Goal: Task Accomplishment & Management: Manage account settings

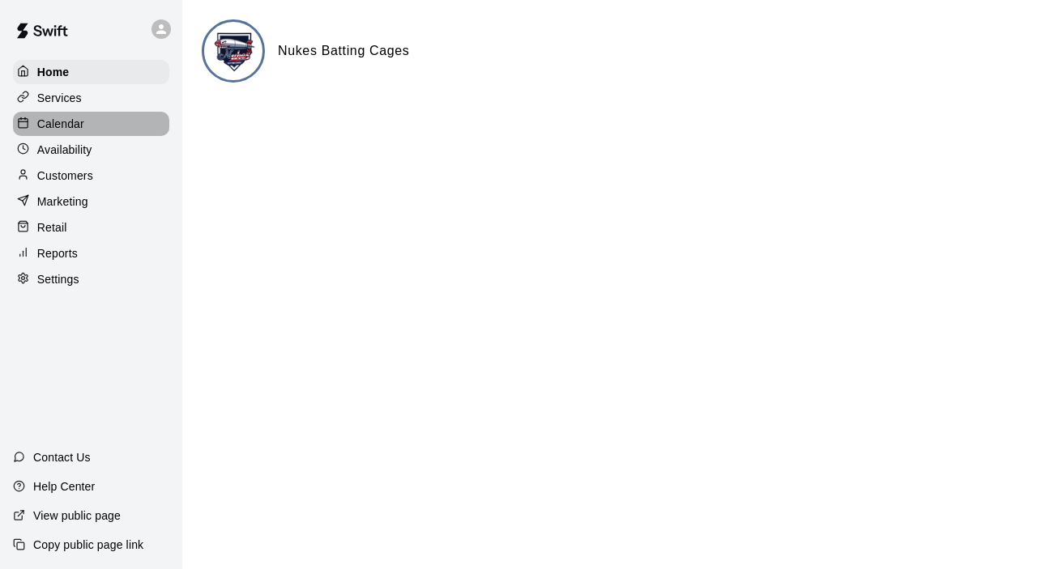
click at [73, 128] on p "Calendar" at bounding box center [60, 124] width 47 height 16
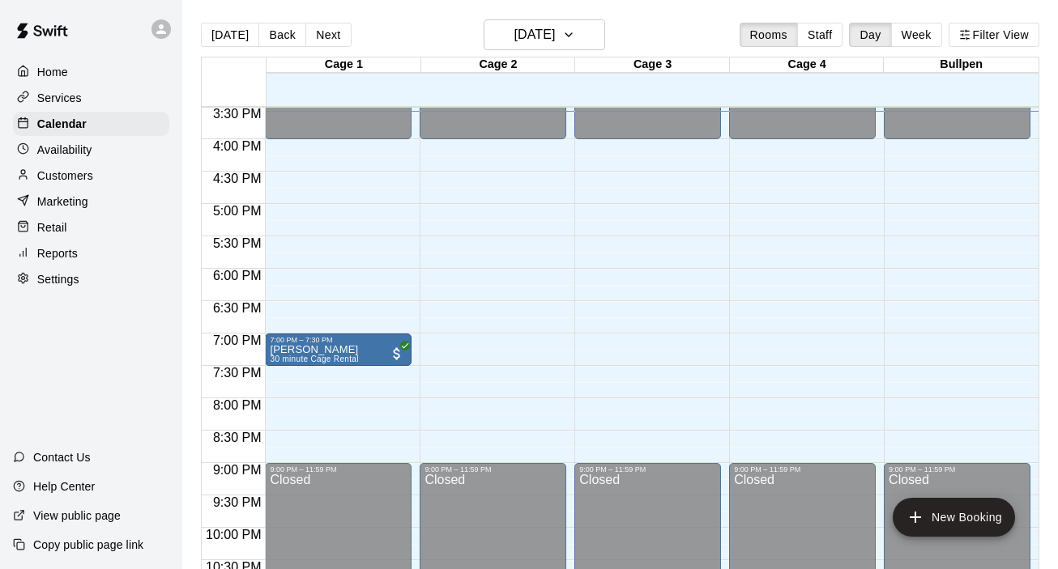
scroll to position [1006, 0]
click at [70, 143] on p "Availability" at bounding box center [64, 150] width 55 height 16
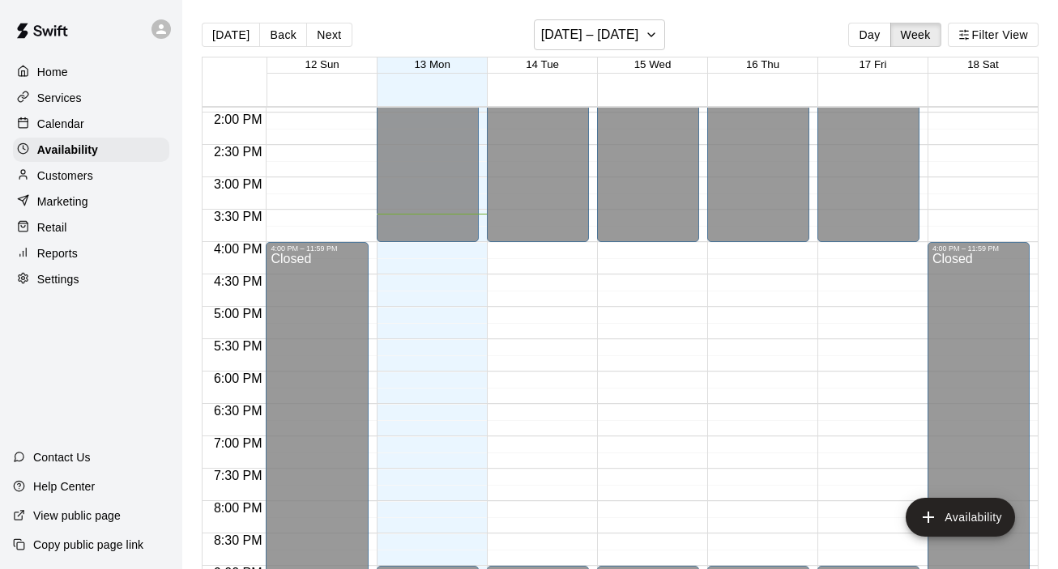
scroll to position [910, 0]
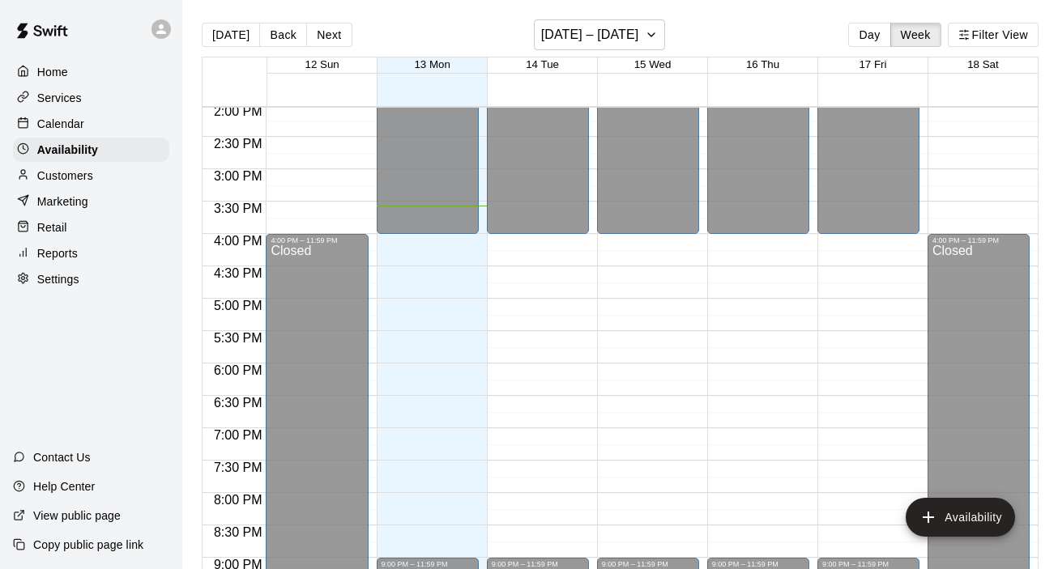
click at [98, 184] on div "Customers" at bounding box center [91, 176] width 156 height 24
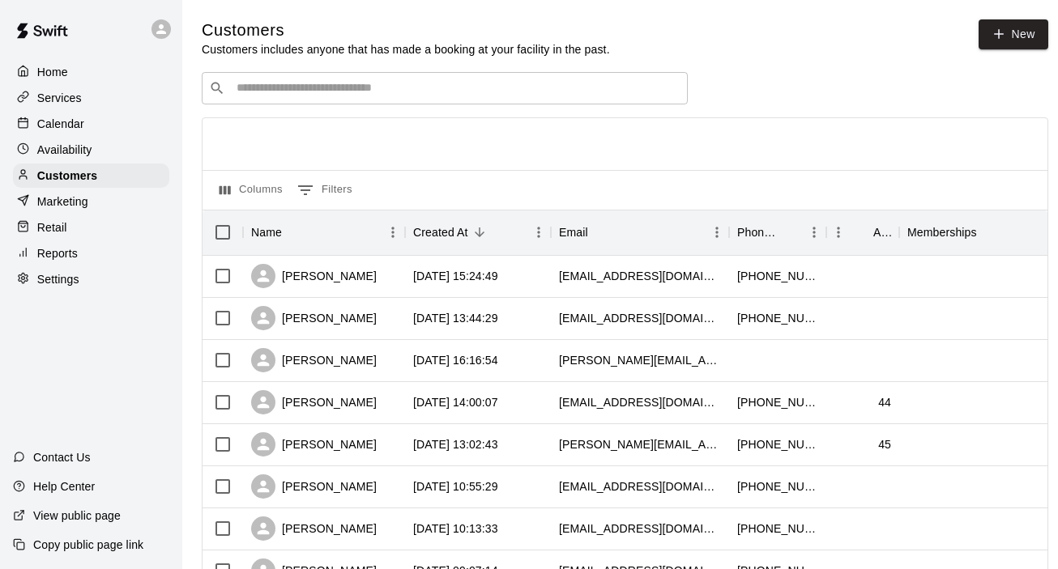
click at [66, 72] on p "Home" at bounding box center [52, 72] width 31 height 16
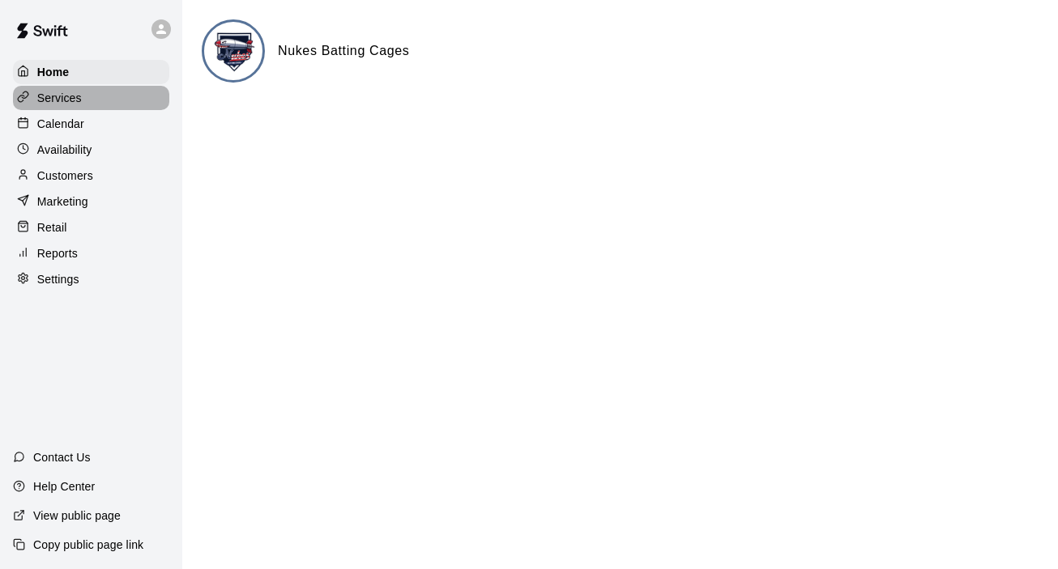
click at [69, 100] on p "Services" at bounding box center [59, 98] width 45 height 16
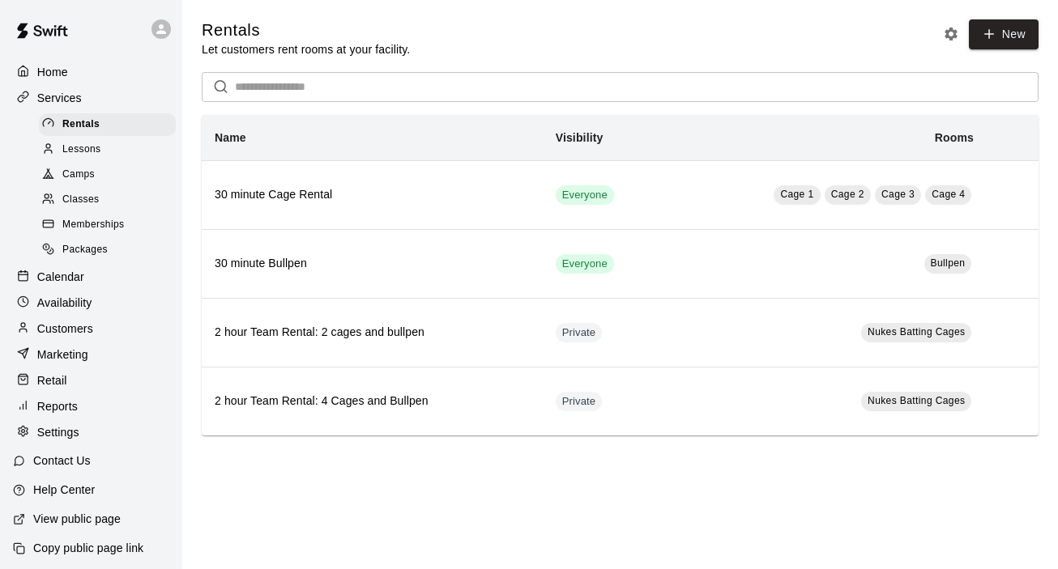
scroll to position [3, 0]
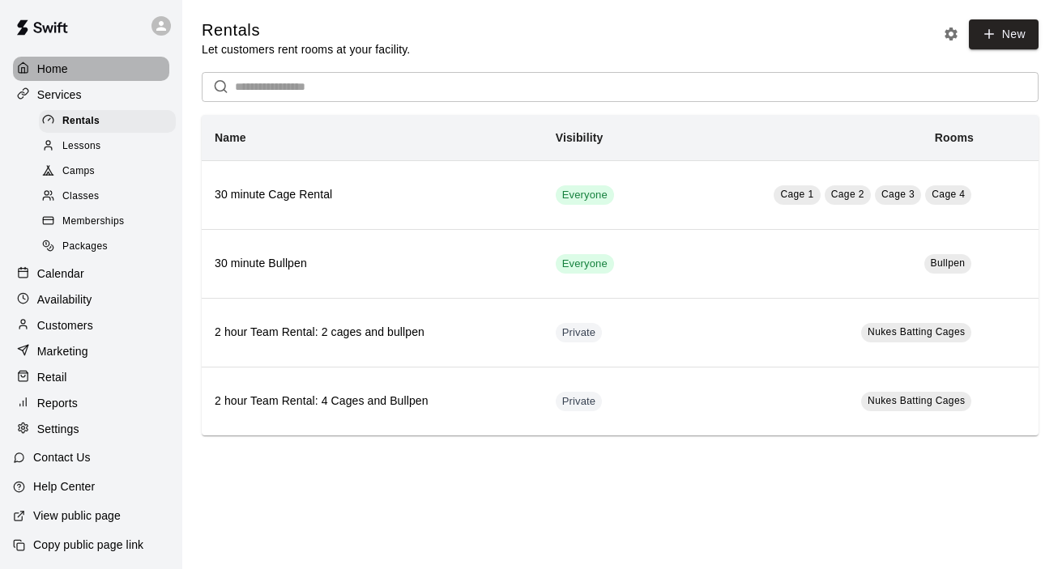
click at [54, 67] on p "Home" at bounding box center [52, 69] width 31 height 16
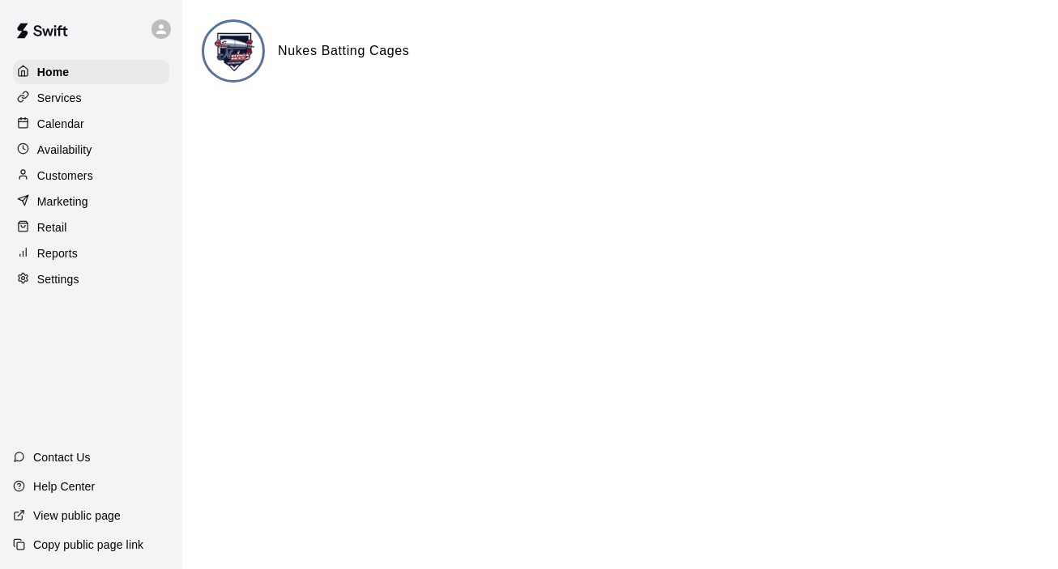
click at [62, 94] on p "Services" at bounding box center [59, 98] width 45 height 16
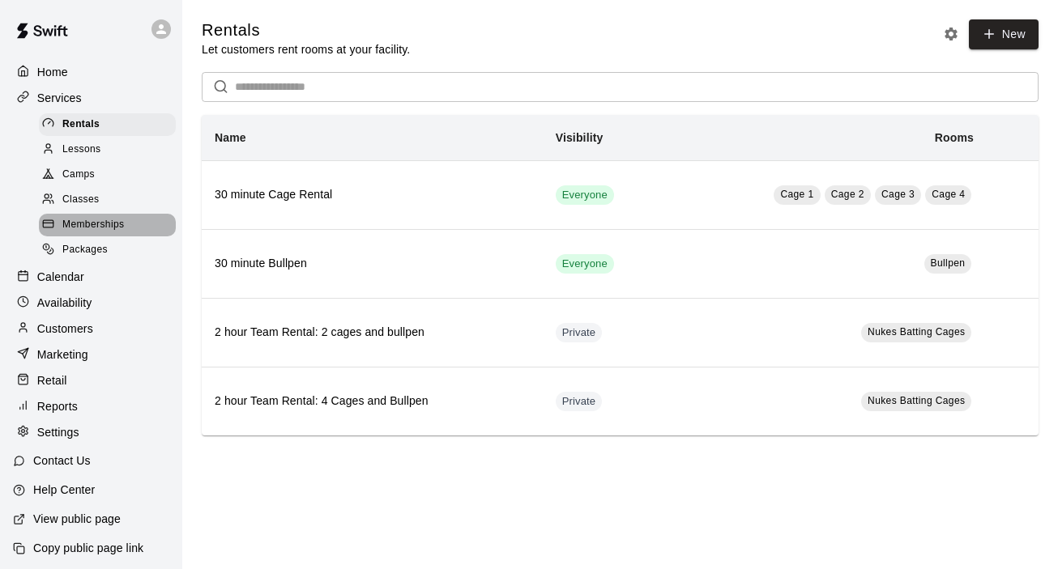
click at [85, 224] on span "Memberships" at bounding box center [93, 225] width 62 height 16
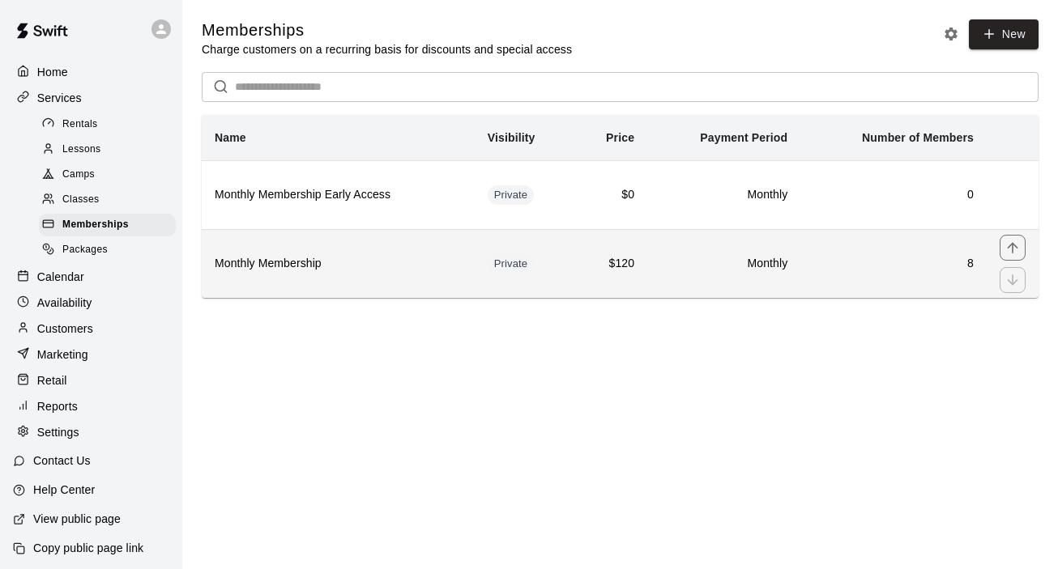
click at [264, 279] on th "Monthly Membership" at bounding box center [338, 263] width 273 height 69
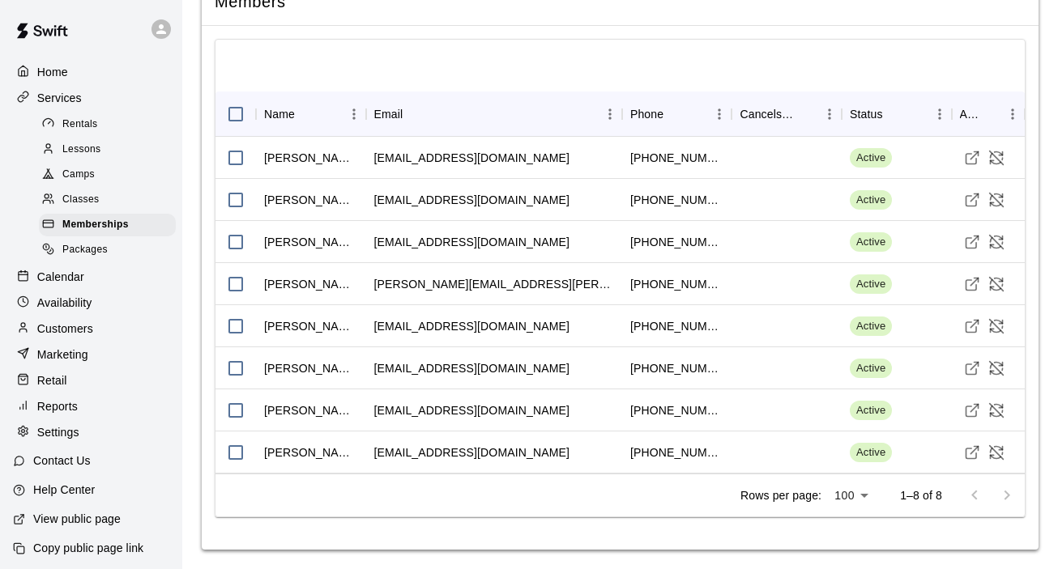
scroll to position [1502, 0]
click at [77, 70] on div "Home" at bounding box center [91, 72] width 156 height 24
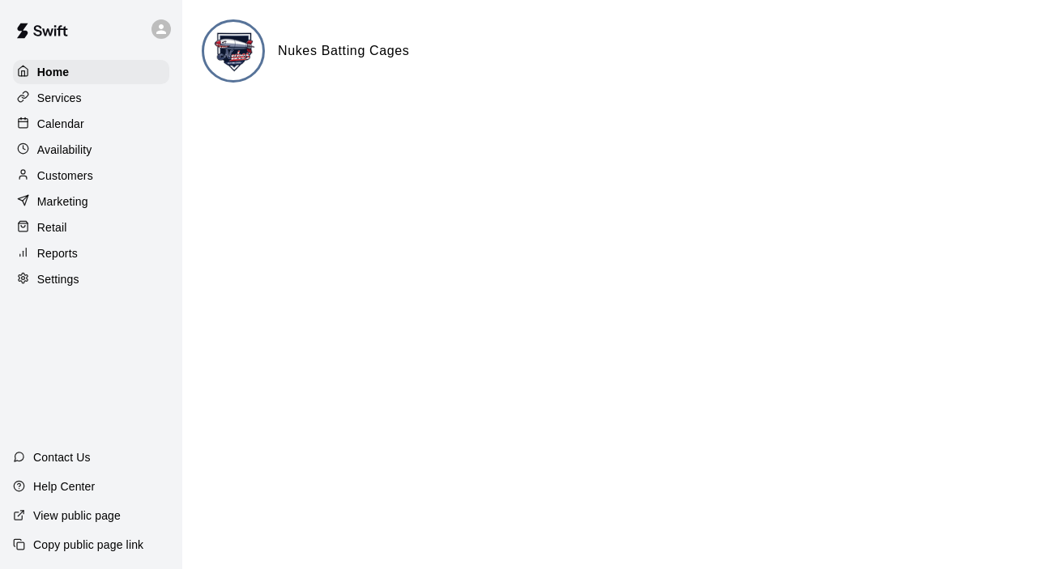
click at [77, 128] on p "Calendar" at bounding box center [60, 124] width 47 height 16
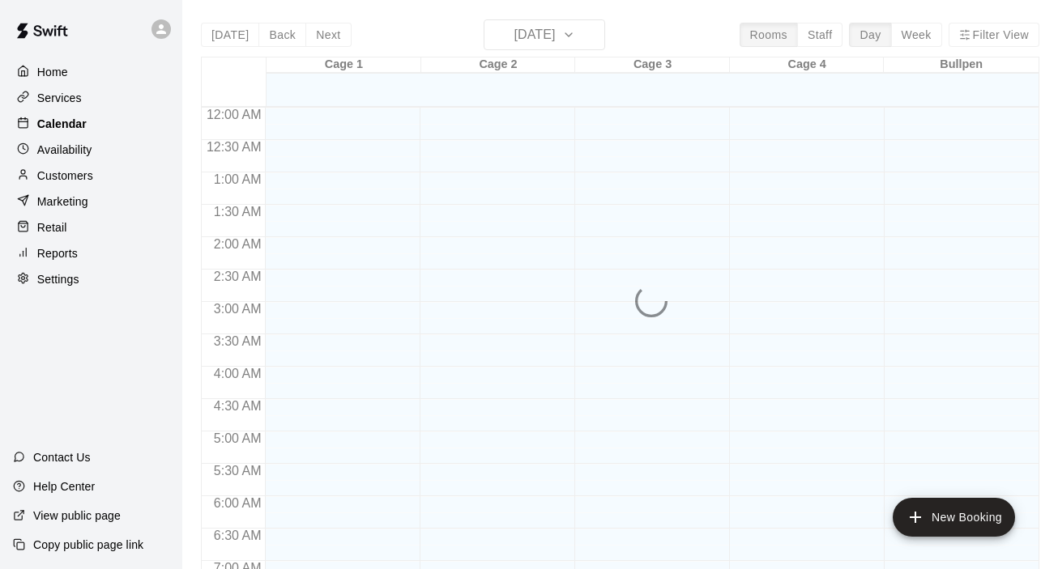
scroll to position [1027, 0]
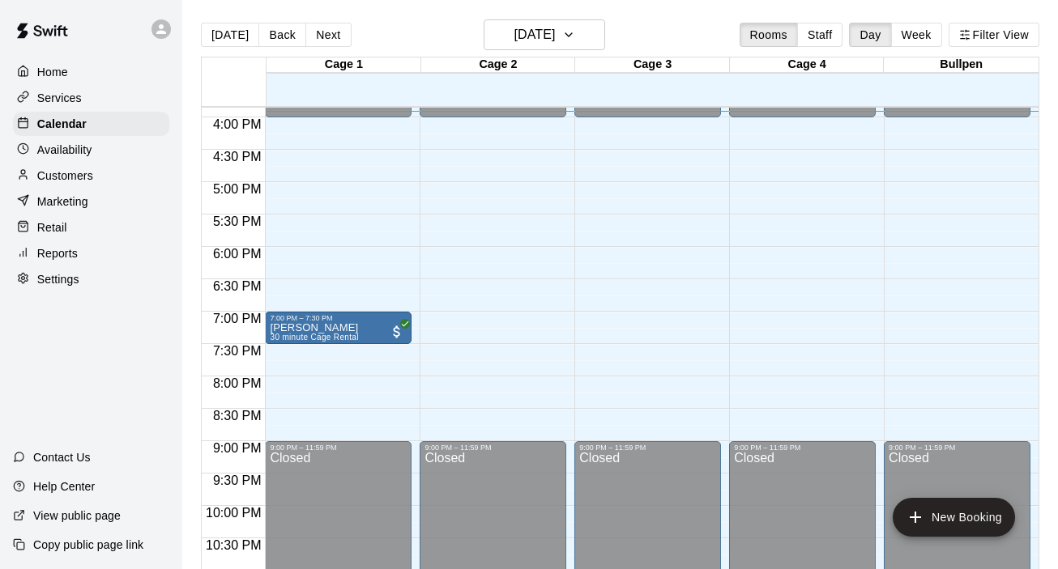
click at [62, 78] on p "Home" at bounding box center [52, 72] width 31 height 16
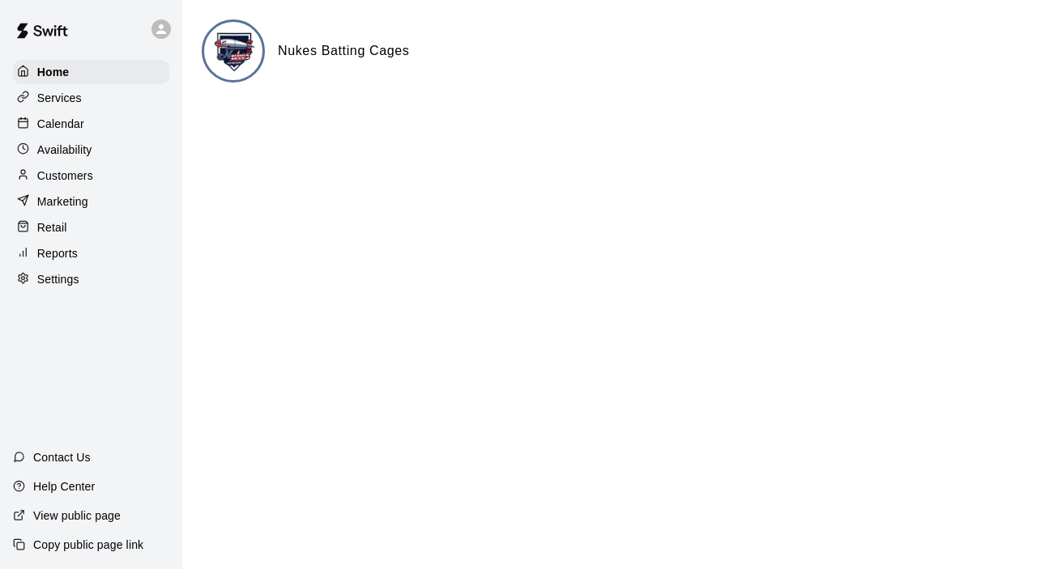
click at [79, 121] on p "Calendar" at bounding box center [60, 124] width 47 height 16
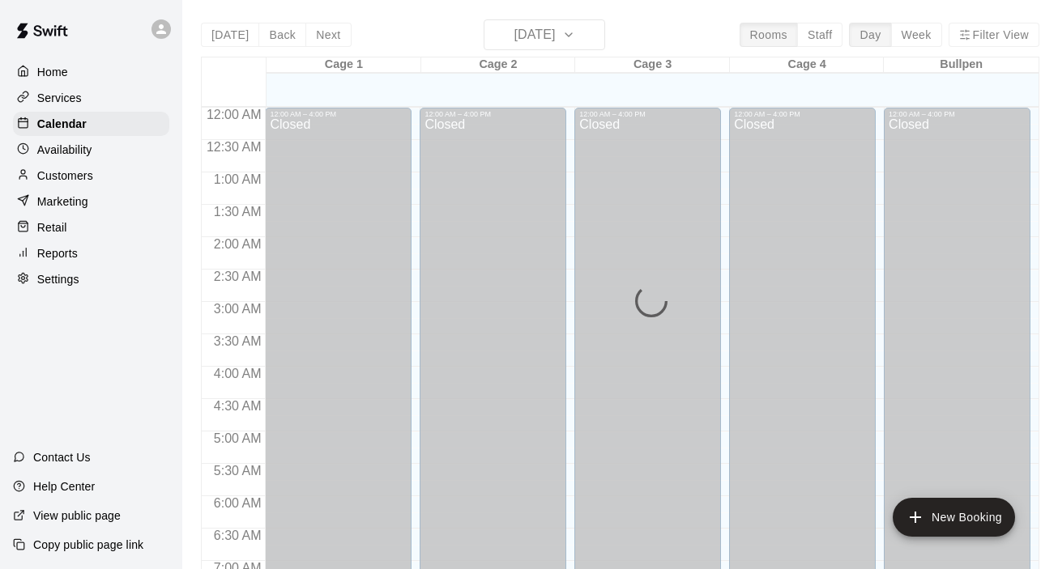
scroll to position [1027, 0]
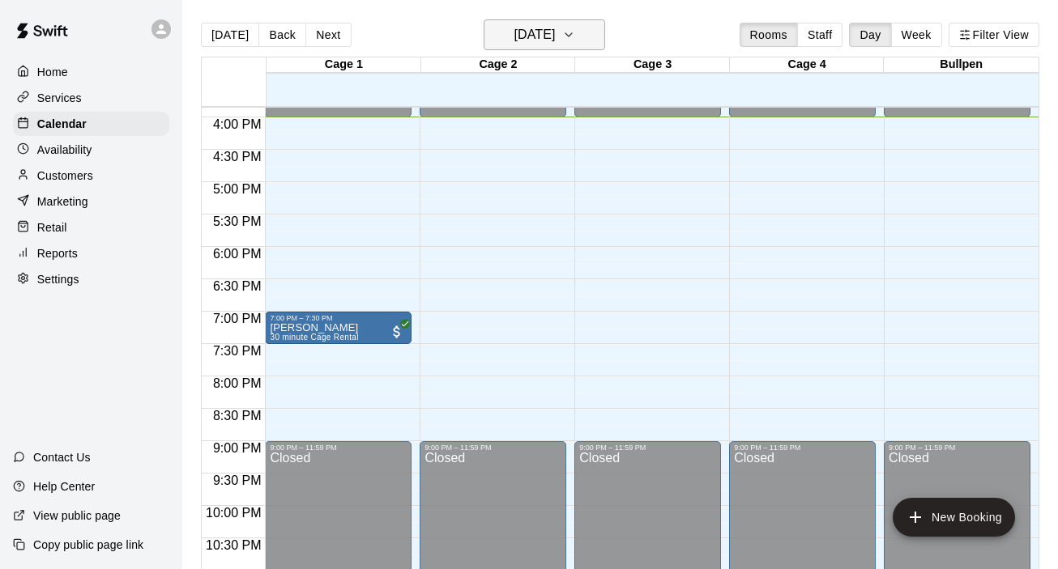
click at [575, 31] on icon "button" at bounding box center [568, 34] width 13 height 19
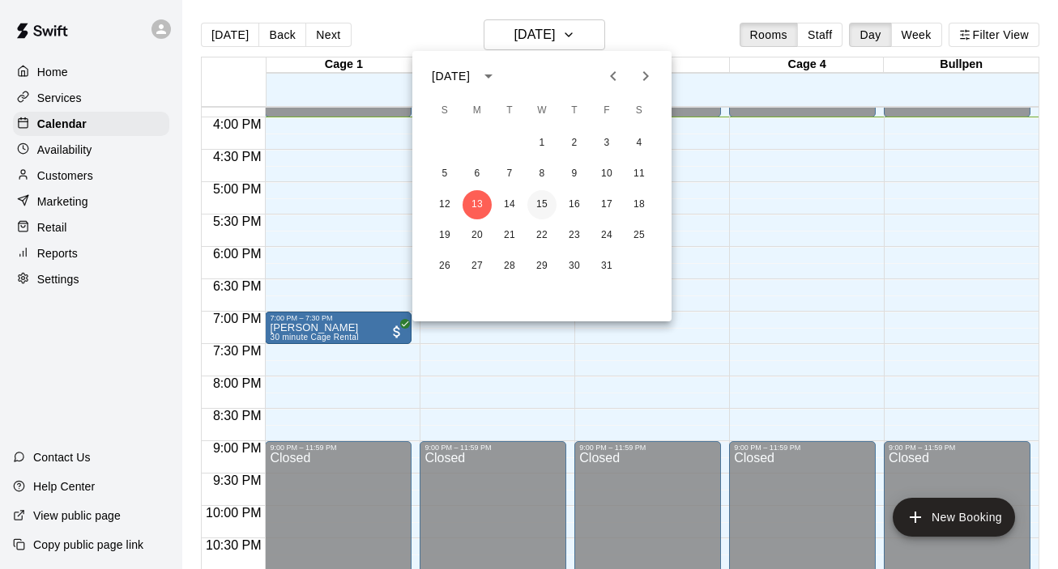
click at [543, 199] on button "15" at bounding box center [541, 204] width 29 height 29
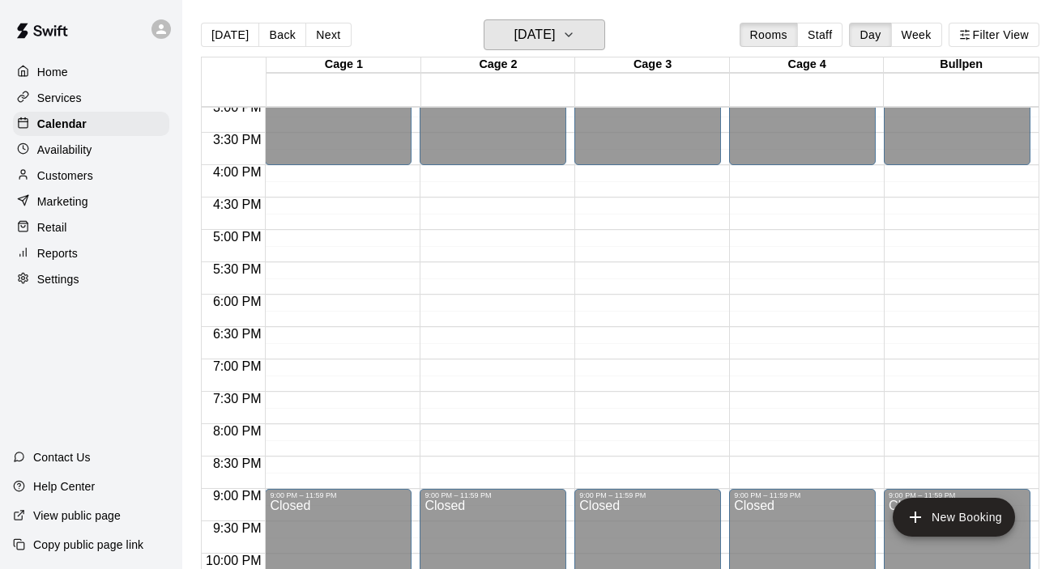
scroll to position [981, 0]
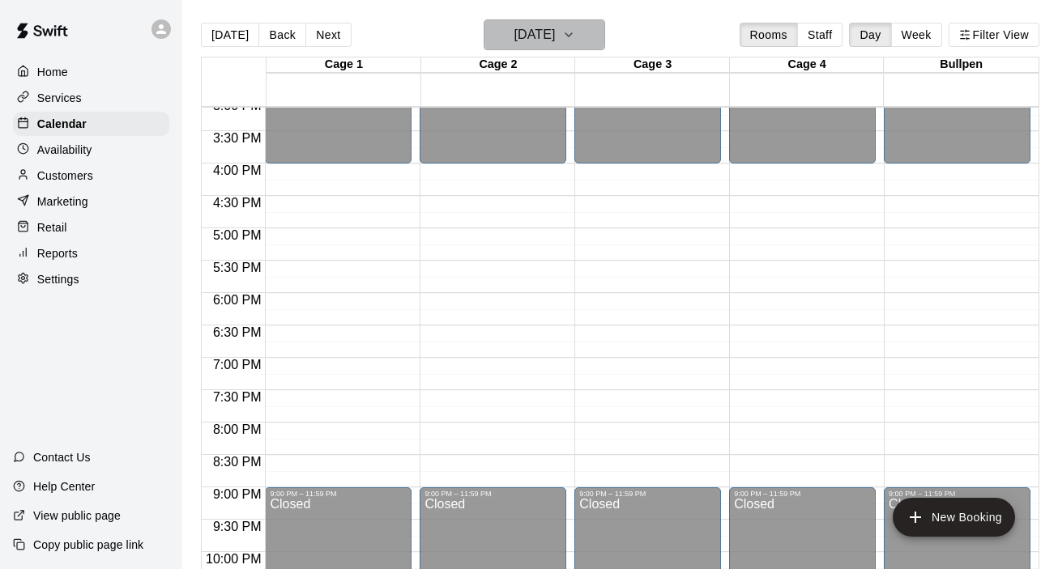
click at [575, 34] on icon "button" at bounding box center [568, 34] width 13 height 19
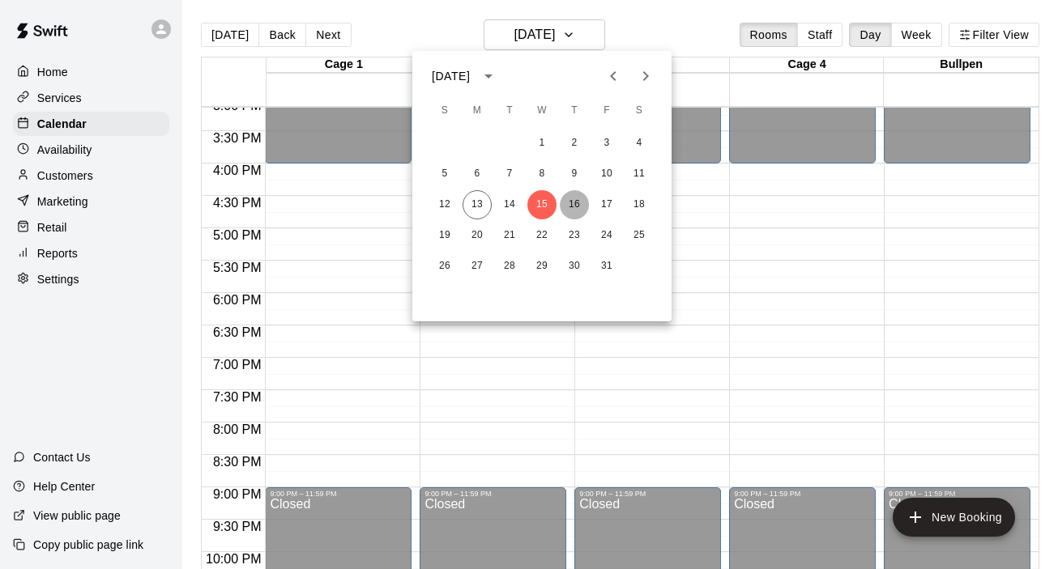
click at [570, 202] on button "16" at bounding box center [574, 204] width 29 height 29
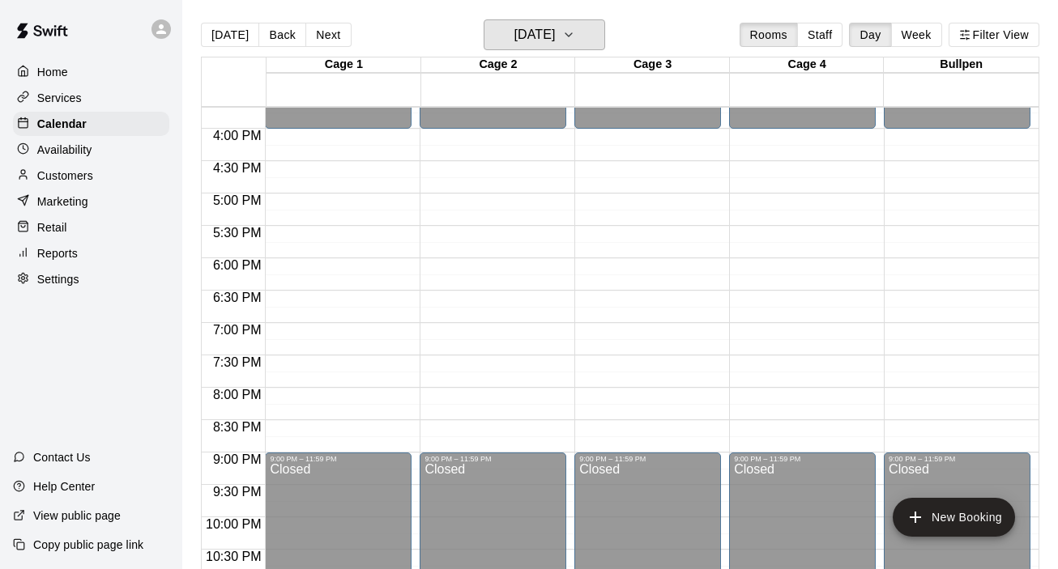
scroll to position [990, 0]
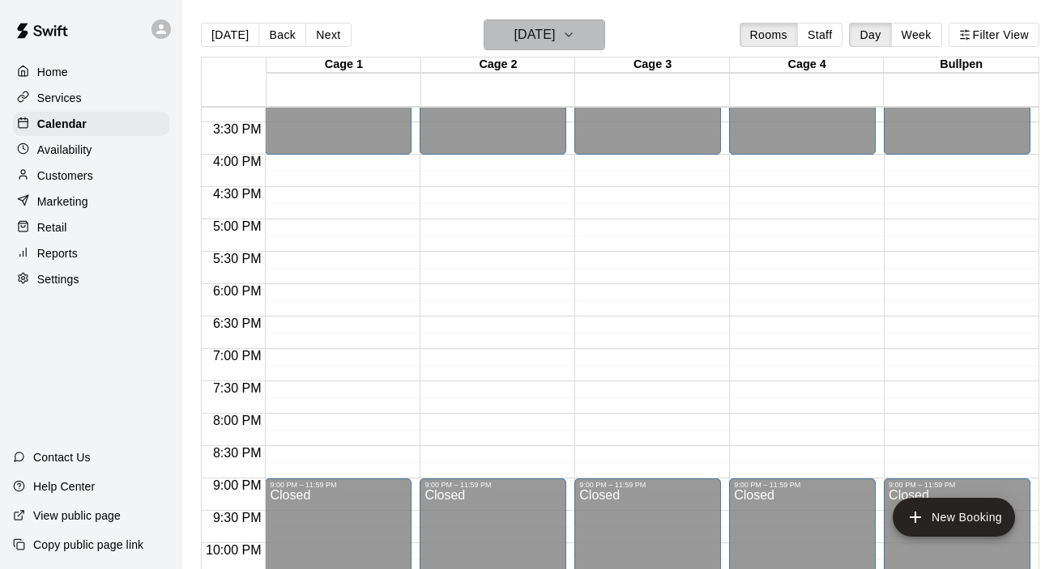
click at [601, 40] on button "Thursday Oct 16" at bounding box center [543, 34] width 121 height 31
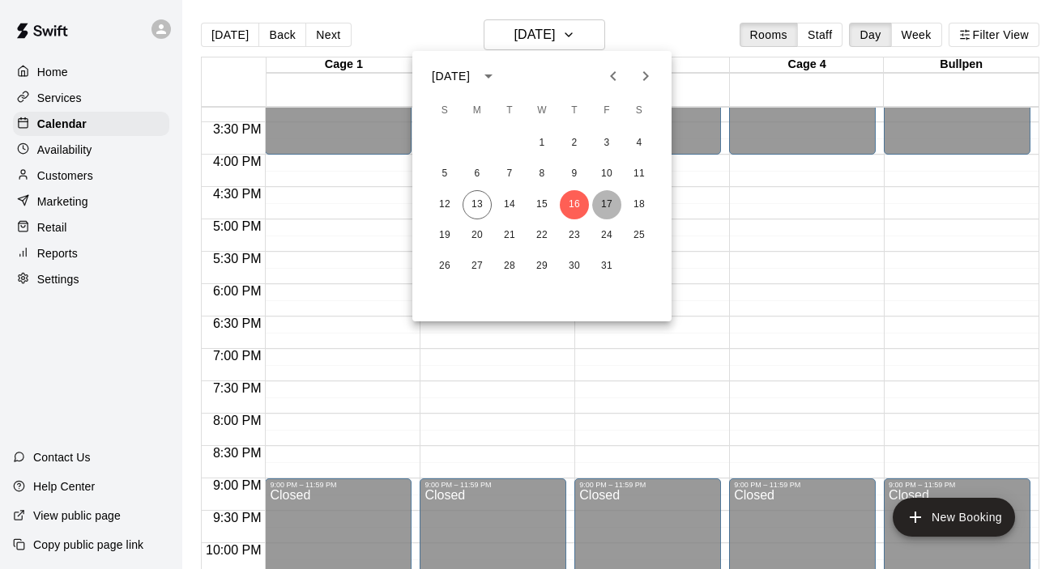
click at [607, 201] on button "17" at bounding box center [606, 204] width 29 height 29
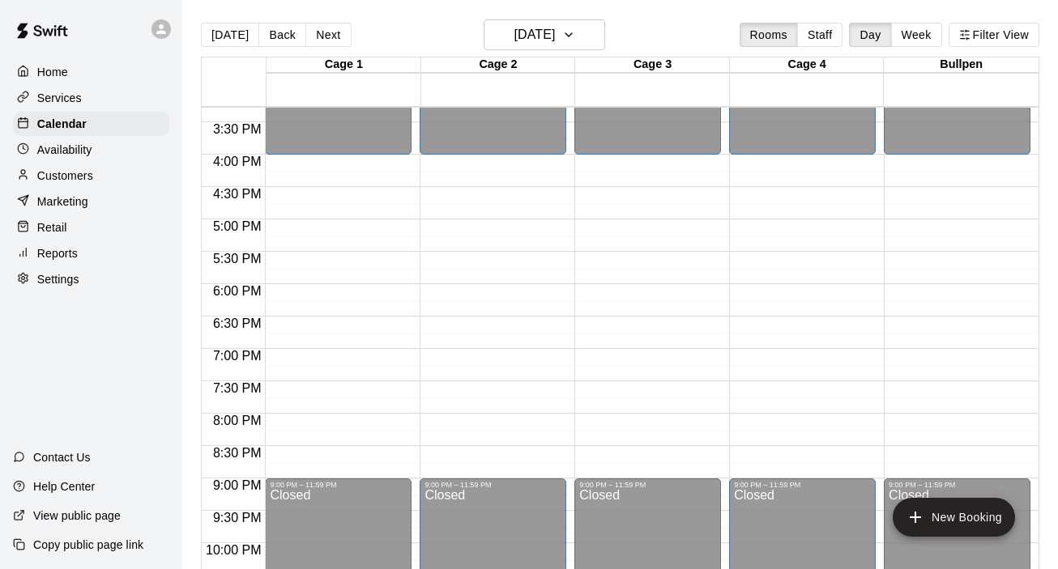
click at [64, 69] on p "Home" at bounding box center [52, 72] width 31 height 16
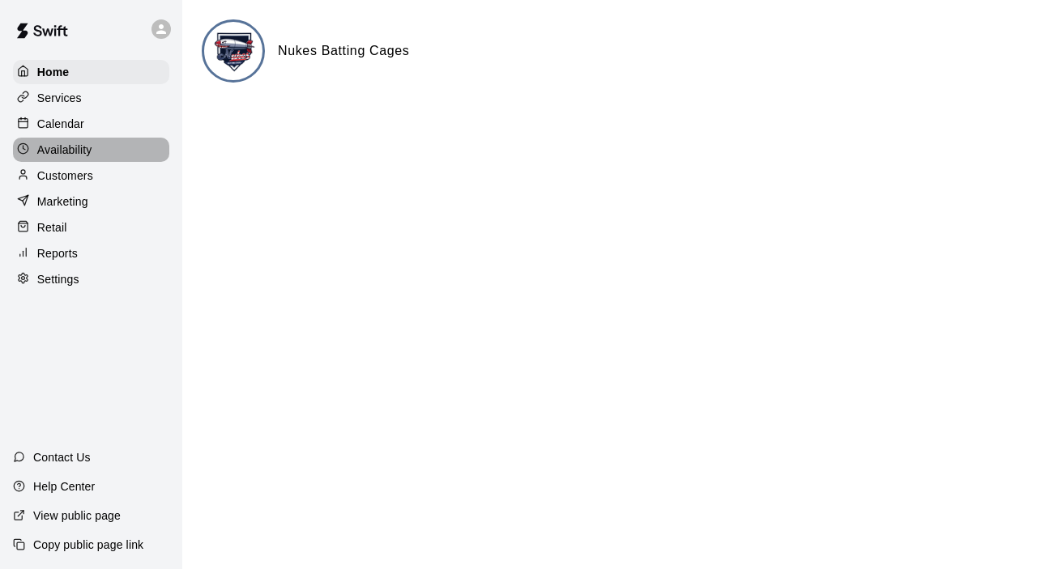
click at [61, 156] on p "Availability" at bounding box center [64, 150] width 55 height 16
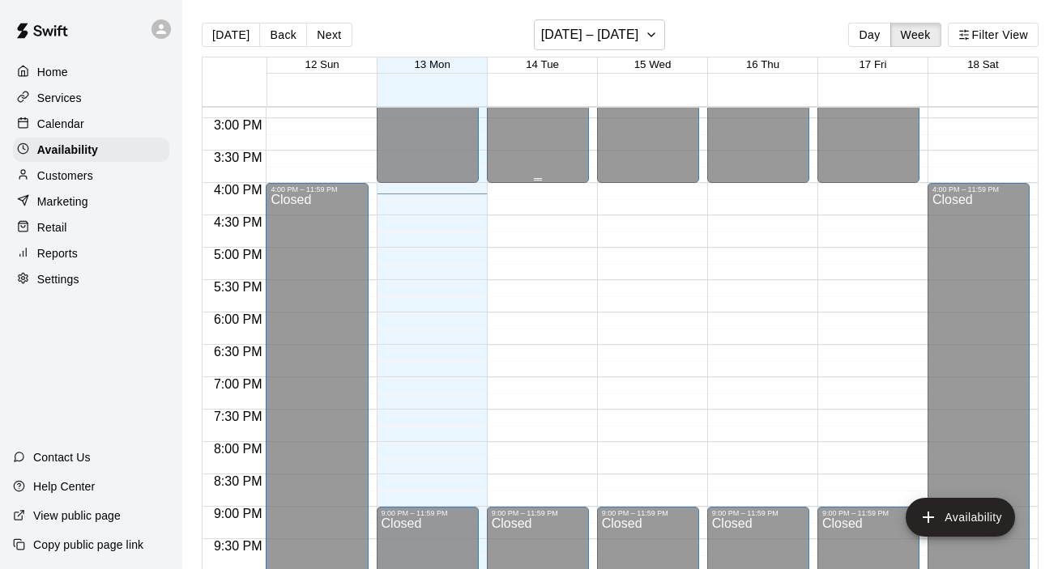
scroll to position [962, 0]
click at [70, 116] on p "Calendar" at bounding box center [60, 124] width 47 height 16
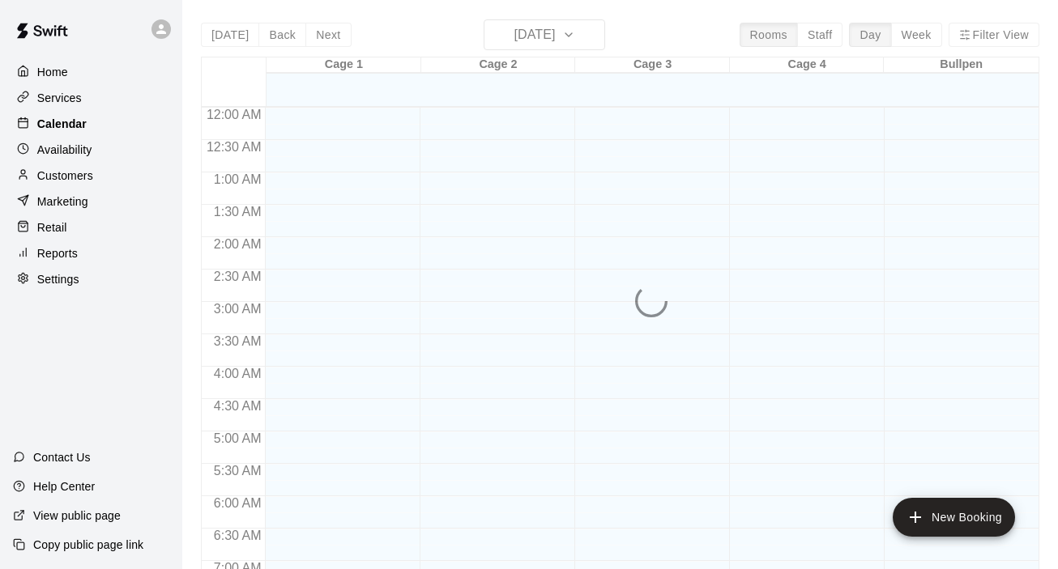
scroll to position [1027, 0]
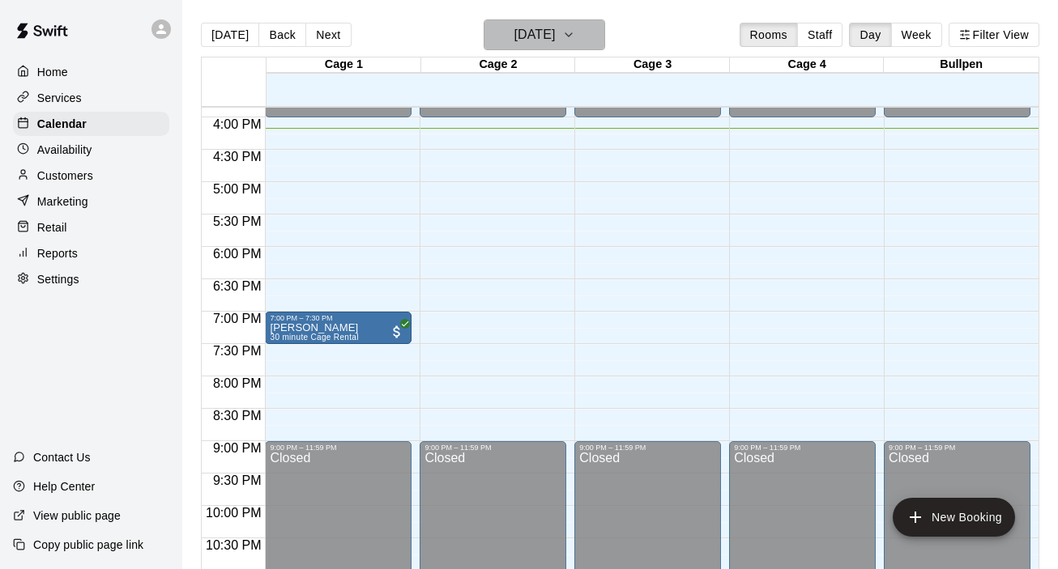
click at [584, 45] on button "[DATE]" at bounding box center [543, 34] width 121 height 31
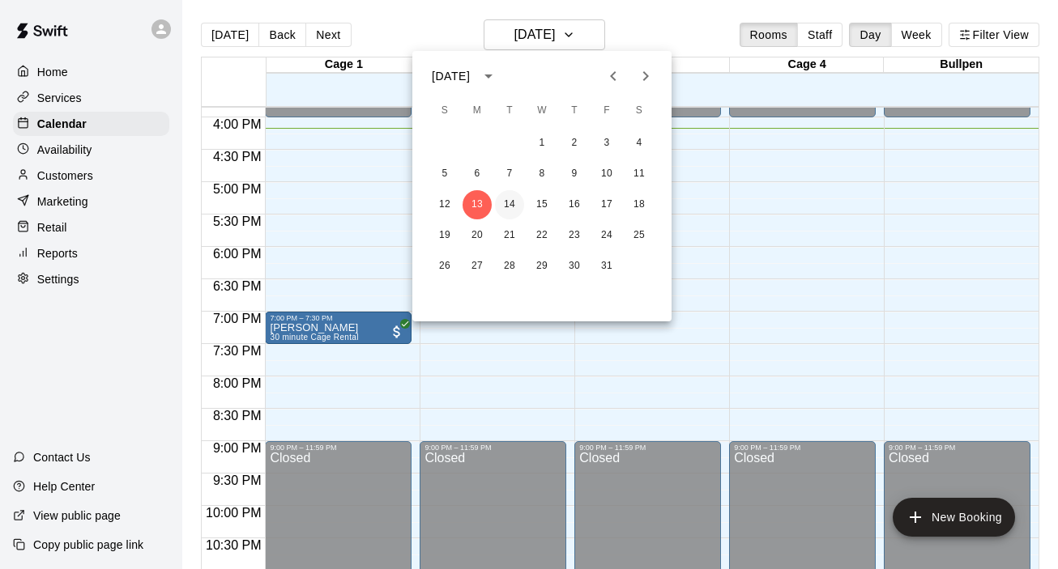
click at [511, 203] on button "14" at bounding box center [509, 204] width 29 height 29
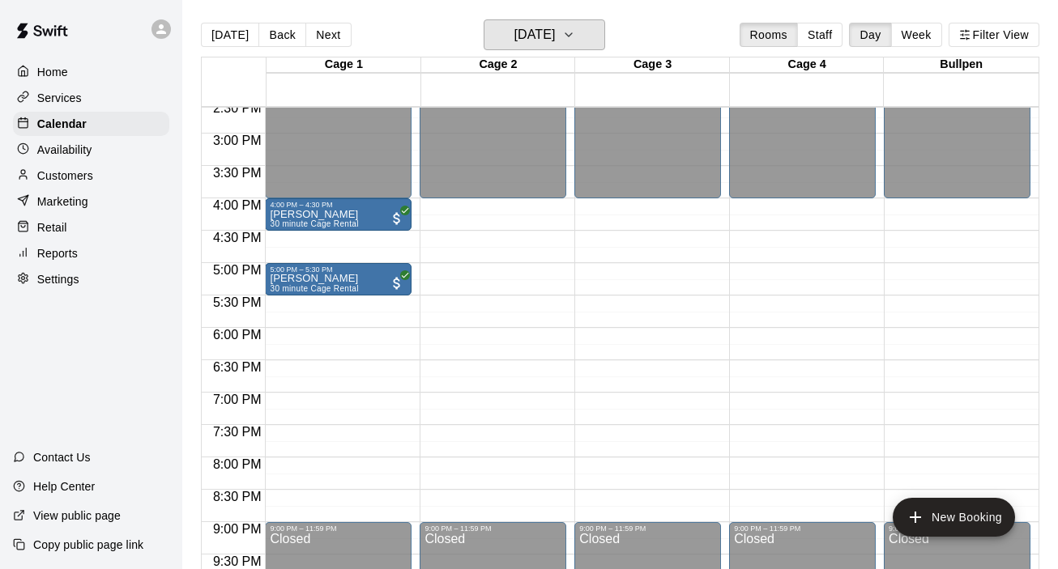
scroll to position [941, 0]
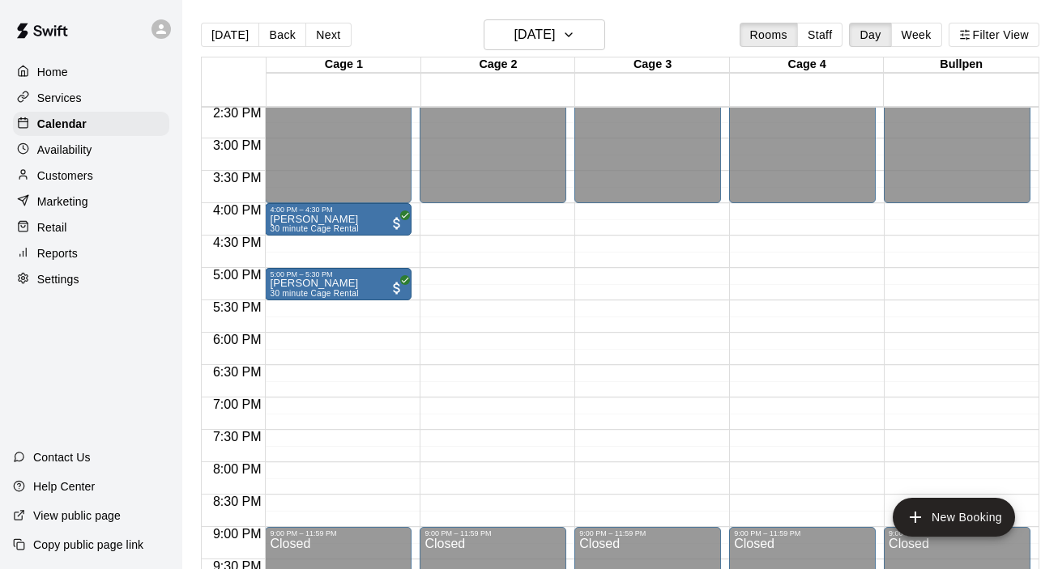
click at [62, 70] on p "Home" at bounding box center [52, 72] width 31 height 16
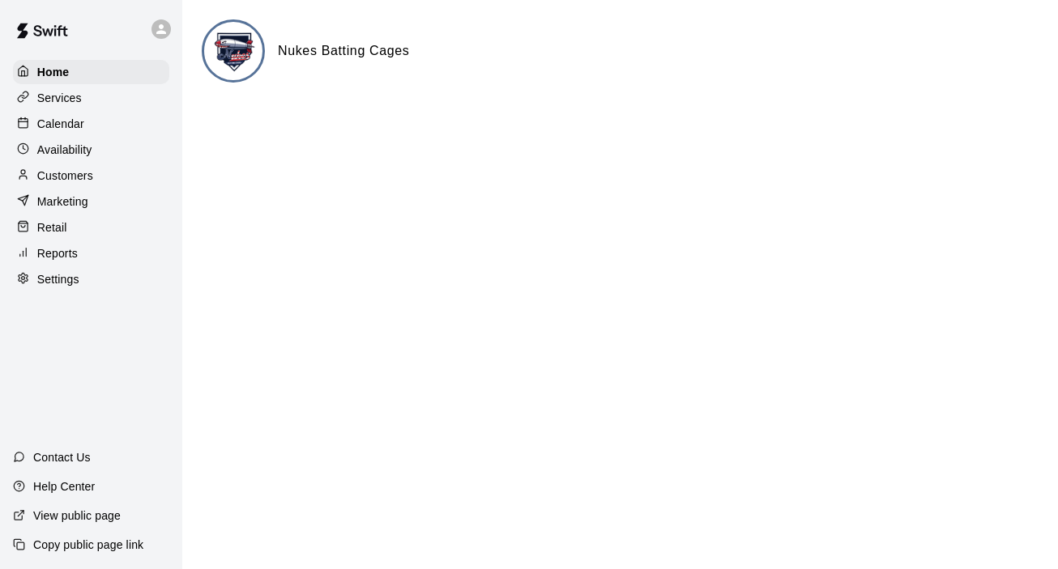
click at [60, 132] on div "Calendar" at bounding box center [91, 124] width 156 height 24
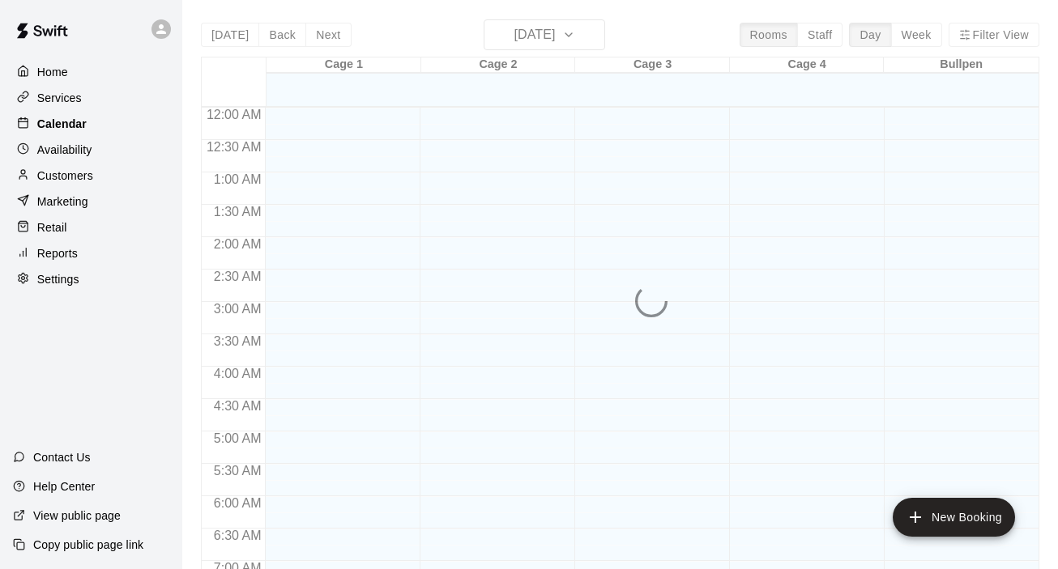
scroll to position [1027, 0]
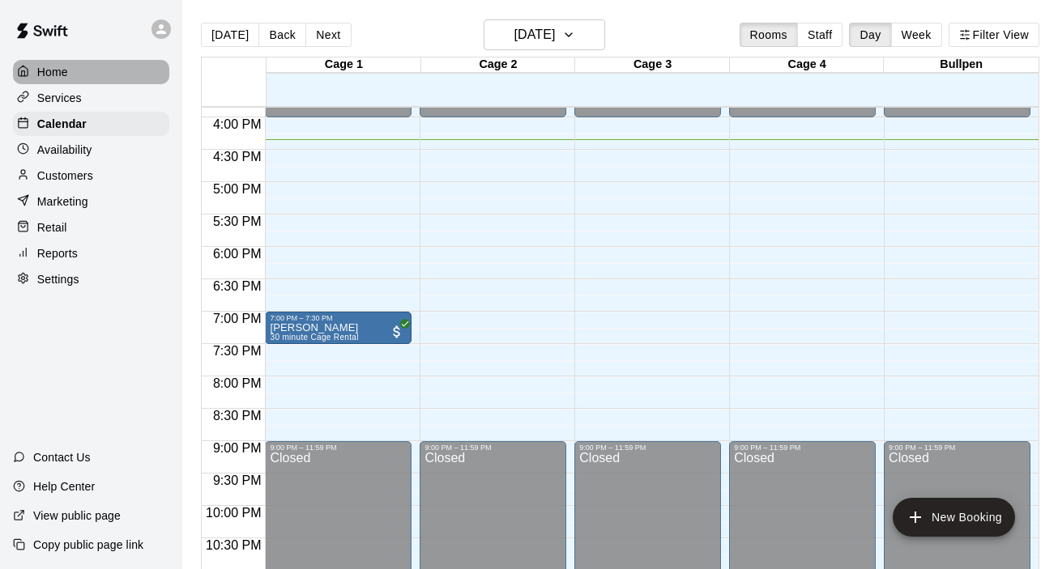
click at [60, 79] on p "Home" at bounding box center [52, 72] width 31 height 16
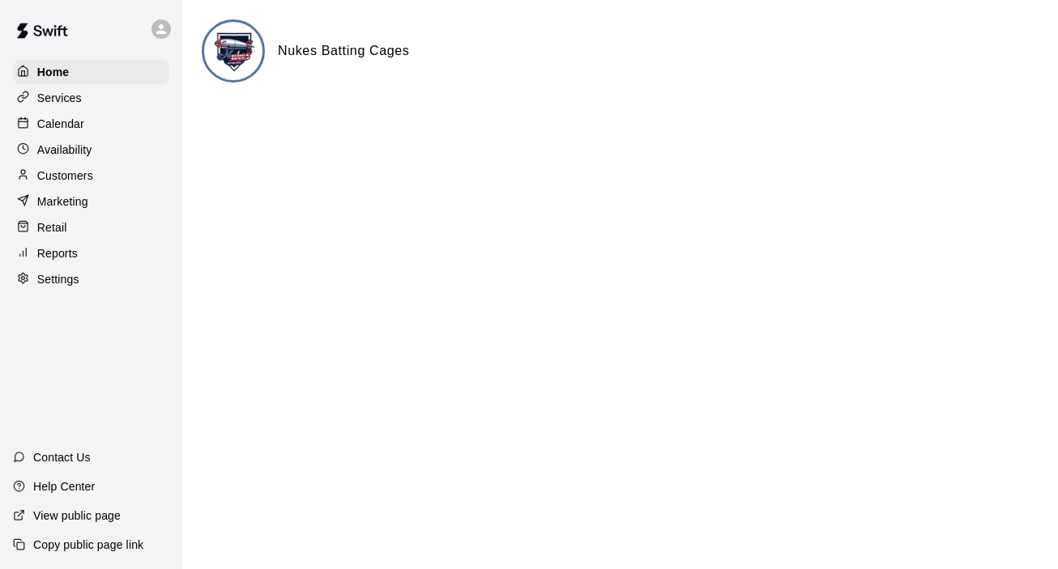
click at [62, 103] on p "Services" at bounding box center [59, 98] width 45 height 16
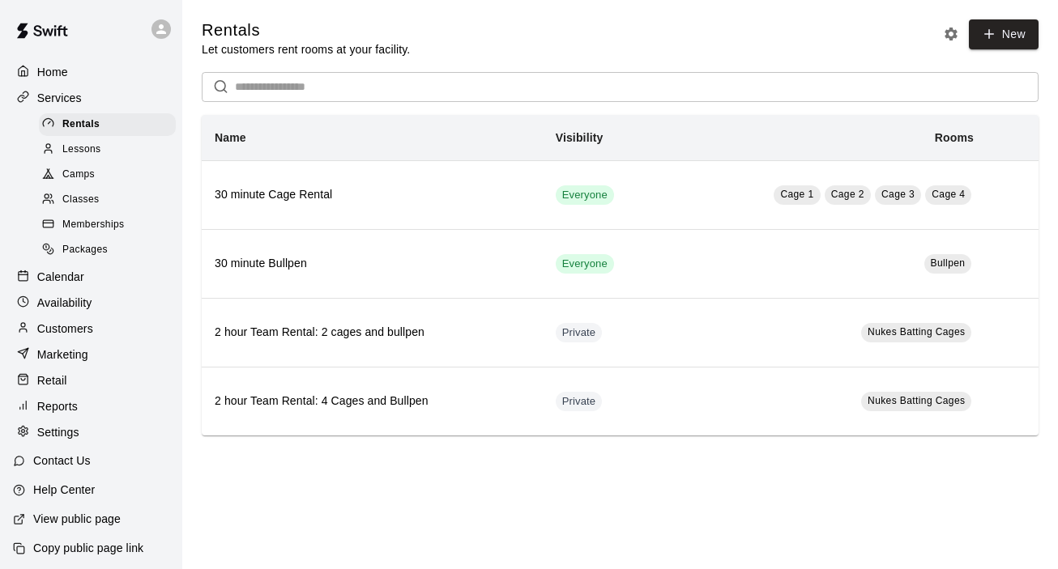
click at [92, 216] on div "Memberships" at bounding box center [107, 225] width 137 height 23
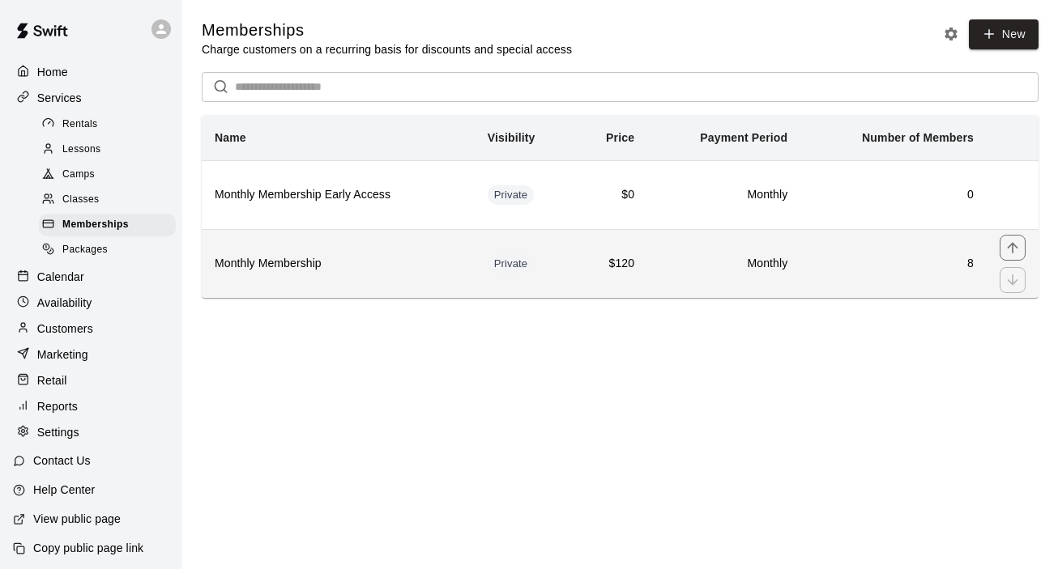
click at [281, 271] on h6 "Monthly Membership" at bounding box center [338, 264] width 247 height 18
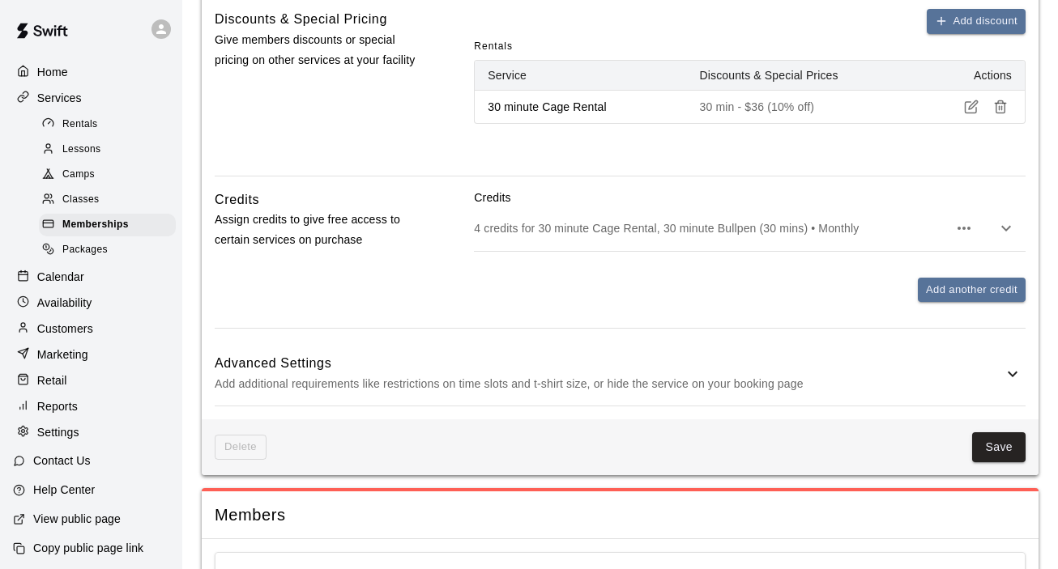
scroll to position [990, 0]
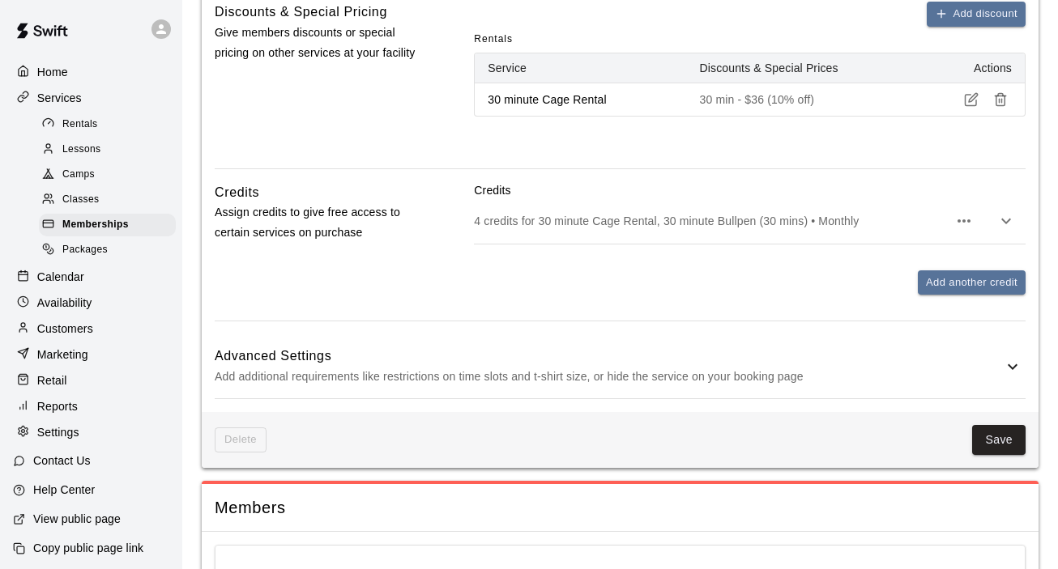
click at [1010, 377] on icon at bounding box center [1012, 366] width 19 height 19
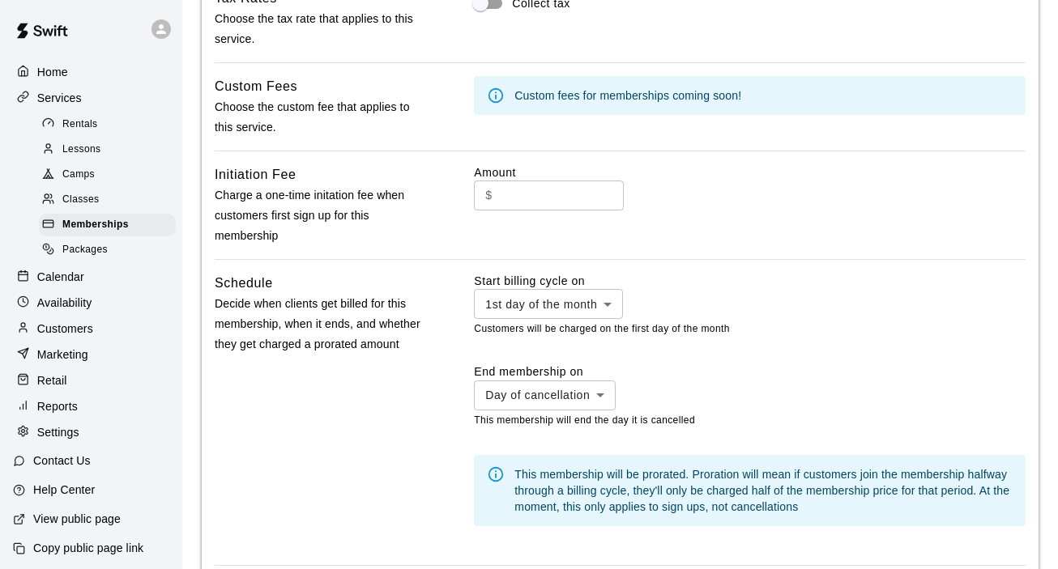
scroll to position [1384, 0]
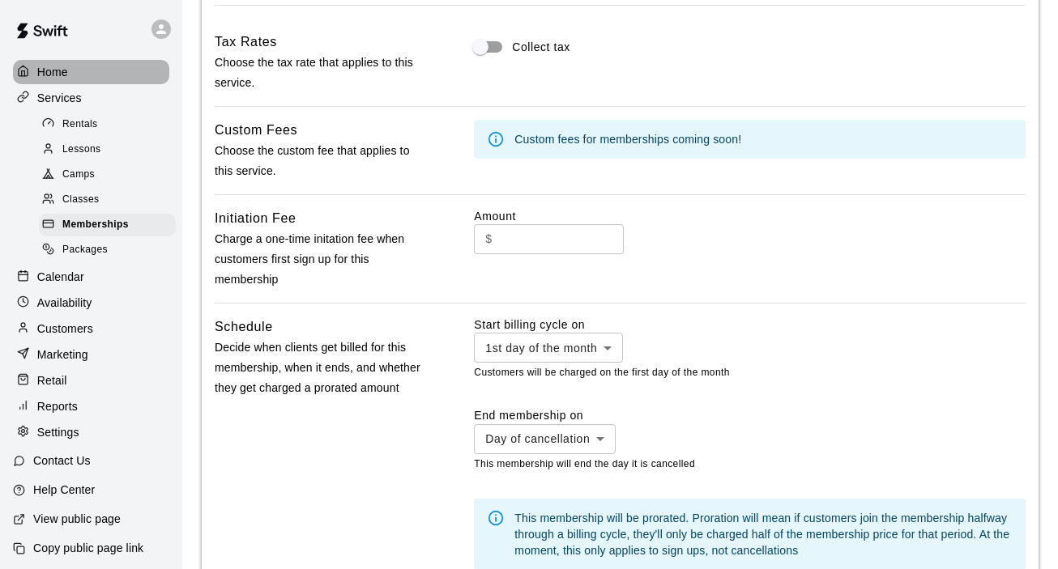
click at [66, 71] on p "Home" at bounding box center [52, 72] width 31 height 16
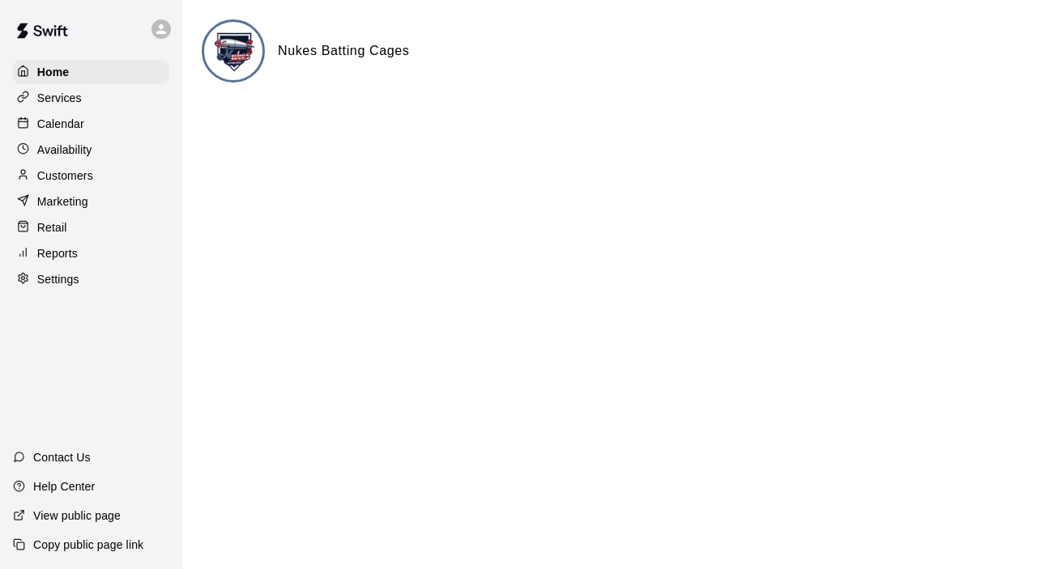
click at [62, 122] on p "Calendar" at bounding box center [60, 124] width 47 height 16
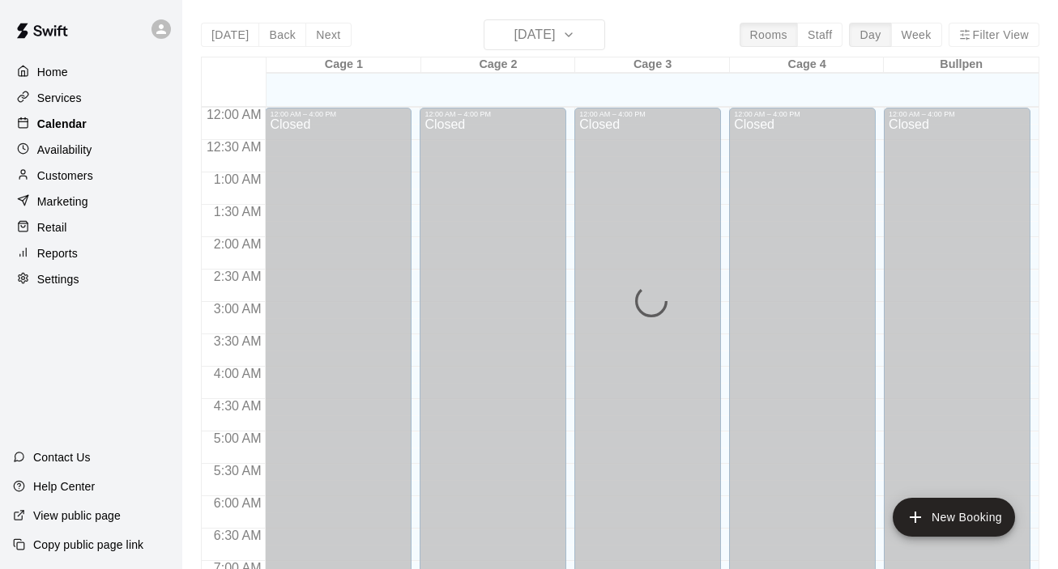
scroll to position [1027, 0]
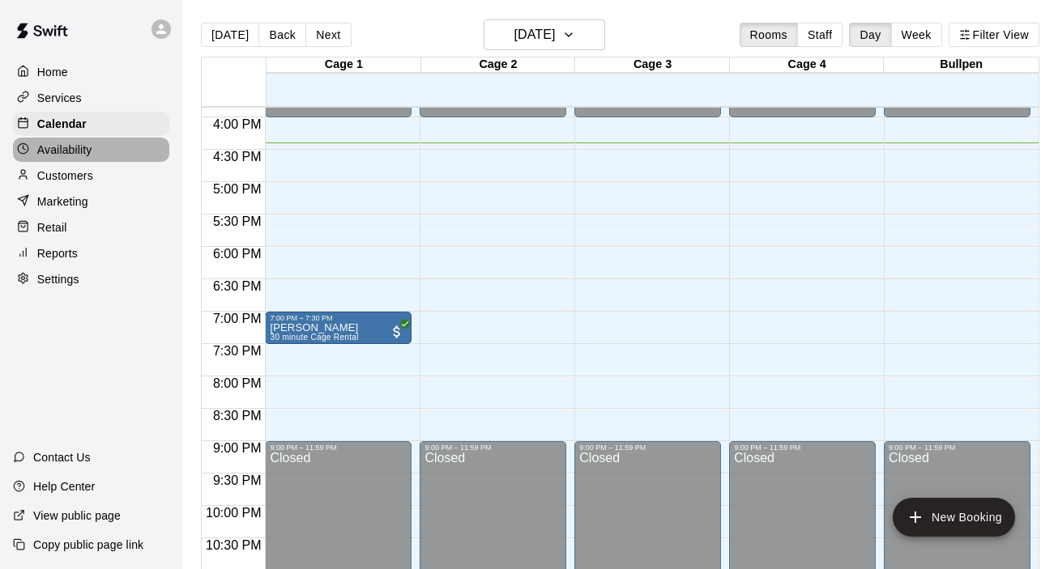
click at [68, 142] on p "Availability" at bounding box center [64, 150] width 55 height 16
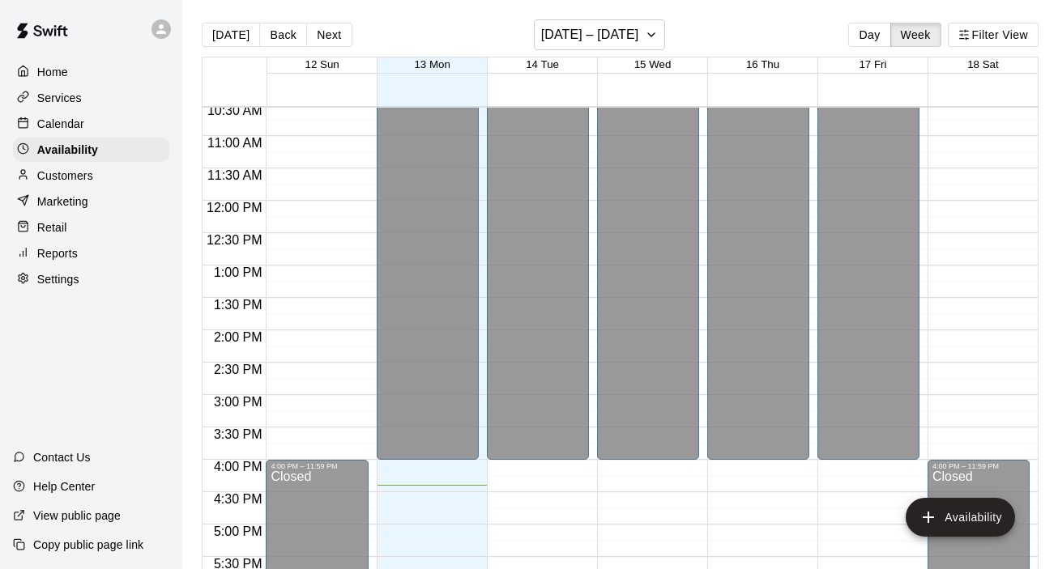
scroll to position [675, 0]
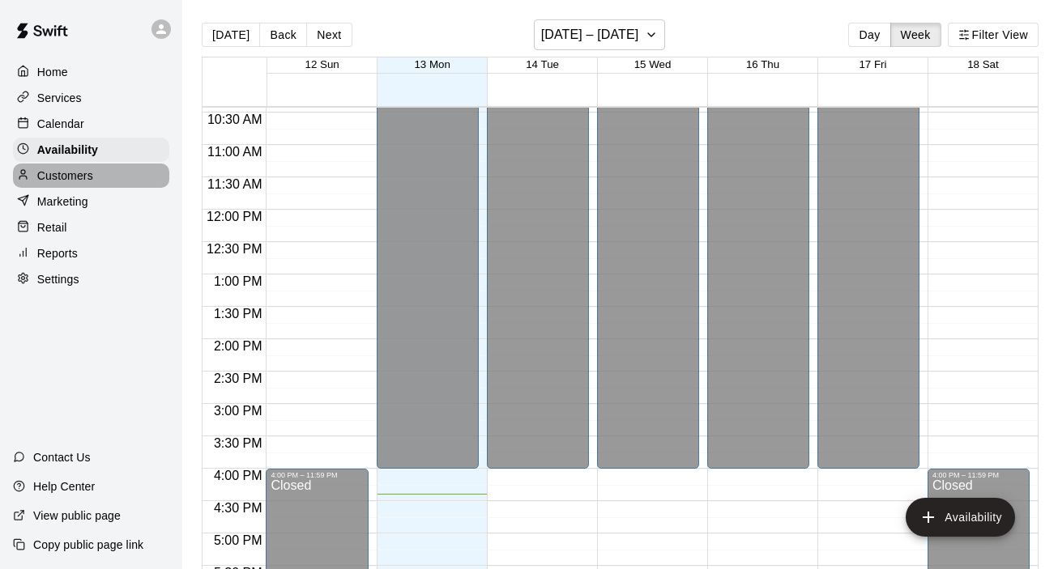
click at [68, 176] on p "Customers" at bounding box center [65, 176] width 56 height 16
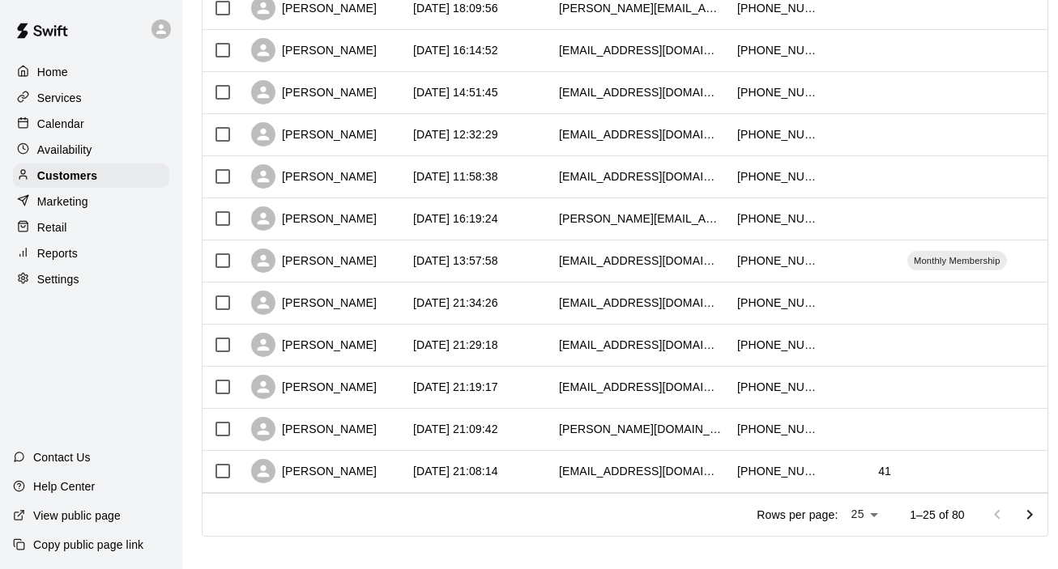
scroll to position [828, 0]
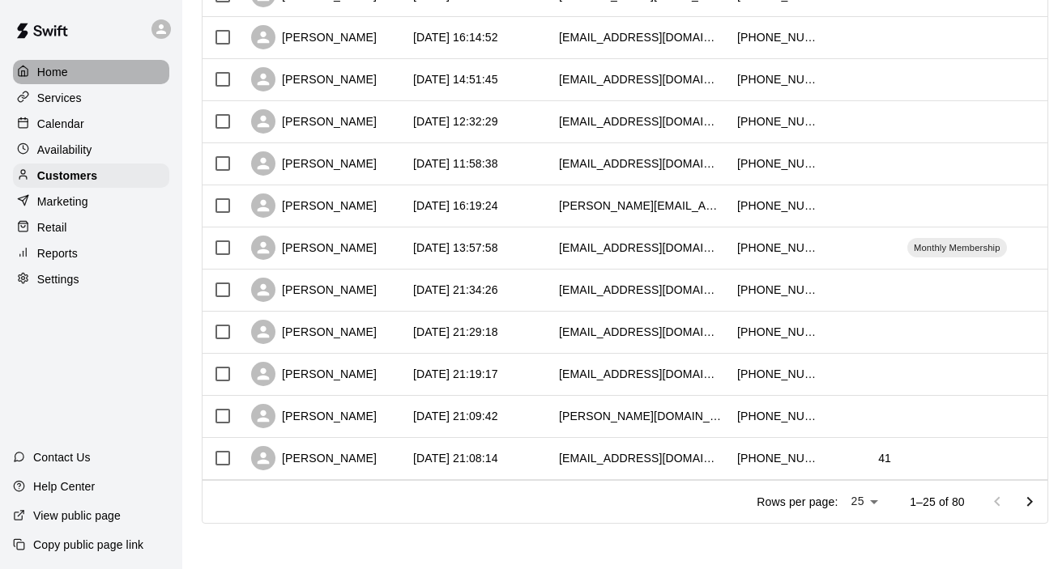
click at [66, 77] on p "Home" at bounding box center [52, 72] width 31 height 16
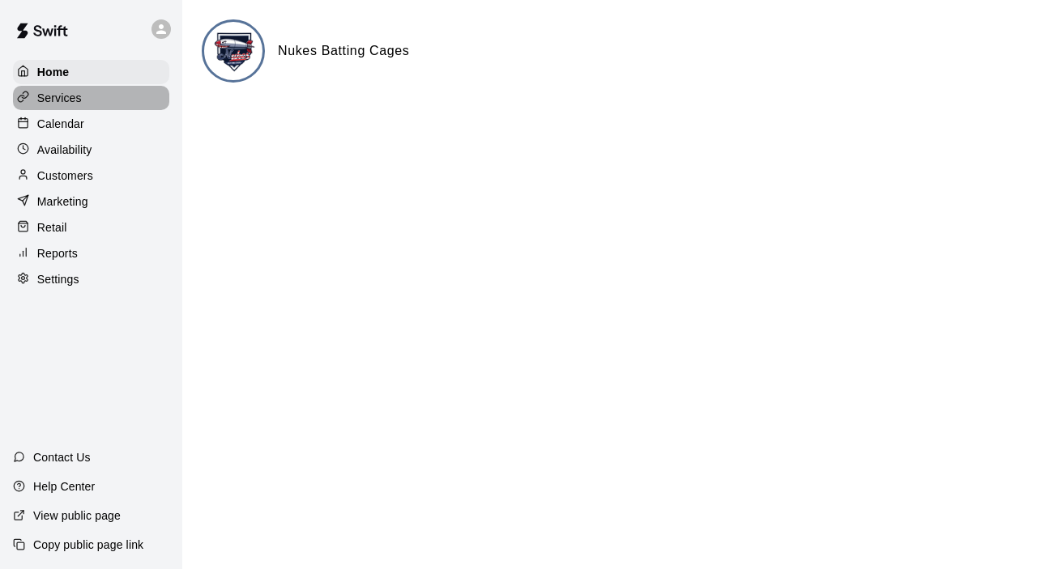
click at [64, 102] on p "Services" at bounding box center [59, 98] width 45 height 16
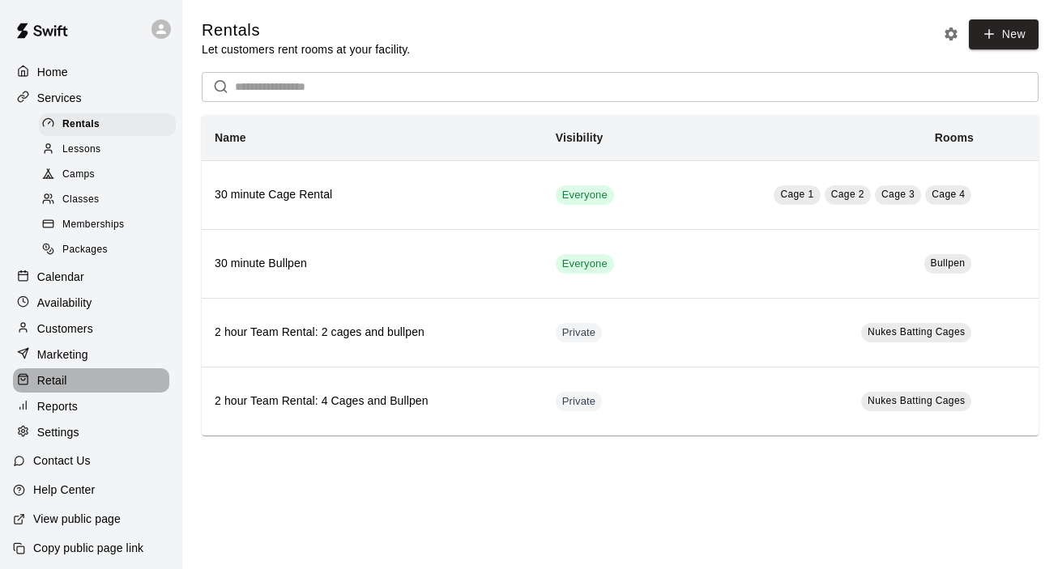
click at [61, 381] on p "Retail" at bounding box center [52, 381] width 30 height 16
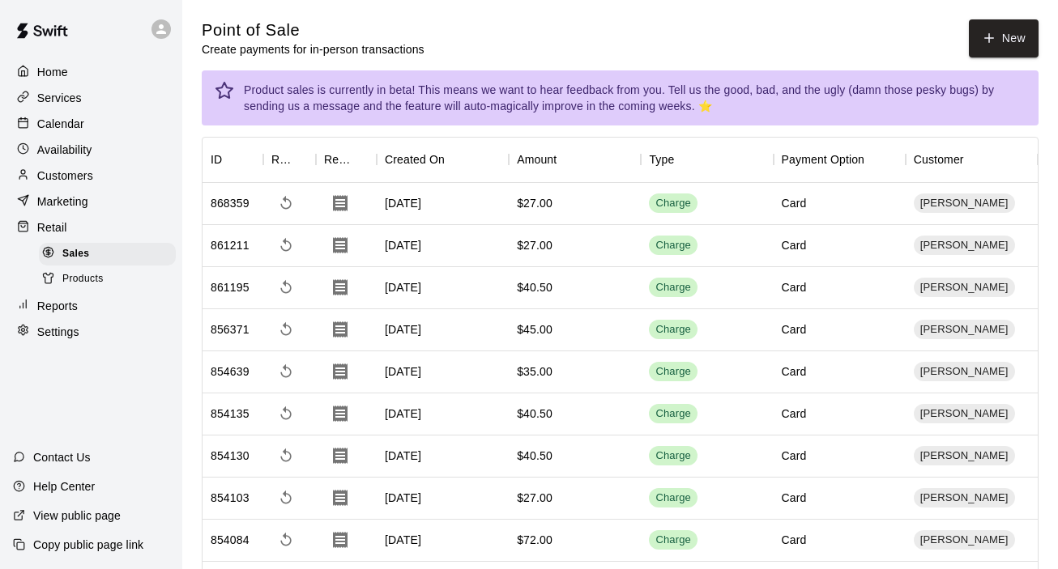
click at [92, 283] on span "Products" at bounding box center [82, 279] width 41 height 16
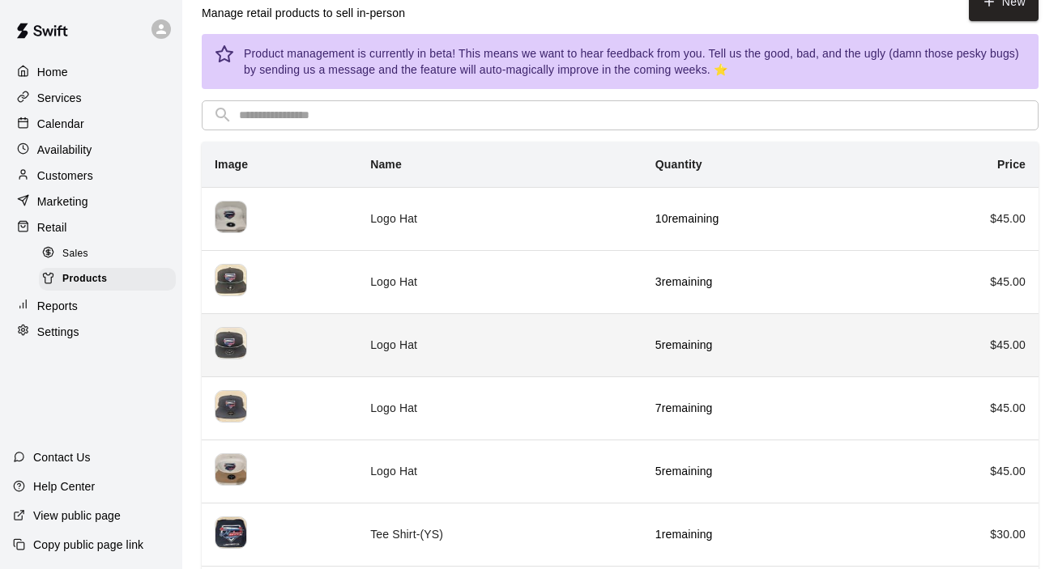
scroll to position [40, 0]
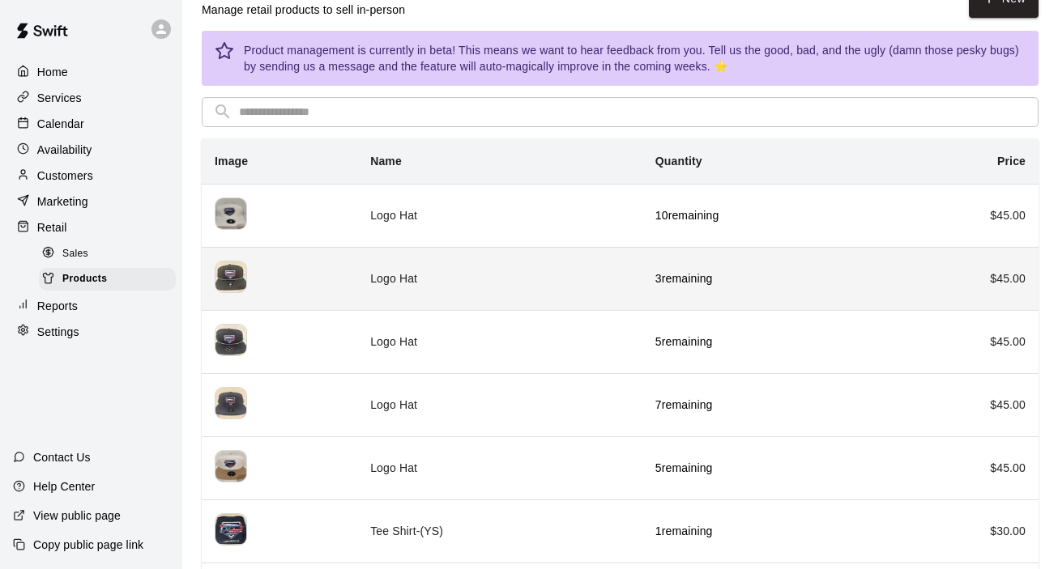
click at [560, 307] on td "Logo Hat" at bounding box center [499, 278] width 285 height 63
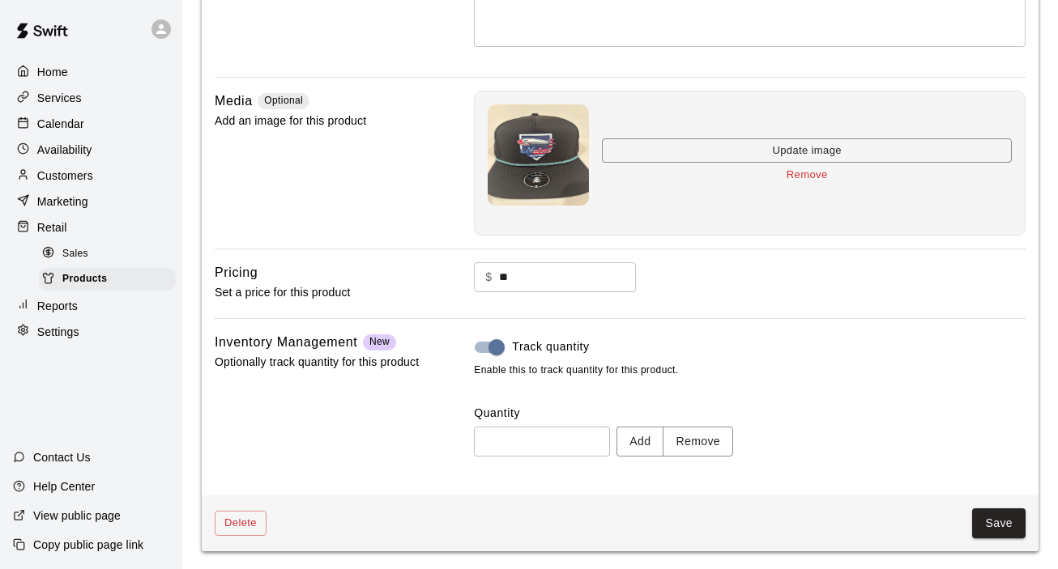
scroll to position [351, 0]
click at [699, 441] on button "Remove" at bounding box center [697, 441] width 70 height 30
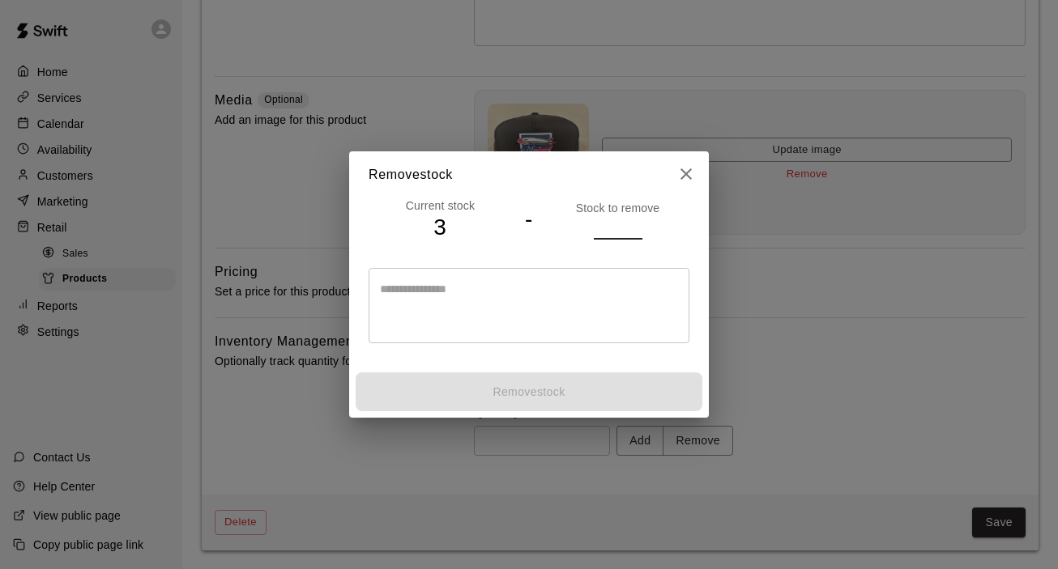
click at [602, 234] on input "number" at bounding box center [618, 227] width 49 height 23
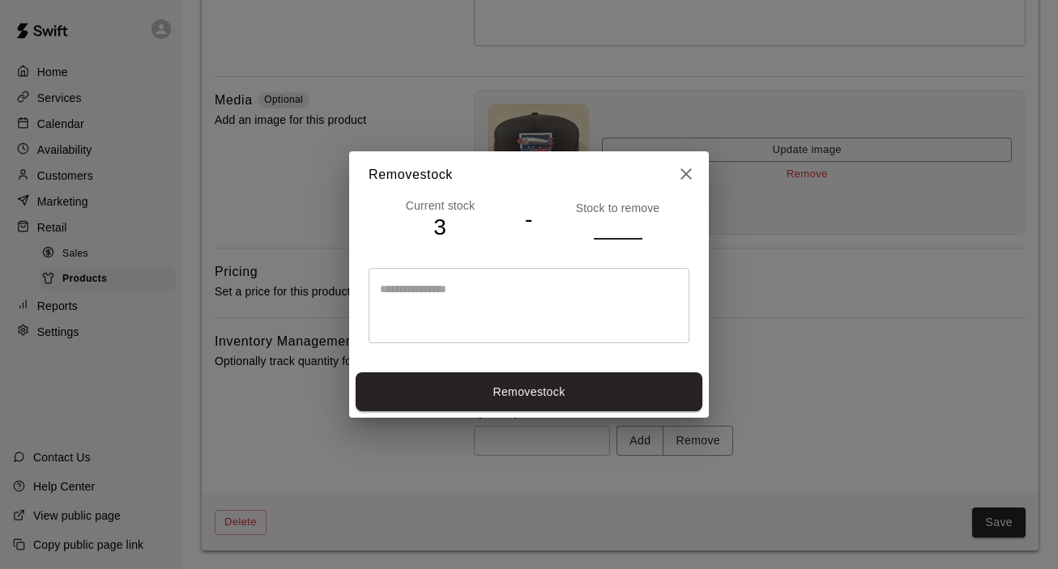
click at [637, 225] on input "*" at bounding box center [618, 227] width 49 height 23
type input "*"
click at [637, 225] on input "*" at bounding box center [618, 227] width 49 height 23
click at [574, 399] on button "Remove stock" at bounding box center [529, 393] width 347 height 40
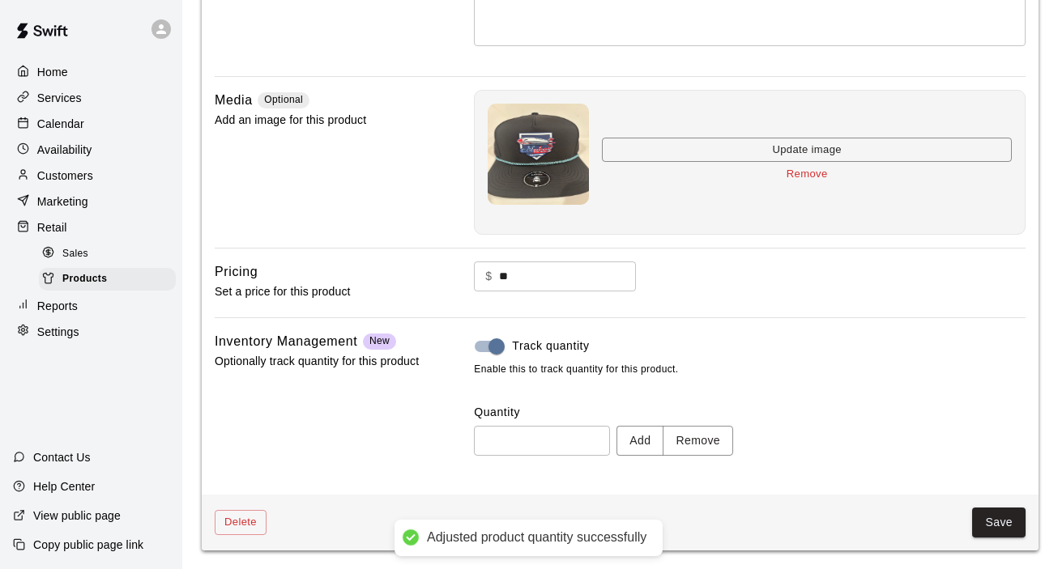
type input "*"
click at [985, 529] on button "Save" at bounding box center [998, 523] width 53 height 30
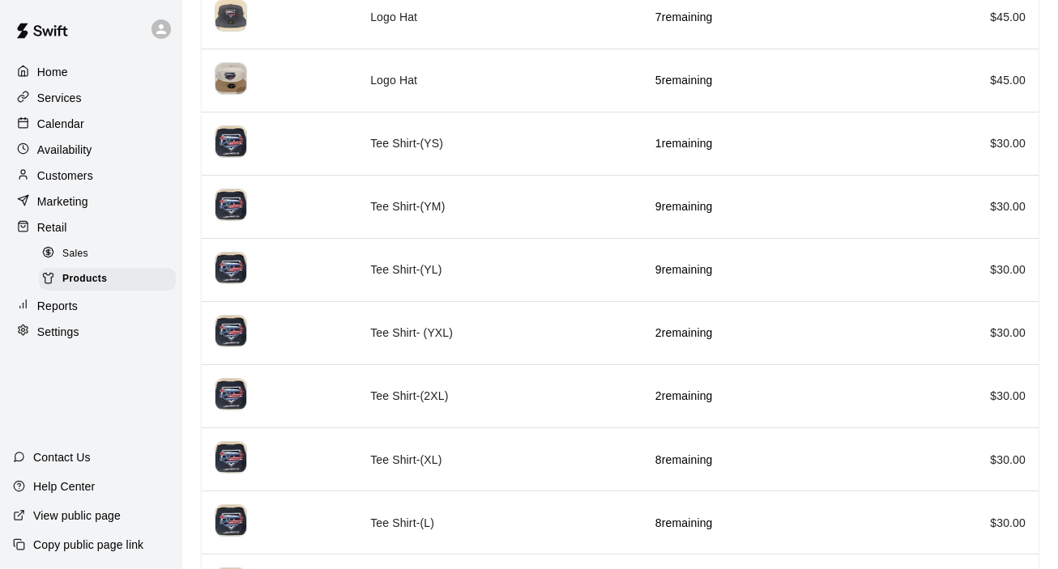
scroll to position [428, 0]
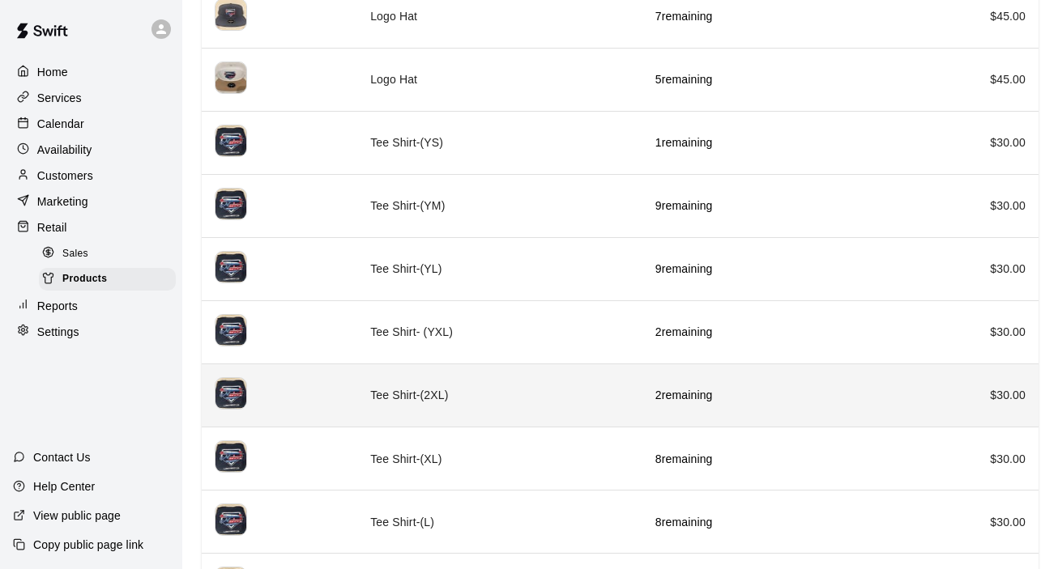
click at [722, 388] on p "2 remaining" at bounding box center [759, 395] width 209 height 16
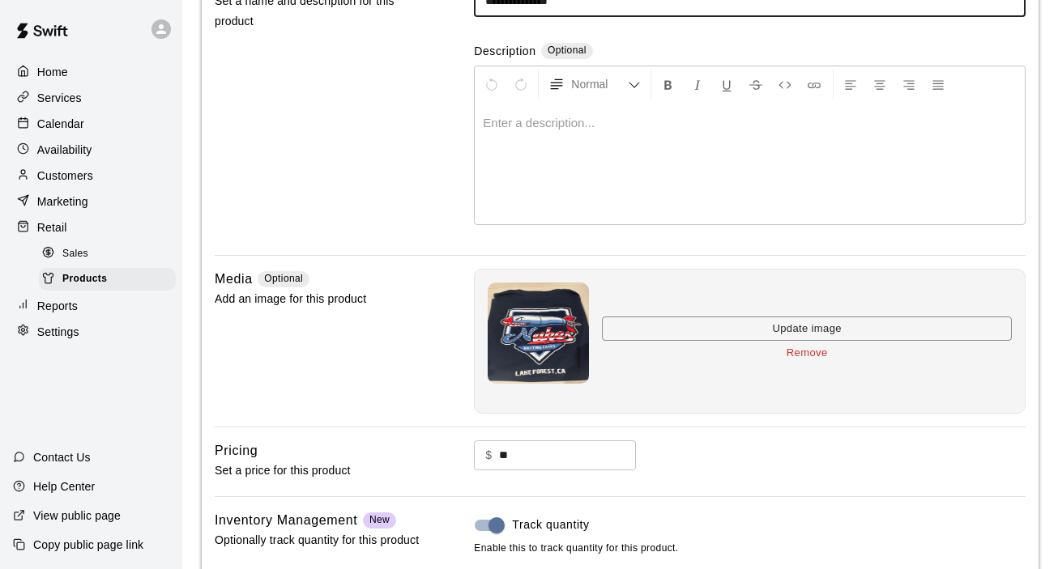
scroll to position [351, 0]
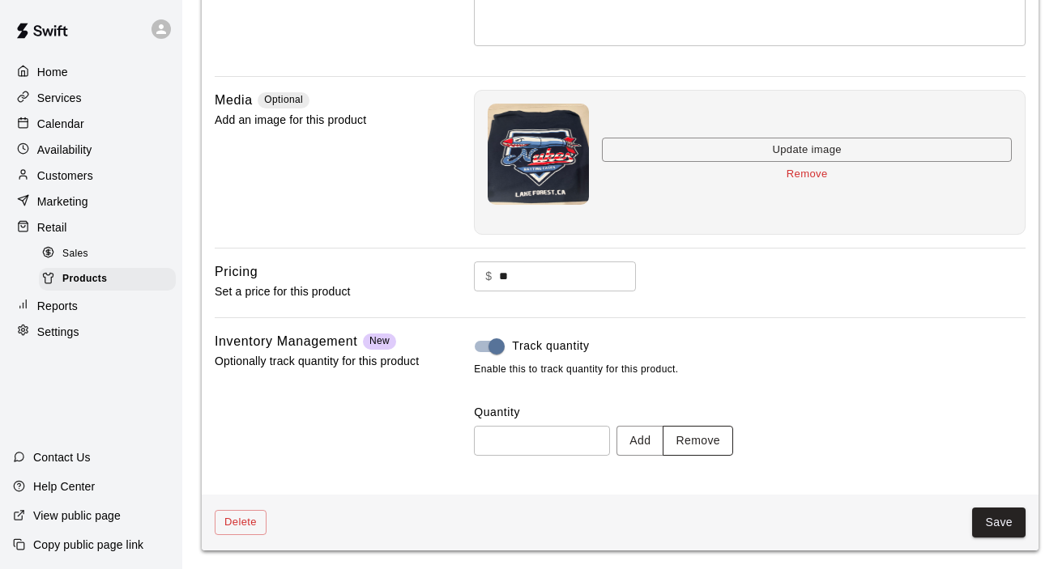
click at [696, 447] on button "Remove" at bounding box center [697, 441] width 70 height 30
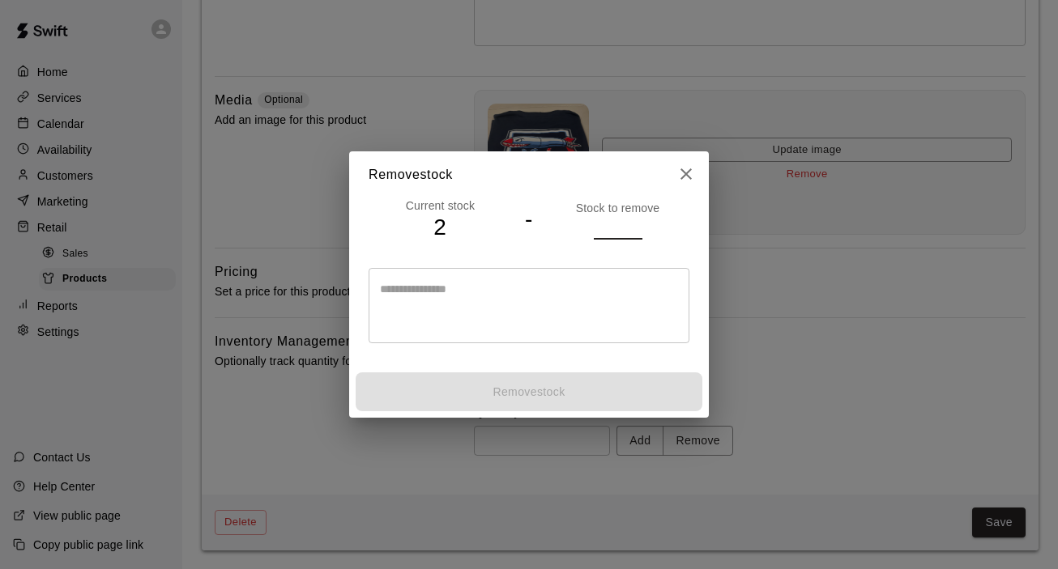
click at [607, 235] on input "number" at bounding box center [618, 227] width 49 height 23
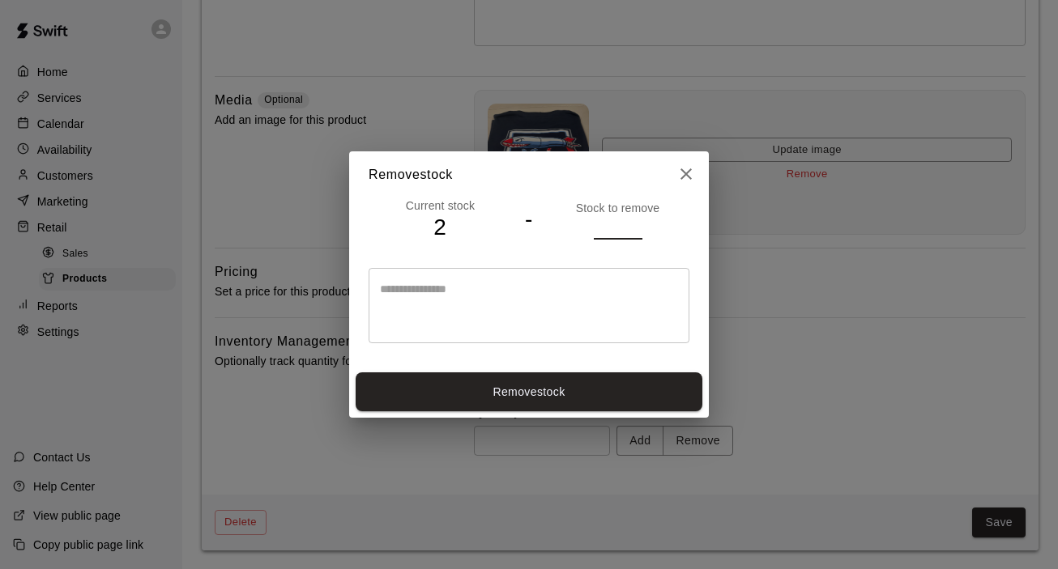
type input "*"
click at [636, 233] on input "*" at bounding box center [618, 227] width 49 height 23
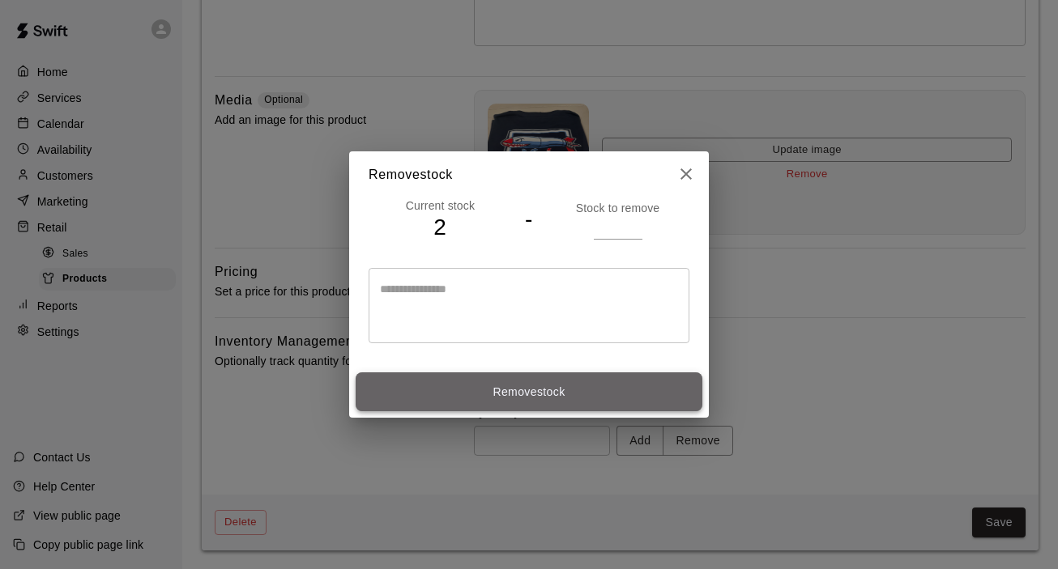
click at [575, 401] on button "Remove stock" at bounding box center [529, 393] width 347 height 40
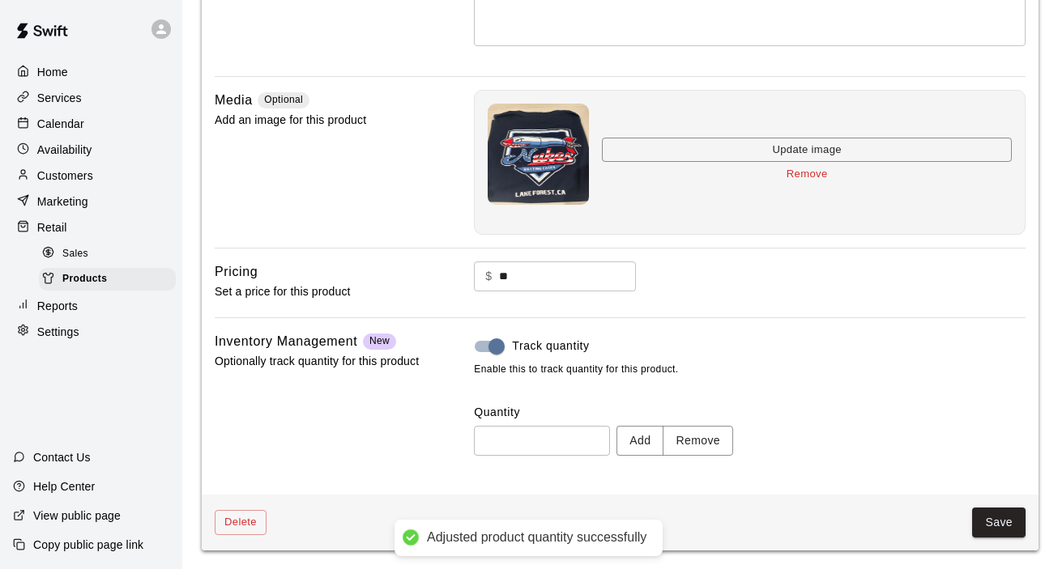
type input "*"
click at [994, 524] on button "Save" at bounding box center [998, 523] width 53 height 30
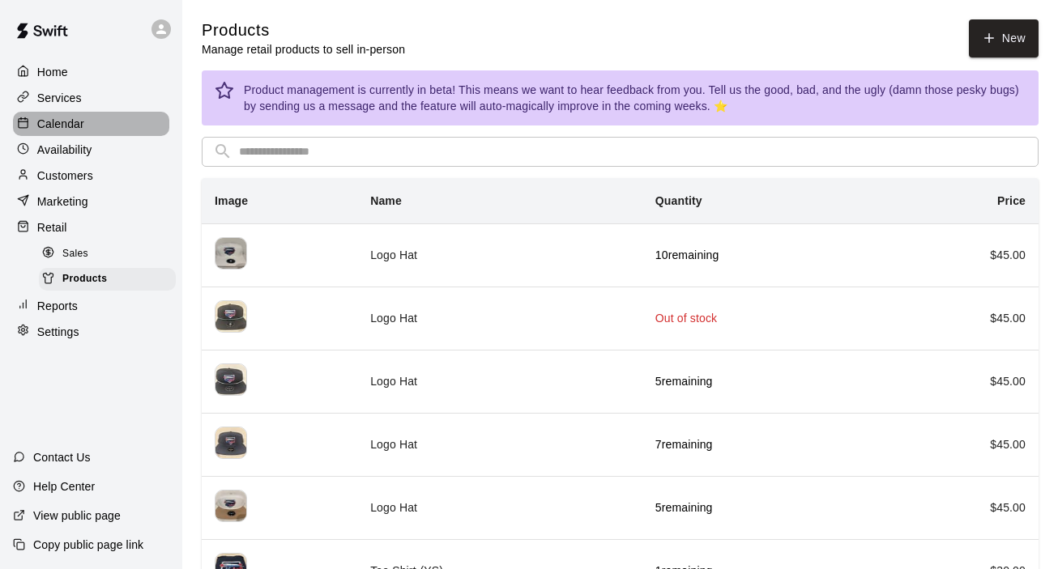
click at [70, 120] on p "Calendar" at bounding box center [60, 124] width 47 height 16
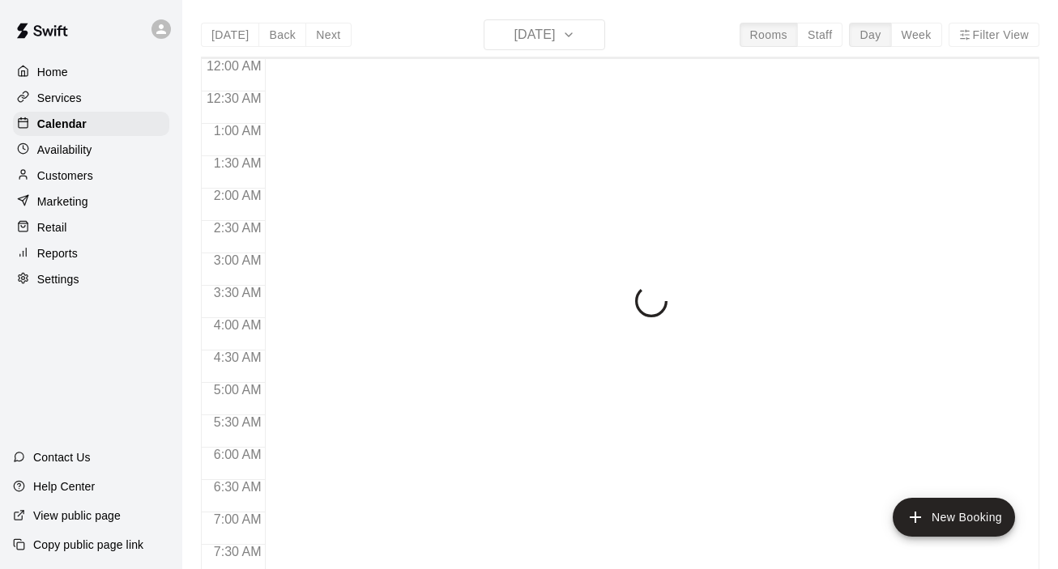
scroll to position [1027, 0]
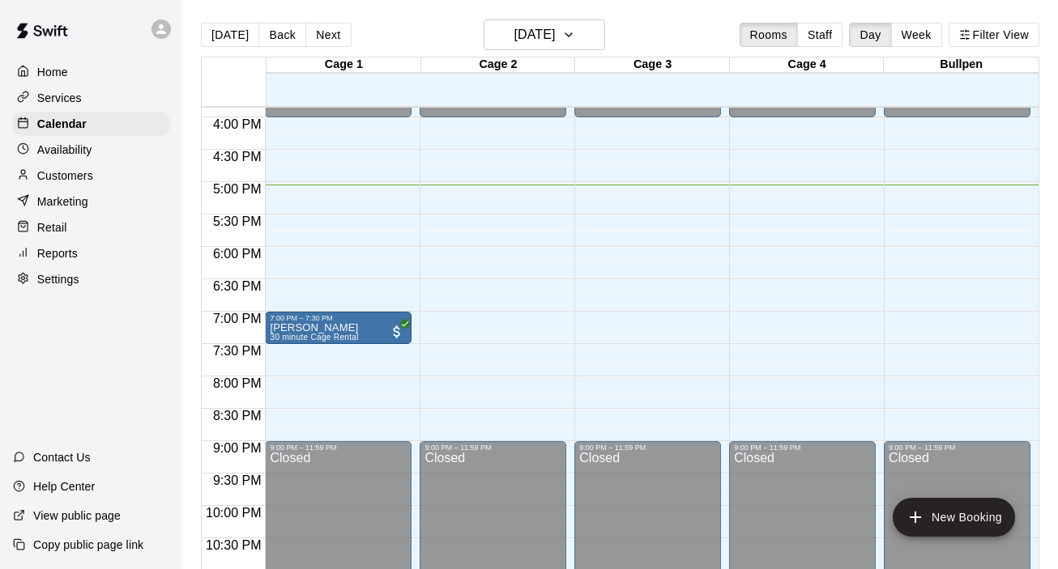
click at [63, 101] on p "Services" at bounding box center [59, 98] width 45 height 16
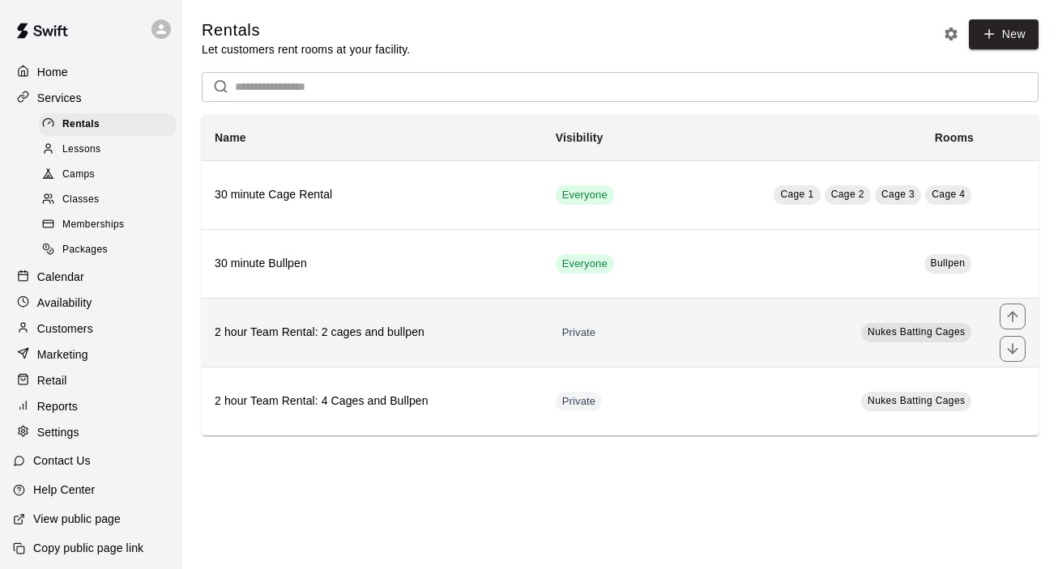
click at [269, 325] on h6 "2 hour Team Rental: 2 cages and bullpen" at bounding box center [372, 333] width 315 height 18
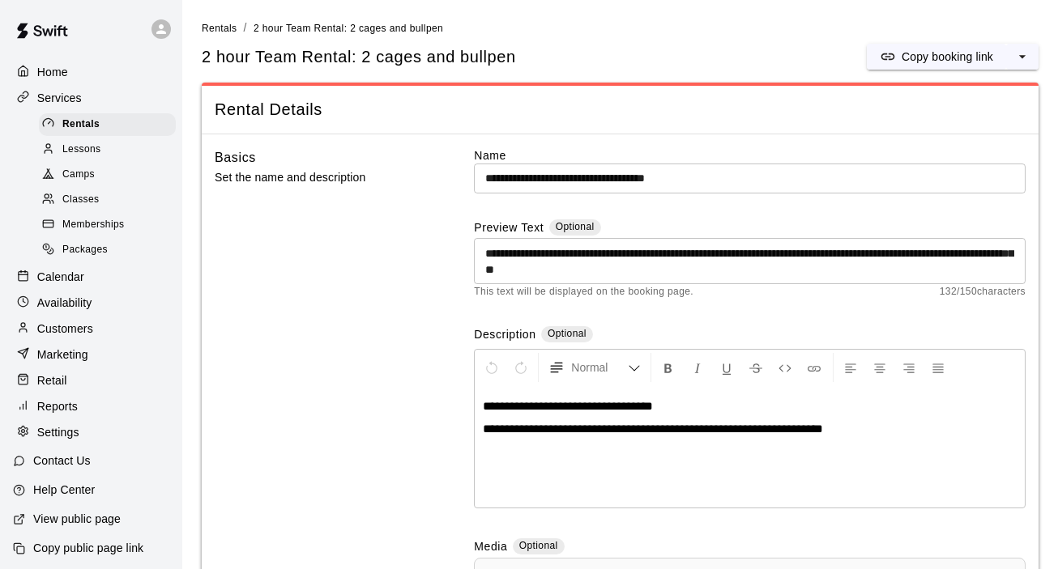
click at [75, 275] on p "Calendar" at bounding box center [60, 277] width 47 height 16
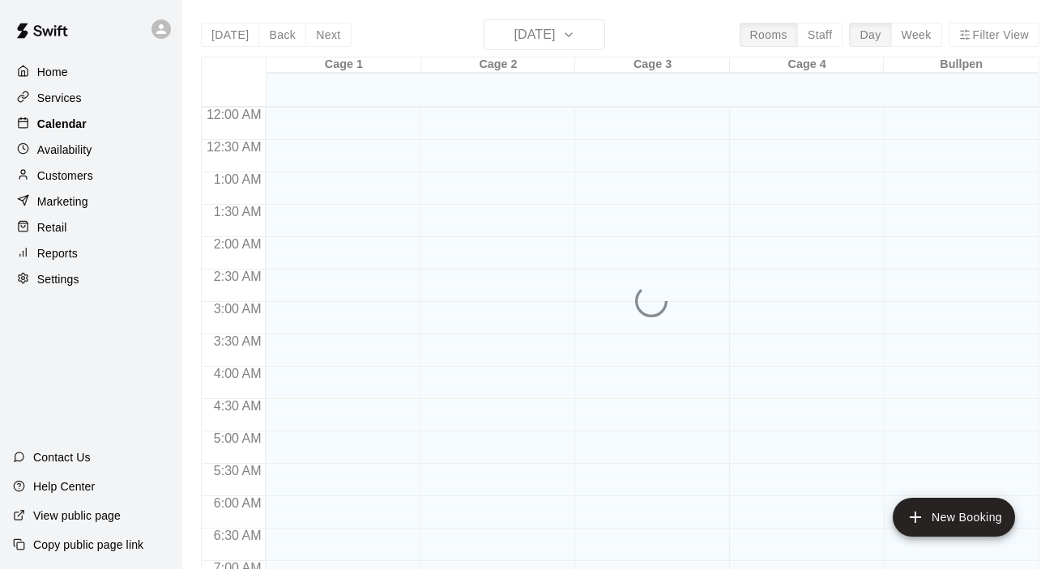
scroll to position [1027, 0]
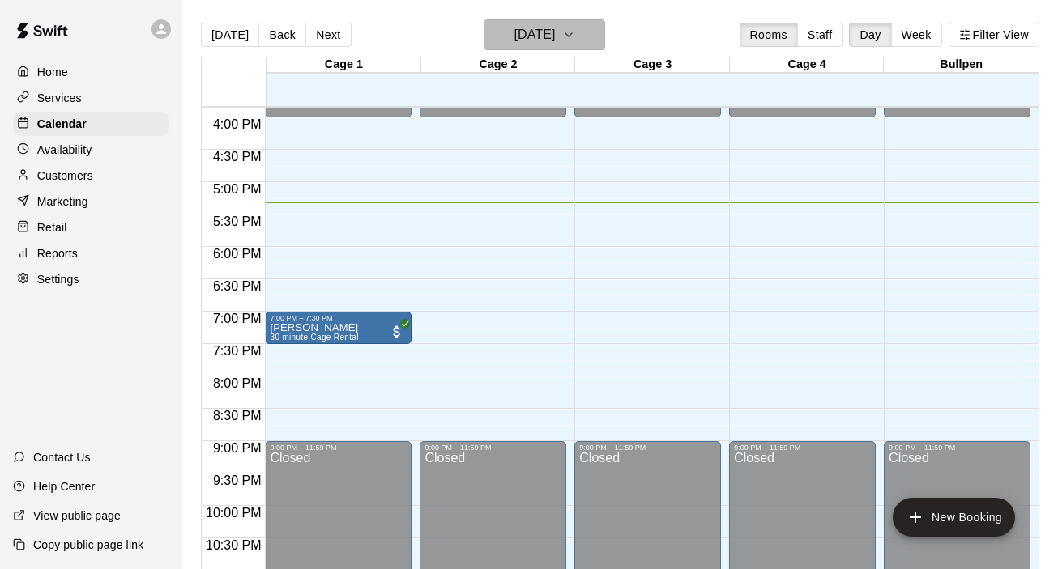
click at [598, 38] on button "[DATE]" at bounding box center [543, 34] width 121 height 31
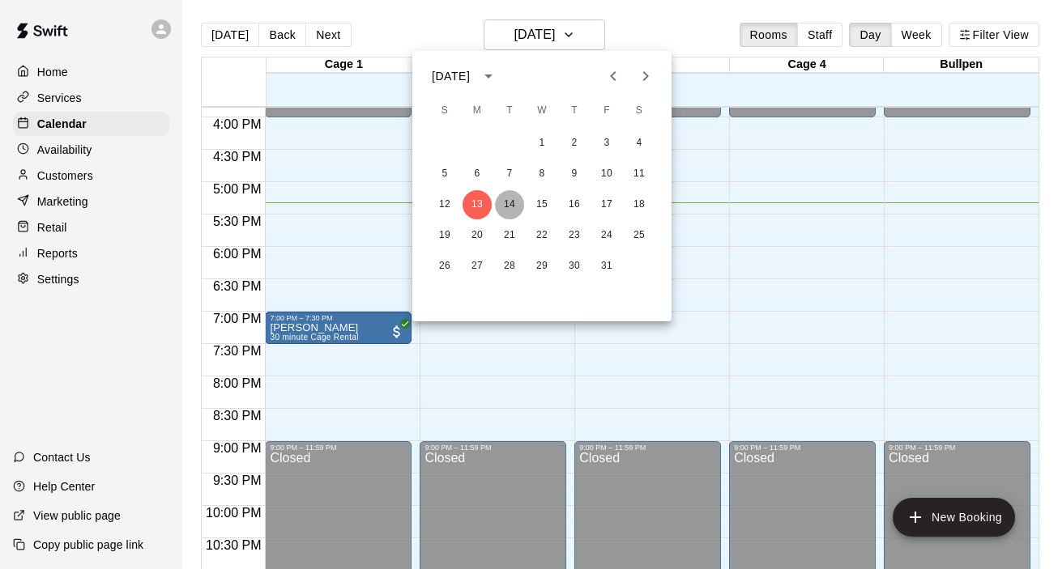
click at [510, 205] on button "14" at bounding box center [509, 204] width 29 height 29
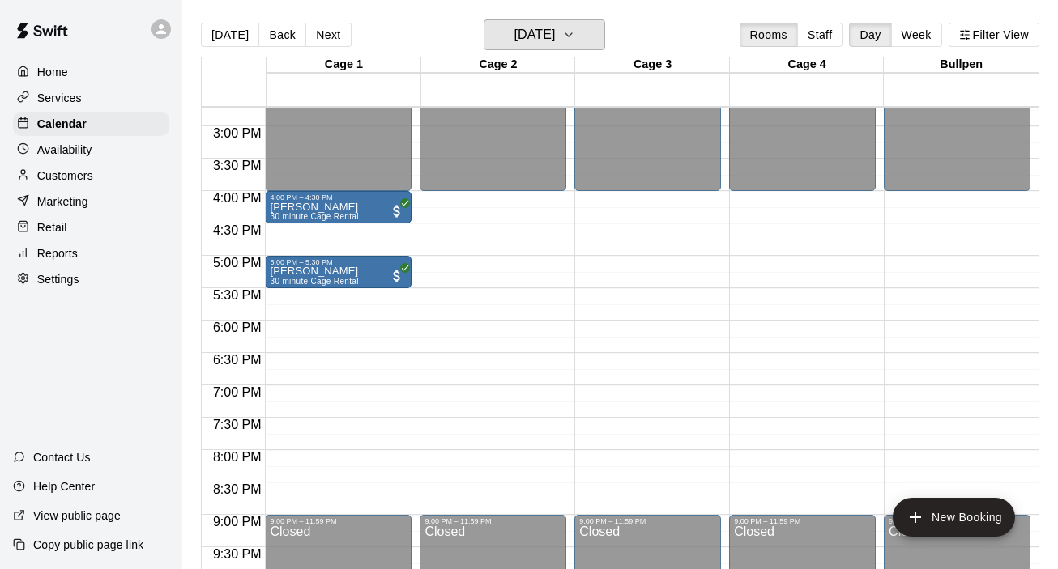
scroll to position [956, 0]
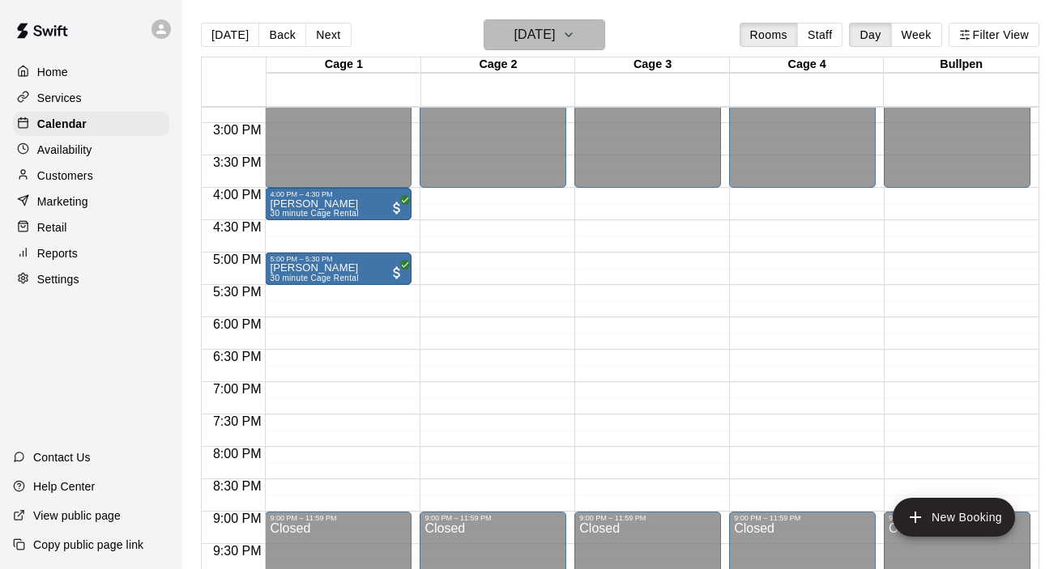
click at [602, 35] on button "[DATE]" at bounding box center [543, 34] width 121 height 31
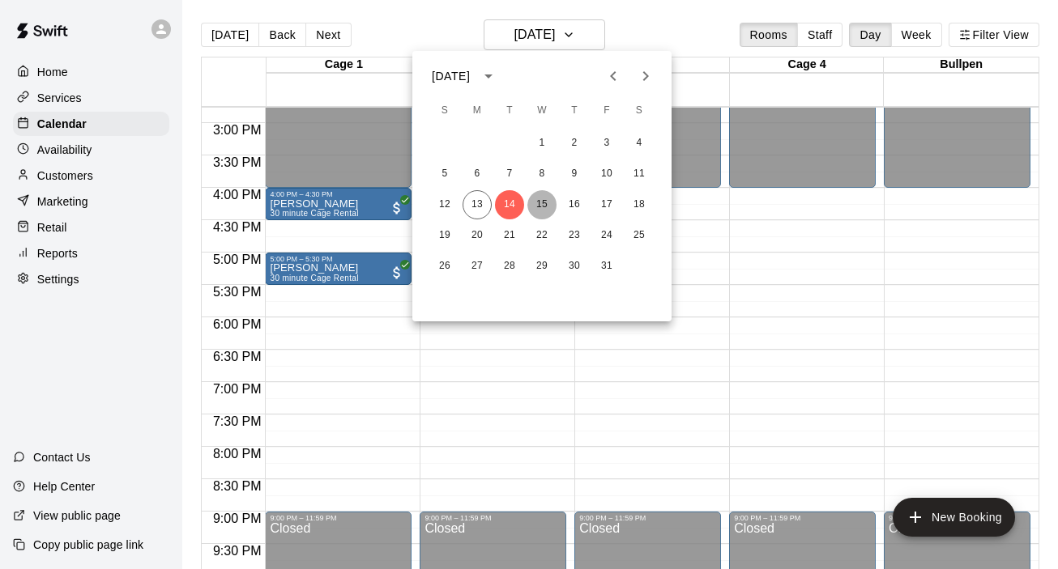
click at [540, 208] on button "15" at bounding box center [541, 204] width 29 height 29
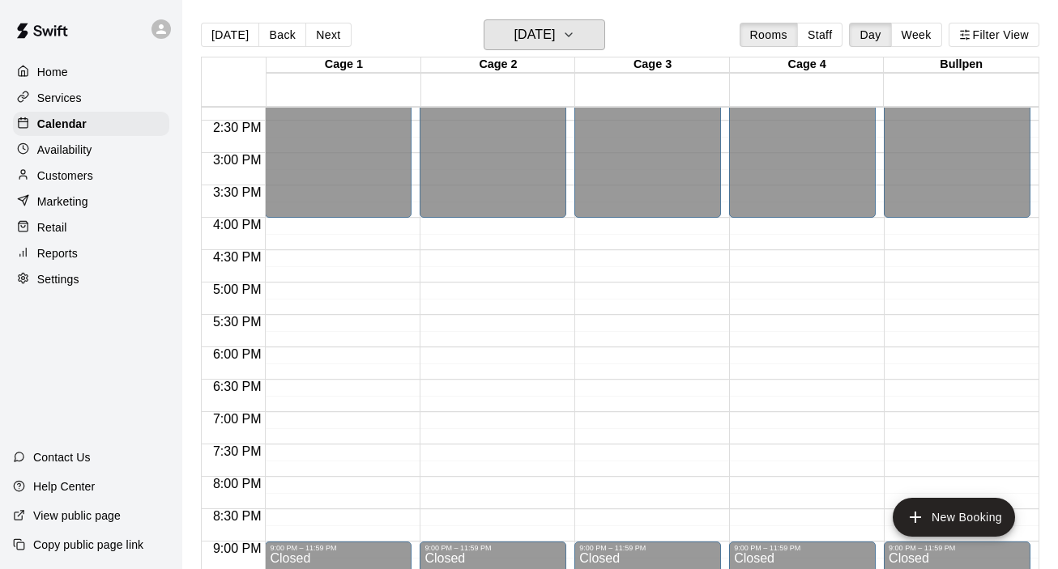
scroll to position [941, 0]
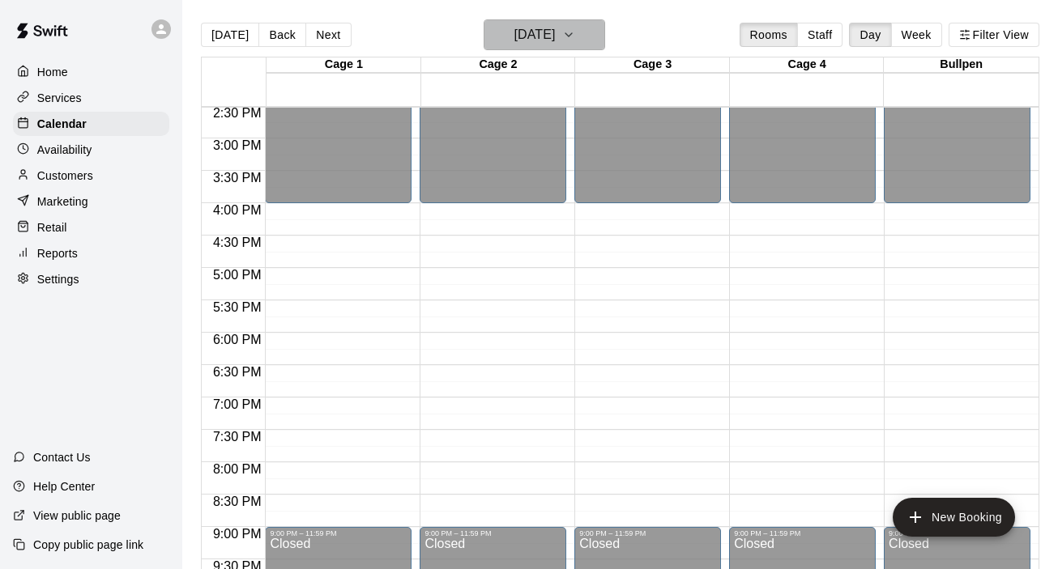
click at [575, 37] on icon "button" at bounding box center [568, 34] width 13 height 19
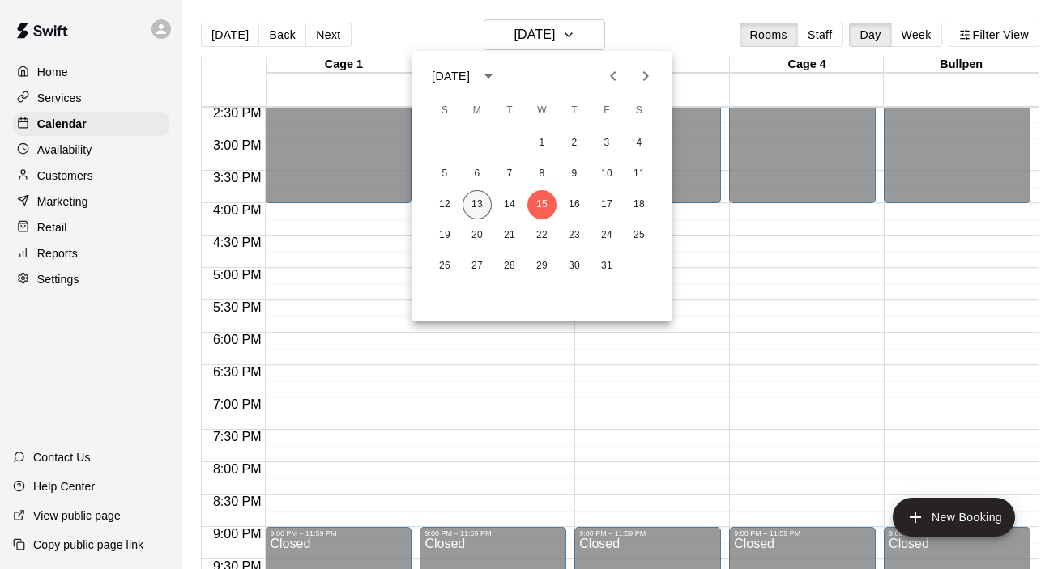
click at [486, 200] on button "13" at bounding box center [476, 204] width 29 height 29
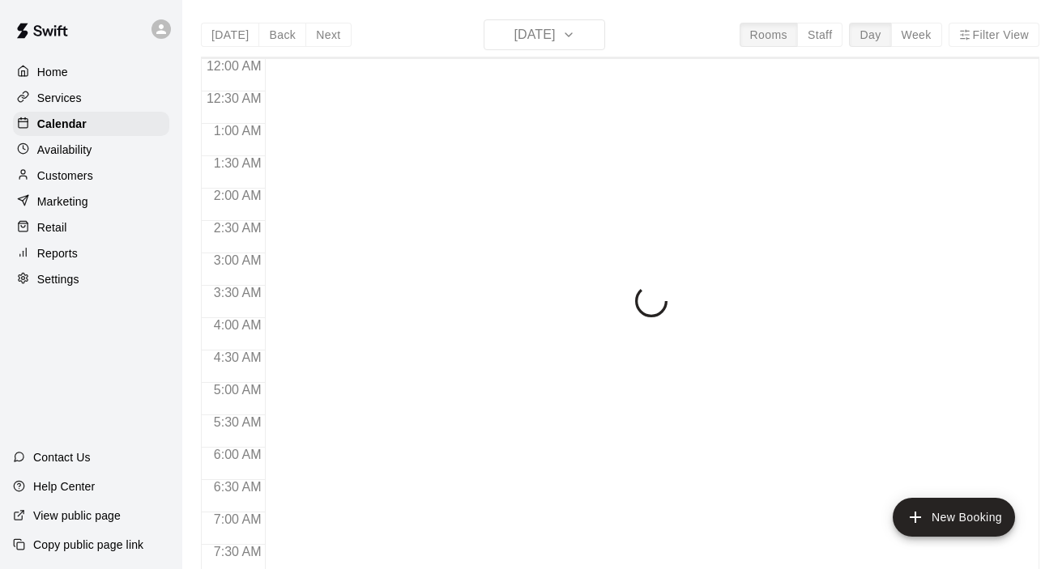
scroll to position [1027, 0]
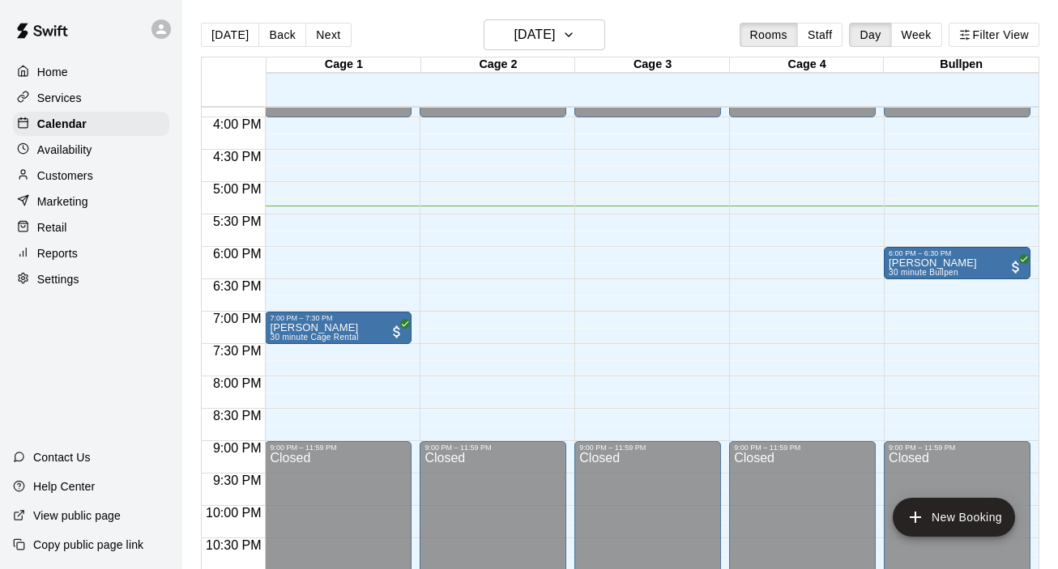
click at [66, 172] on p "Customers" at bounding box center [65, 176] width 56 height 16
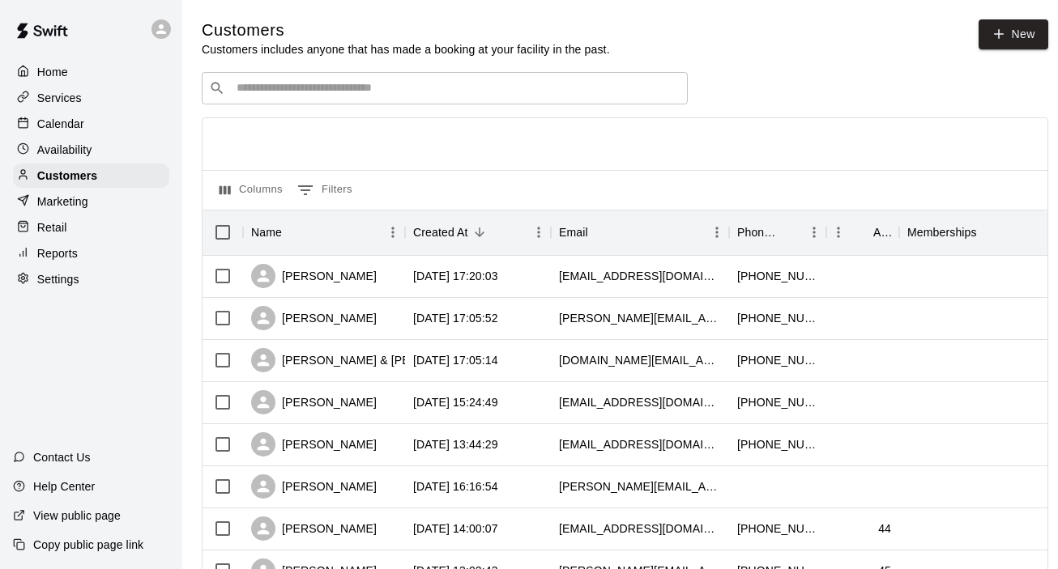
click at [66, 101] on p "Services" at bounding box center [59, 98] width 45 height 16
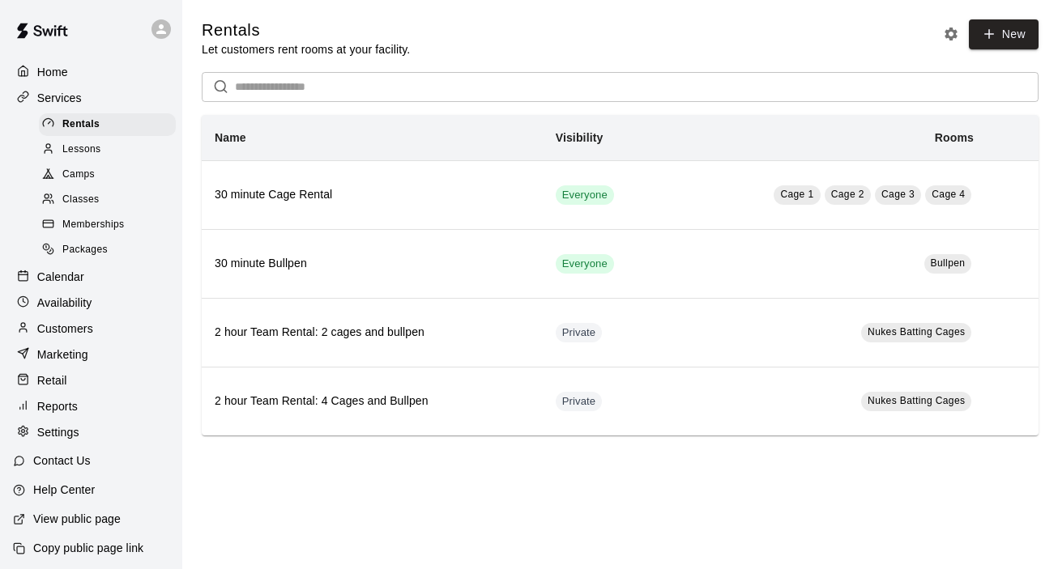
click at [72, 297] on p "Availability" at bounding box center [64, 303] width 55 height 16
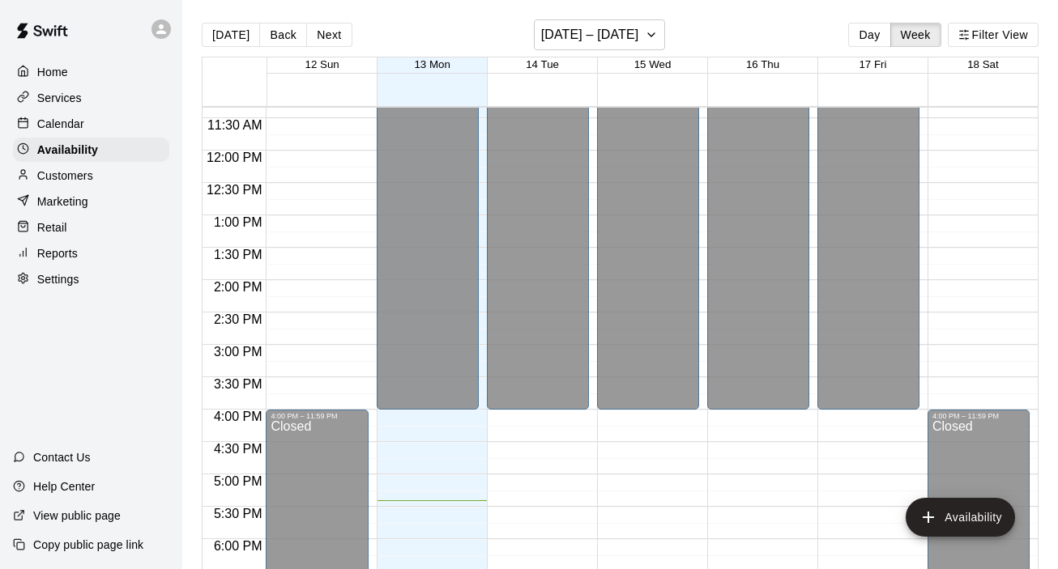
scroll to position [710, 0]
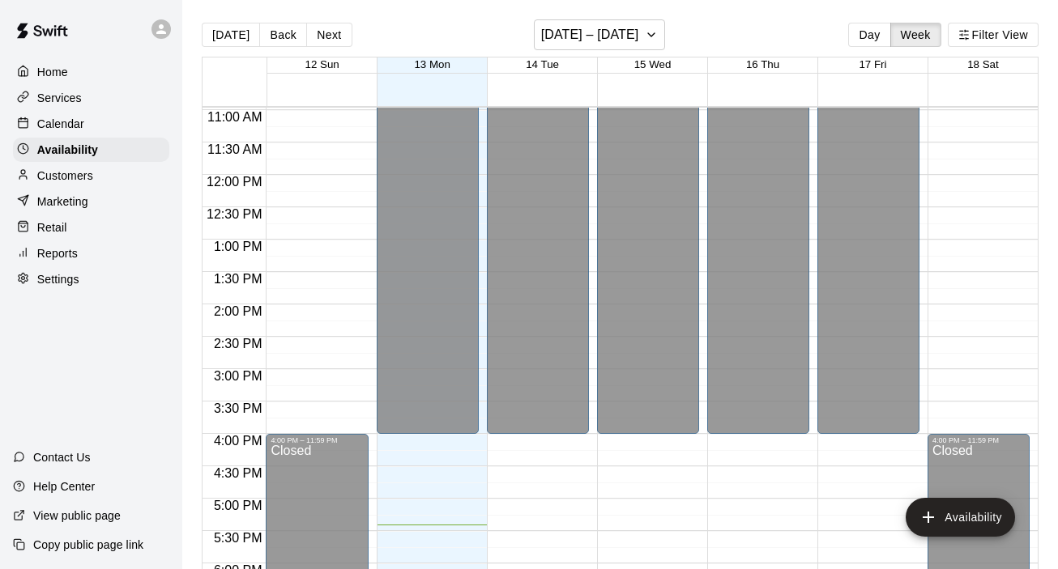
click at [51, 128] on p "Calendar" at bounding box center [60, 124] width 47 height 16
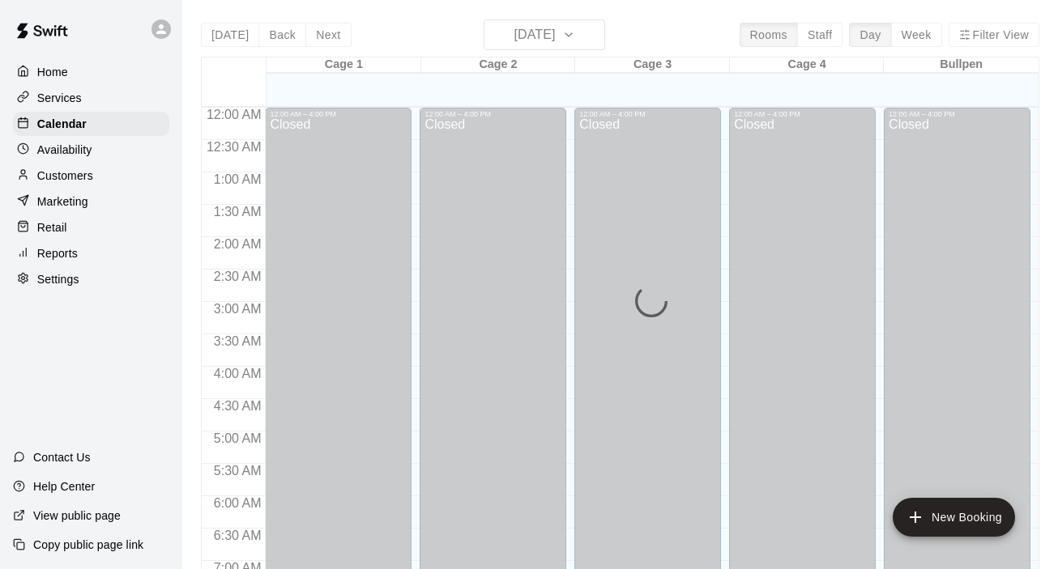
scroll to position [1027, 0]
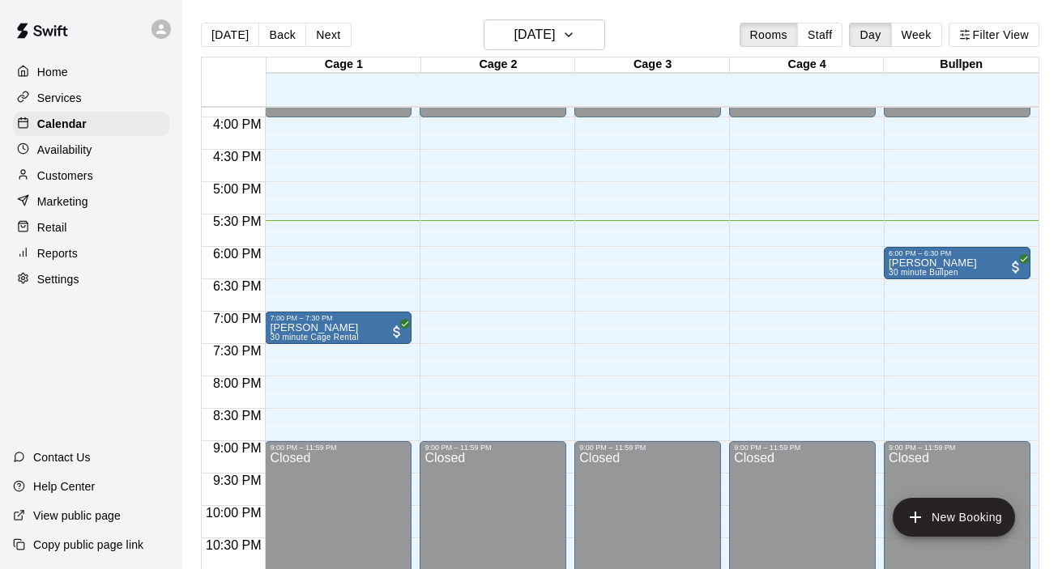
click at [78, 177] on p "Customers" at bounding box center [65, 176] width 56 height 16
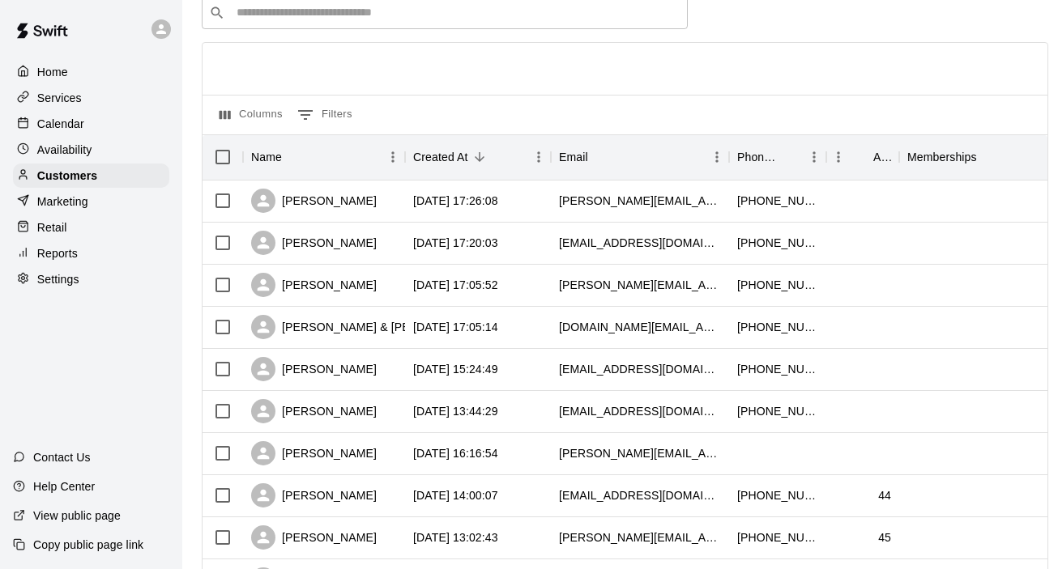
scroll to position [76, 0]
click at [54, 77] on p "Home" at bounding box center [52, 72] width 31 height 16
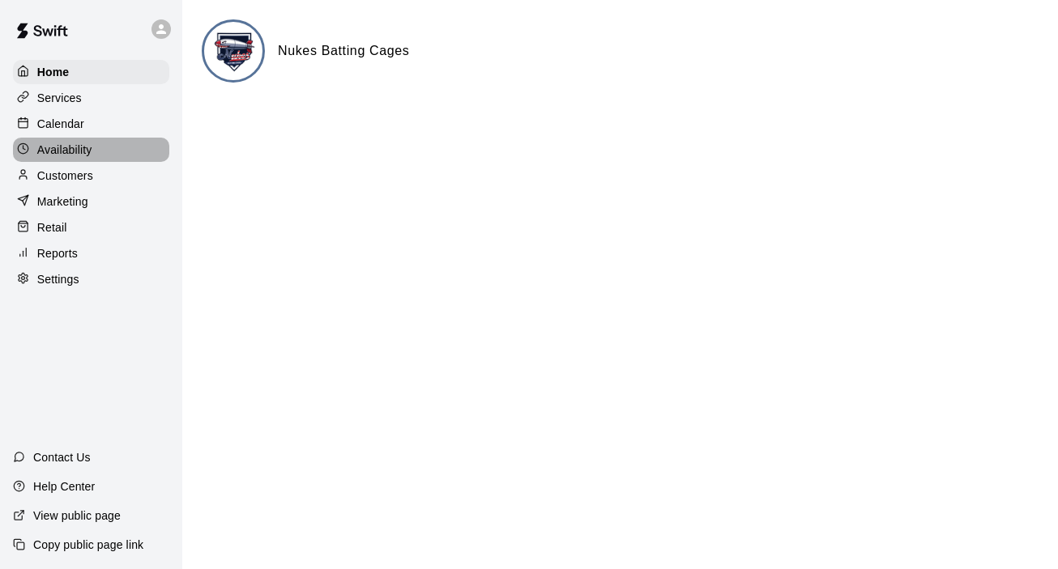
click at [73, 151] on p "Availability" at bounding box center [64, 150] width 55 height 16
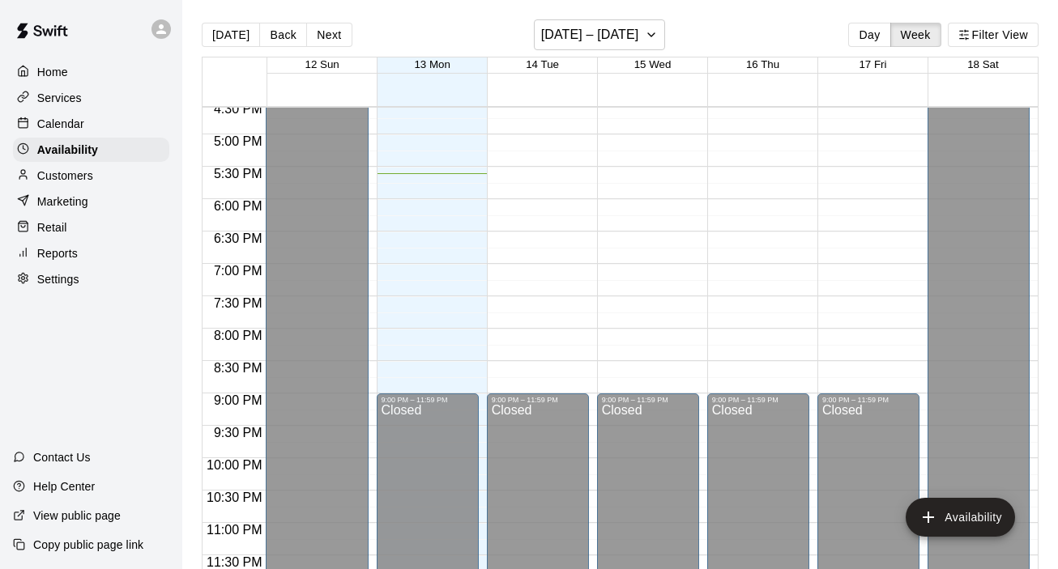
click at [63, 76] on p "Home" at bounding box center [52, 72] width 31 height 16
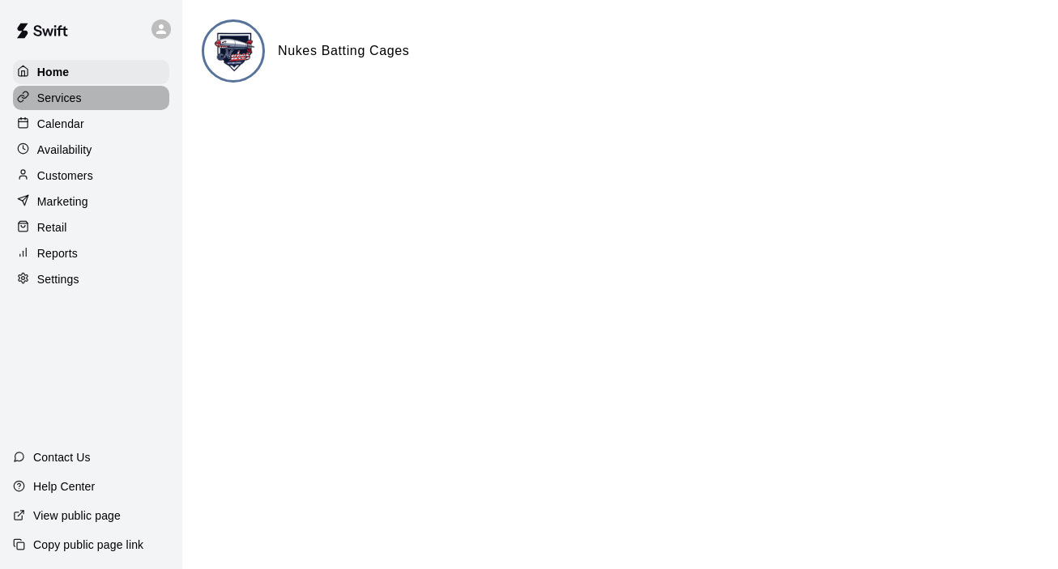
click at [63, 106] on div "Services" at bounding box center [91, 98] width 156 height 24
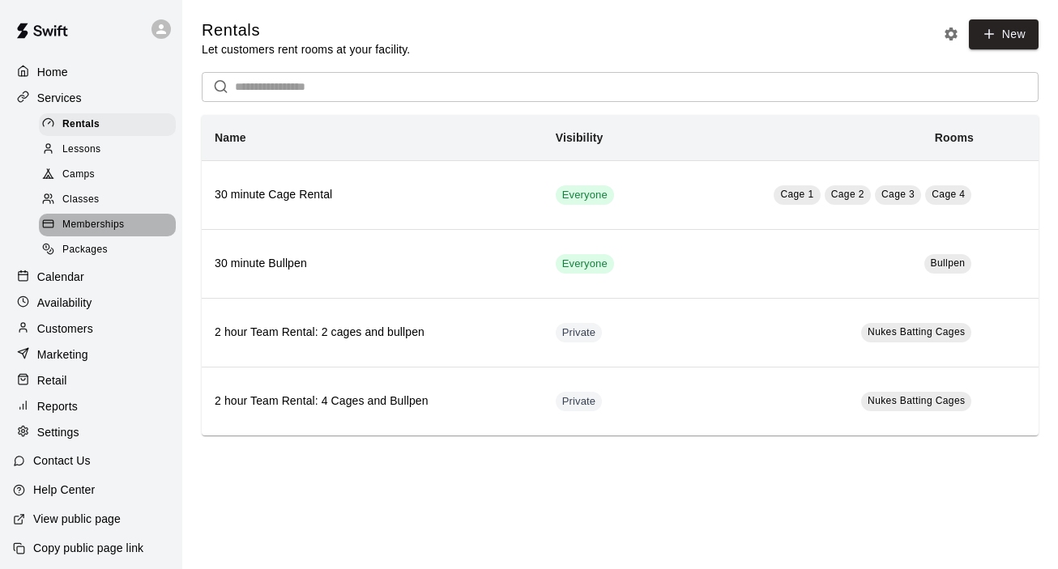
click at [94, 228] on span "Memberships" at bounding box center [93, 225] width 62 height 16
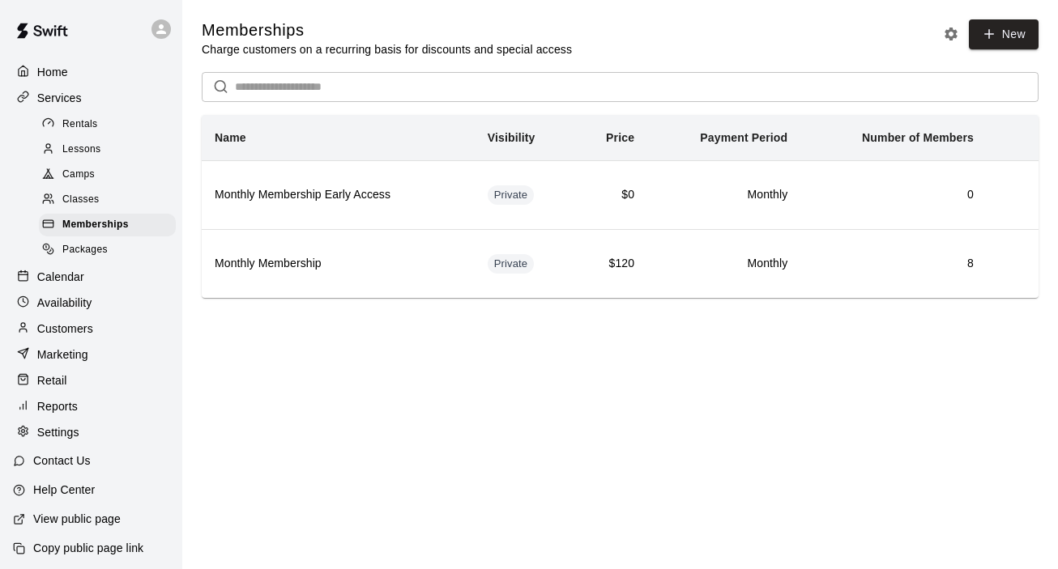
click at [97, 249] on span "Packages" at bounding box center [84, 250] width 45 height 16
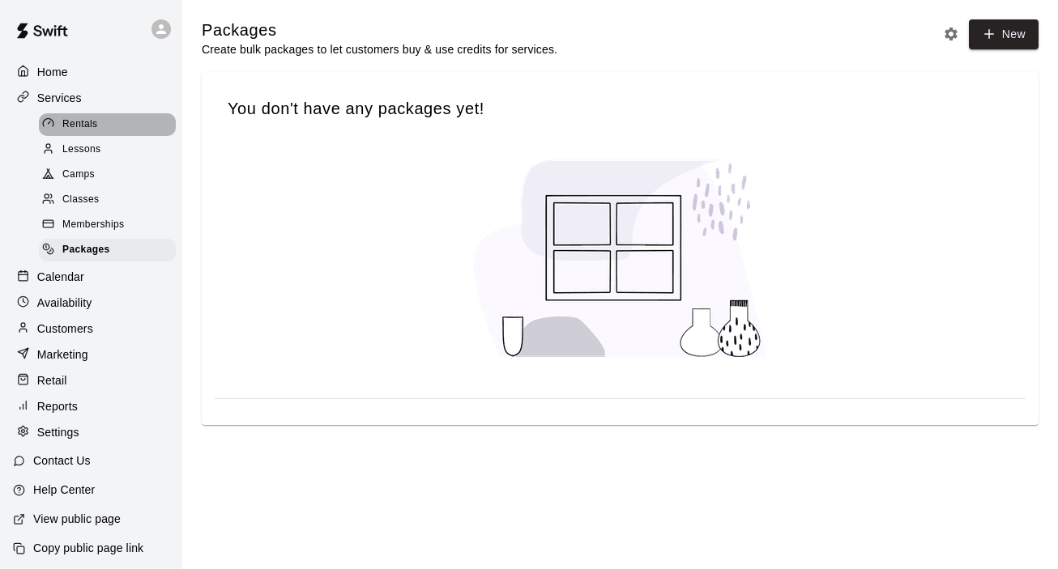
click at [80, 121] on span "Rentals" at bounding box center [80, 125] width 36 height 16
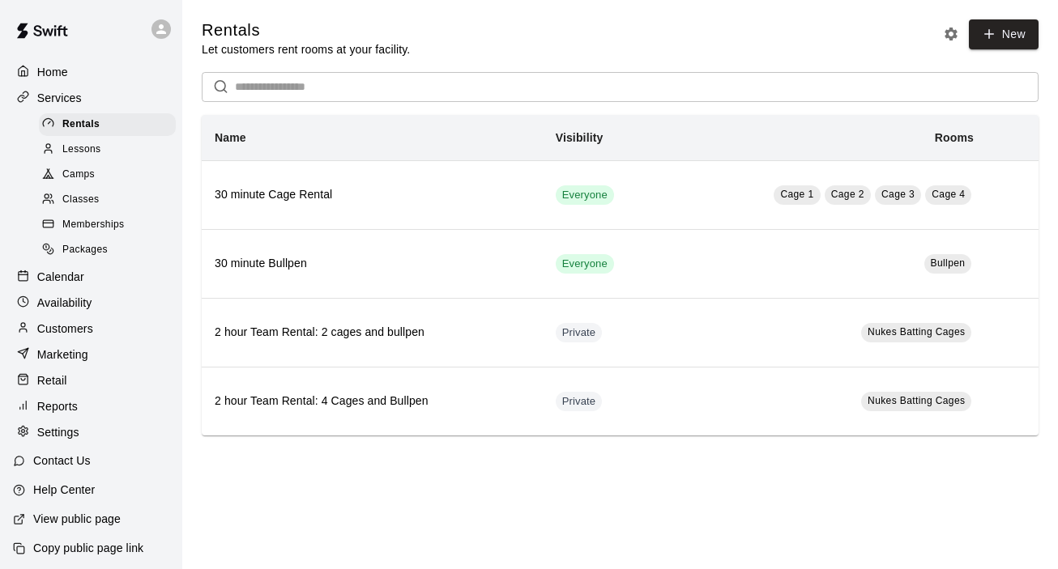
click at [96, 224] on span "Memberships" at bounding box center [93, 225] width 62 height 16
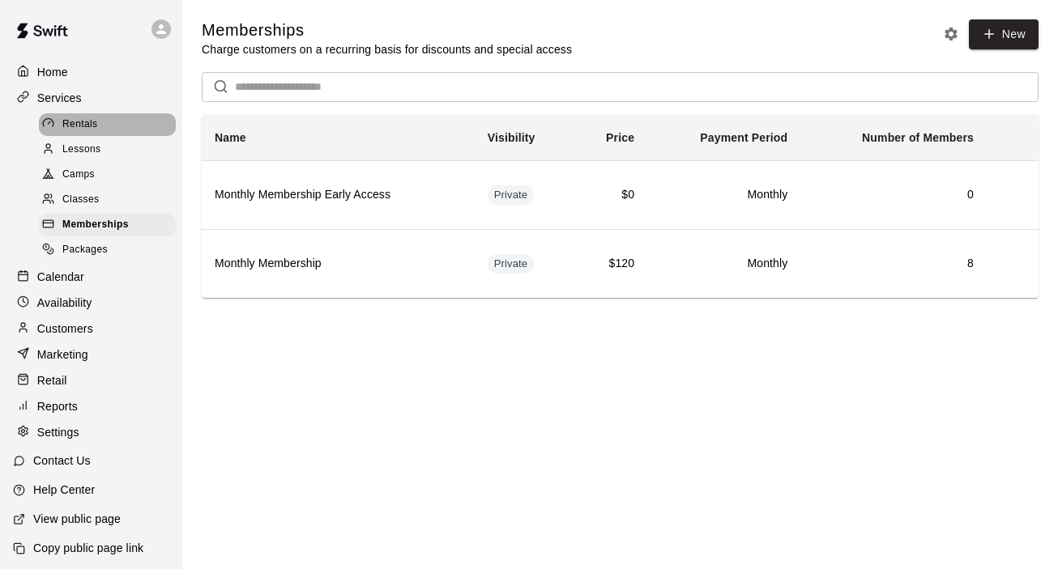
click at [78, 121] on span "Rentals" at bounding box center [80, 125] width 36 height 16
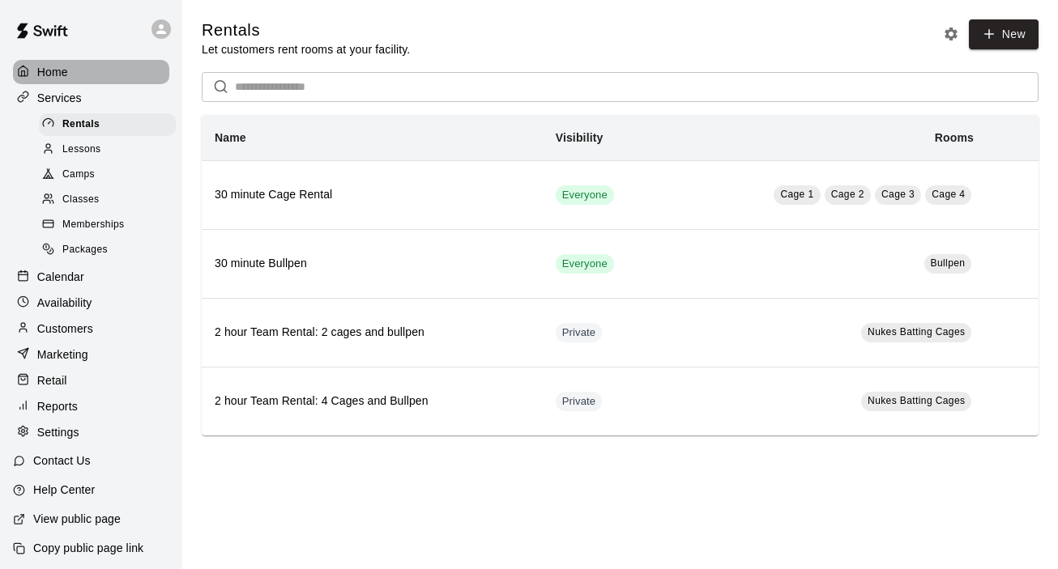
click at [55, 71] on p "Home" at bounding box center [52, 72] width 31 height 16
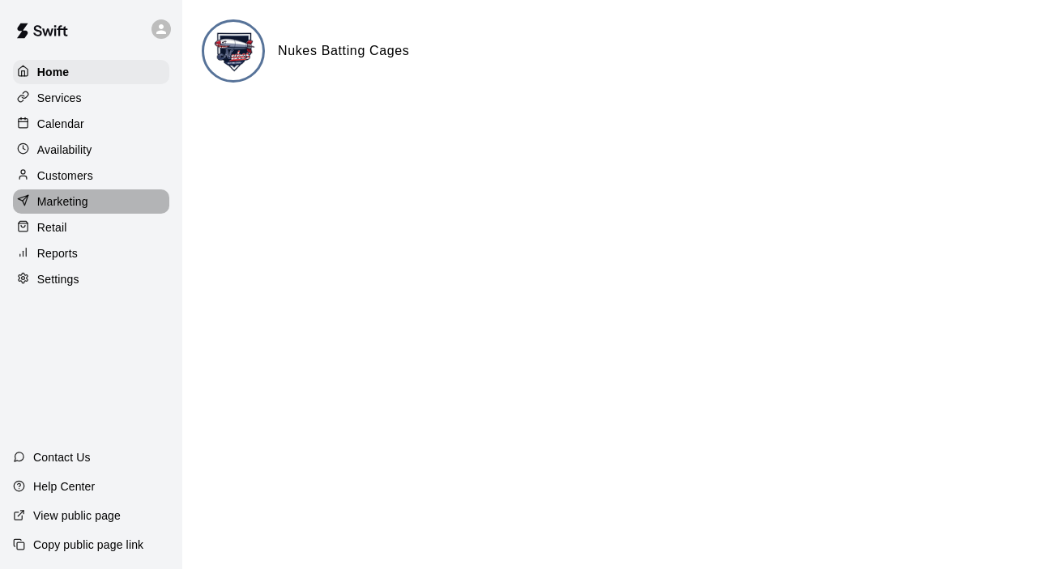
click at [70, 202] on p "Marketing" at bounding box center [62, 202] width 51 height 16
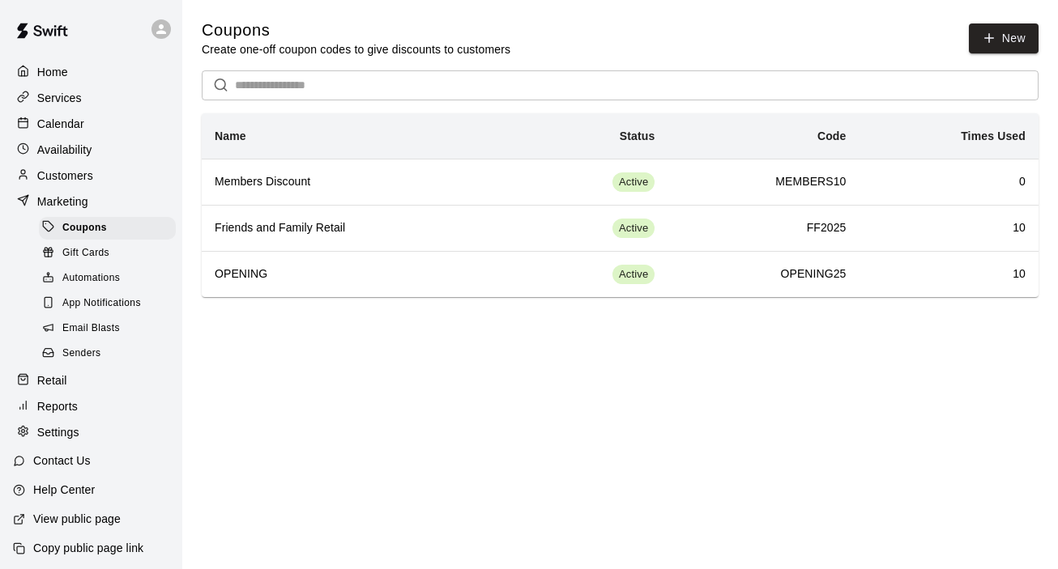
click at [73, 169] on p "Customers" at bounding box center [65, 176] width 56 height 16
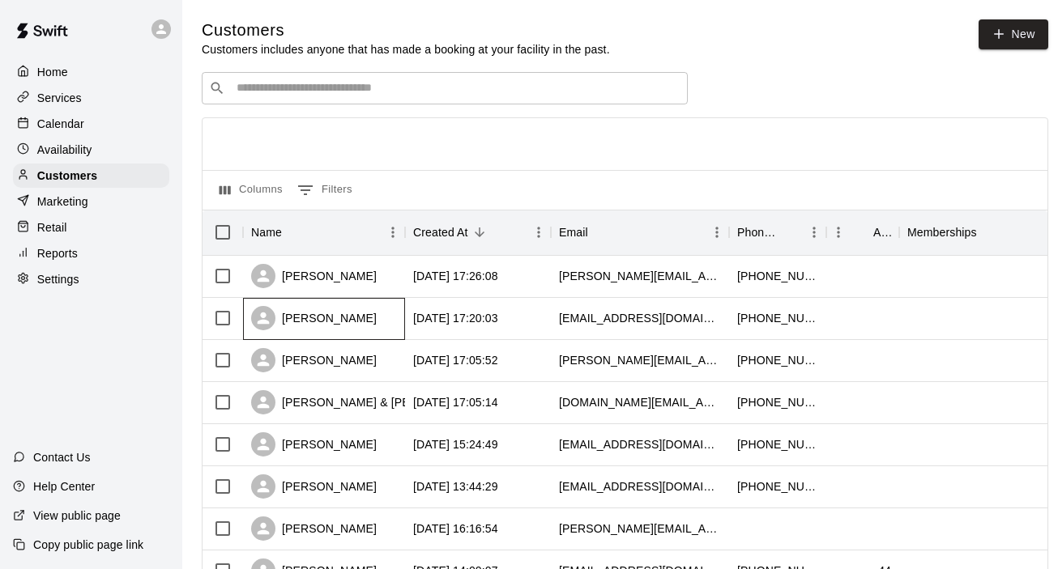
click at [317, 319] on div "[PERSON_NAME]" at bounding box center [314, 318] width 126 height 24
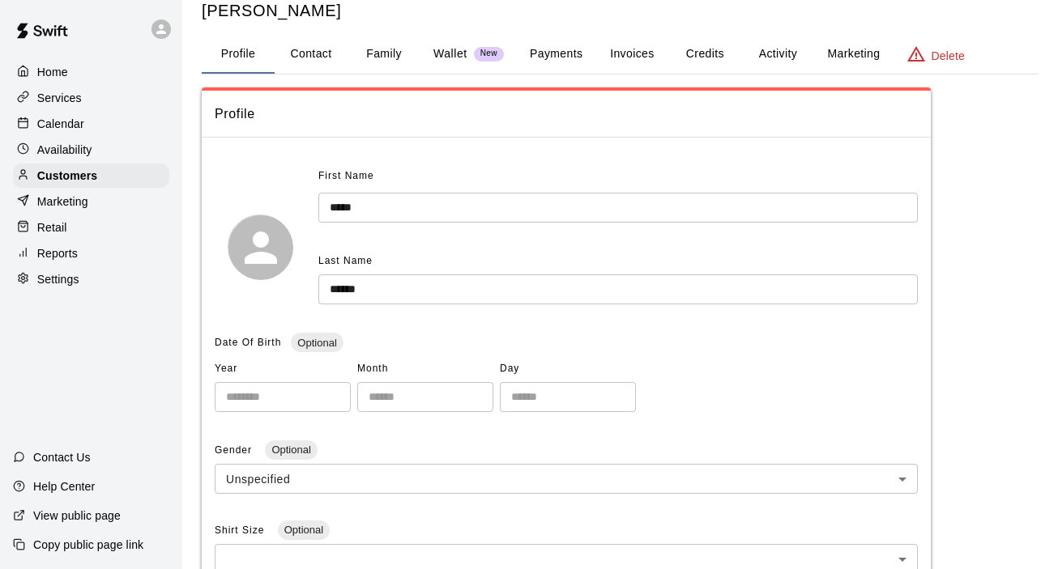
scroll to position [32, 0]
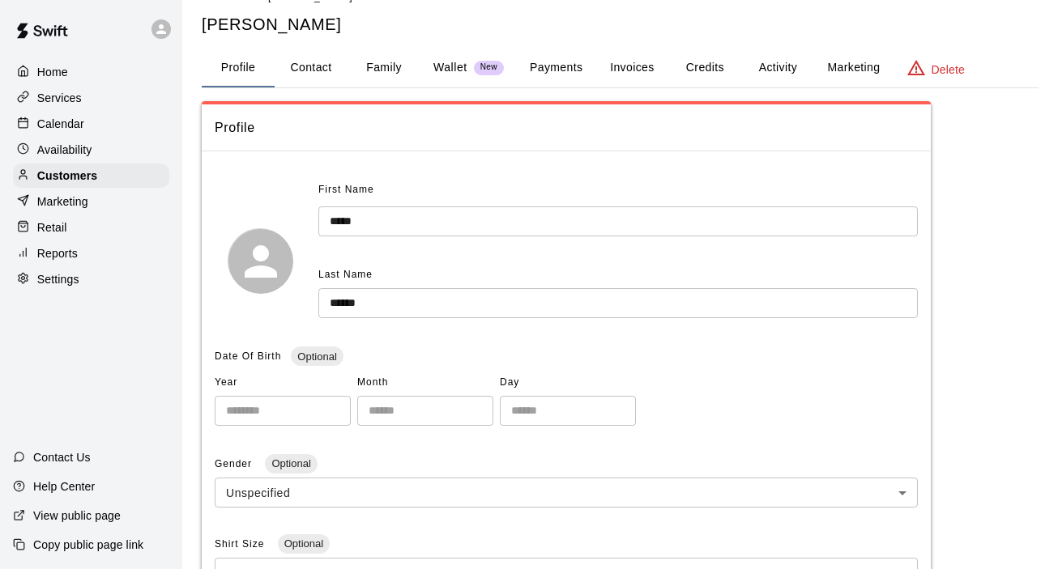
click at [383, 68] on button "Family" at bounding box center [383, 68] width 73 height 39
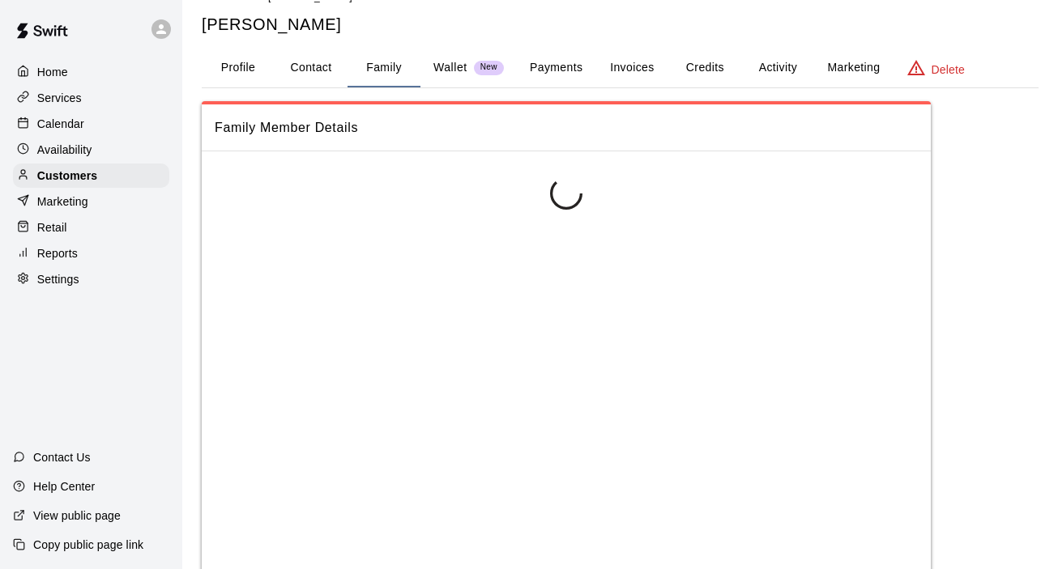
scroll to position [0, 0]
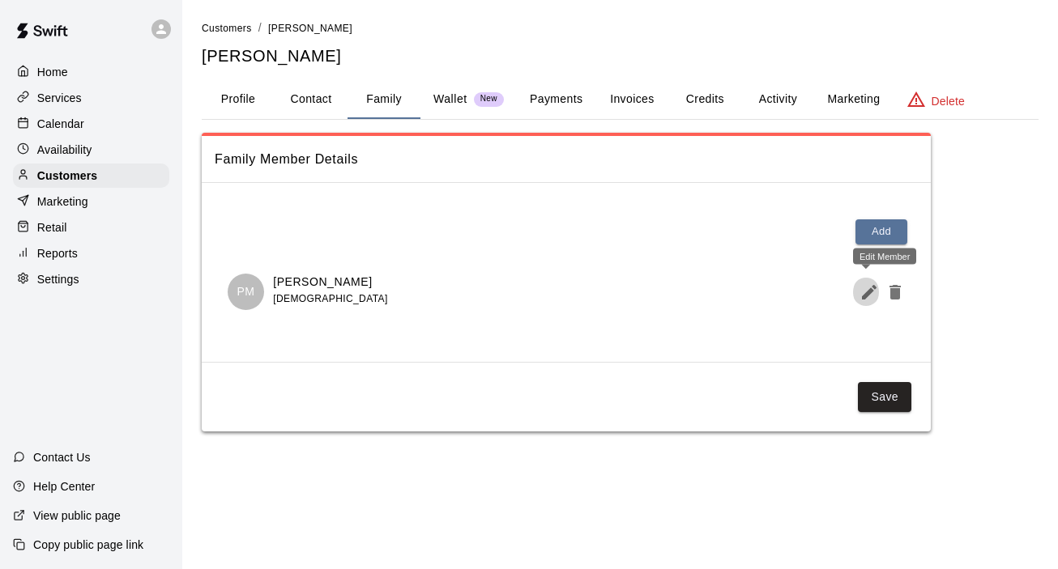
click at [867, 293] on icon "Edit Member" at bounding box center [869, 292] width 15 height 15
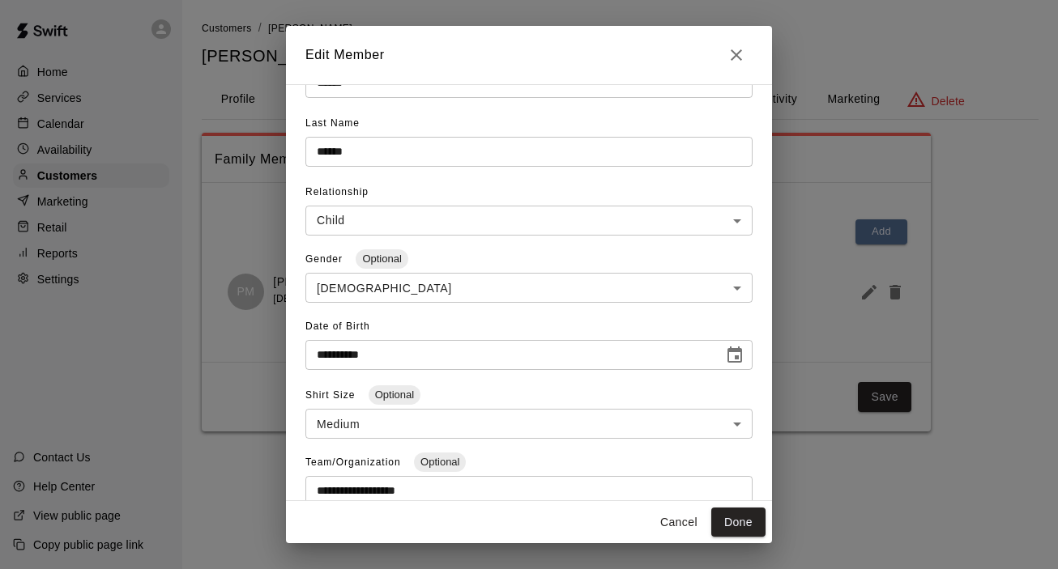
scroll to position [53, 0]
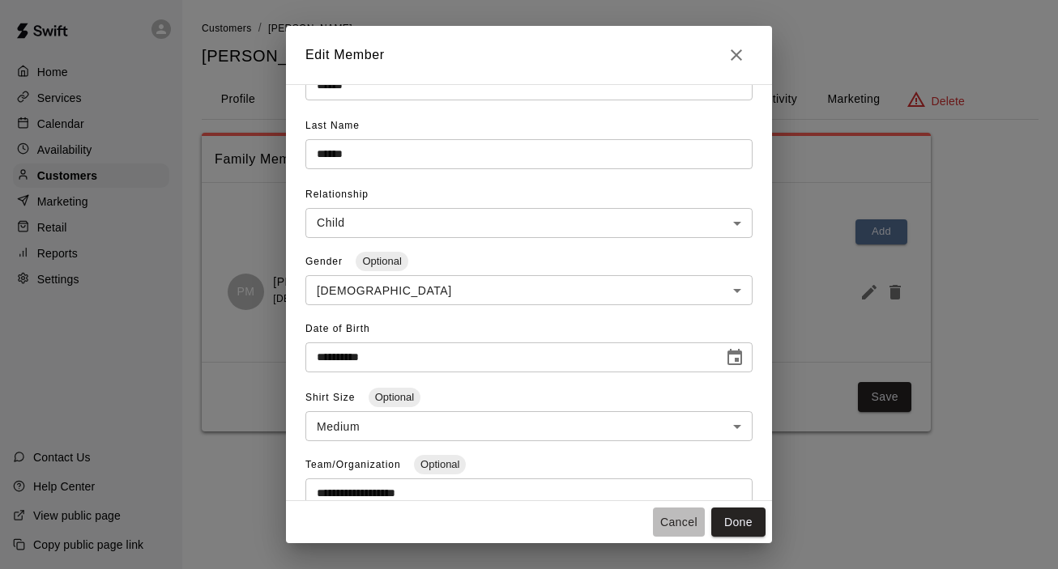
click at [675, 521] on button "Cancel" at bounding box center [679, 523] width 52 height 30
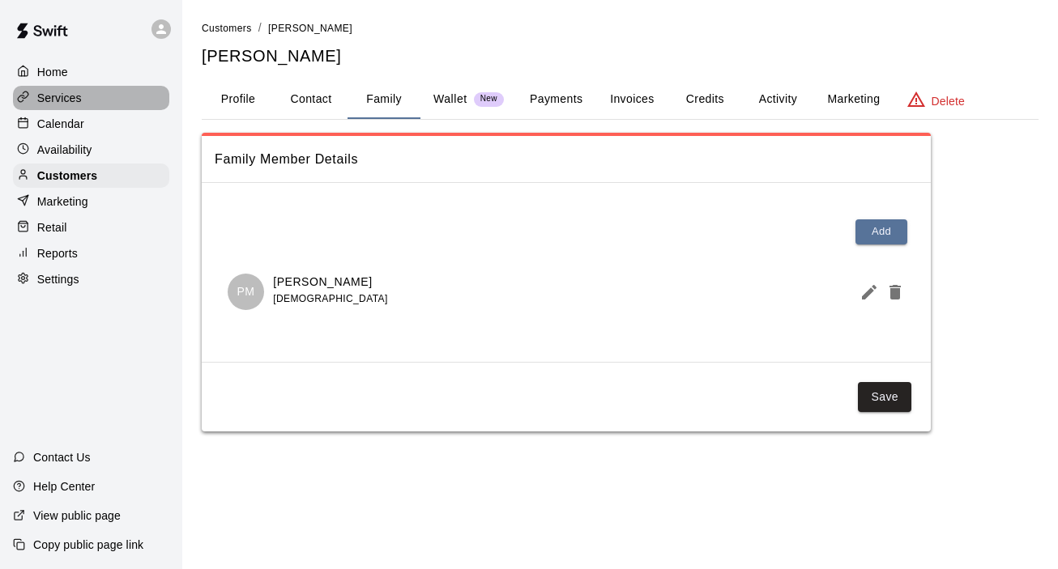
click at [69, 99] on p "Services" at bounding box center [59, 98] width 45 height 16
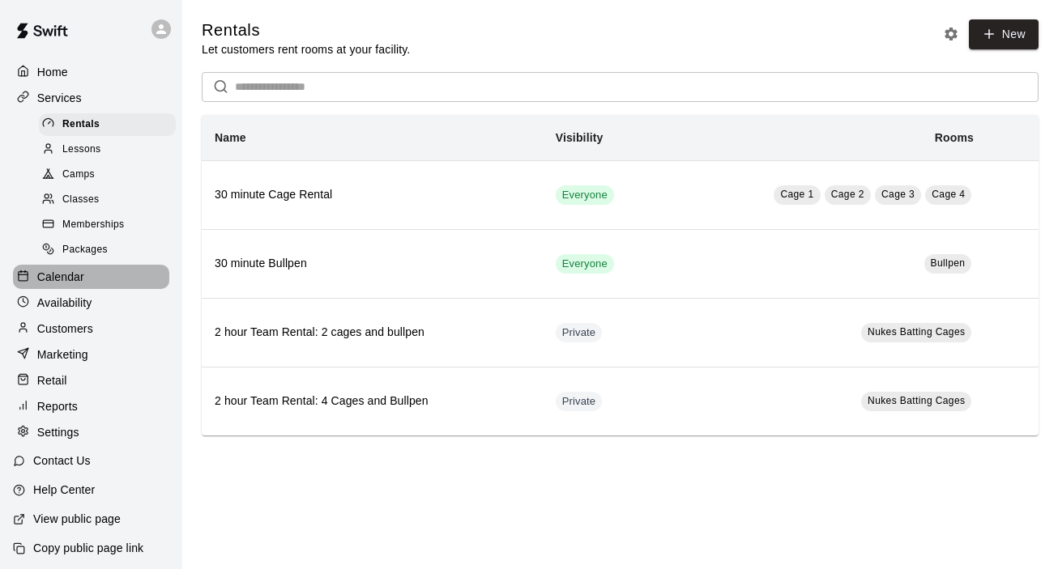
click at [70, 275] on p "Calendar" at bounding box center [60, 277] width 47 height 16
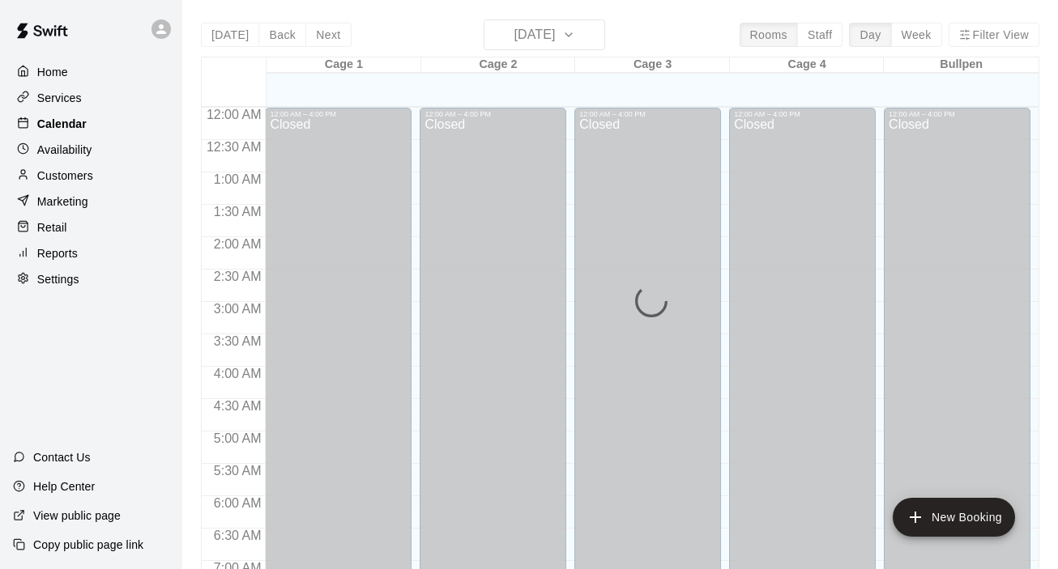
scroll to position [1027, 0]
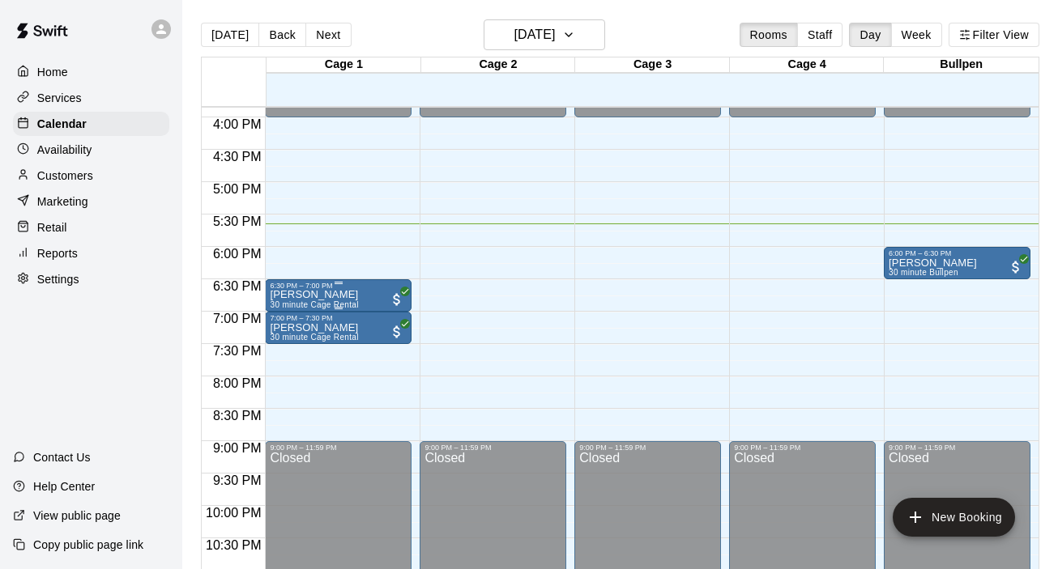
click at [325, 295] on p "[PERSON_NAME]" at bounding box center [314, 295] width 88 height 0
click at [291, 309] on icon "edit" at bounding box center [286, 312] width 15 height 15
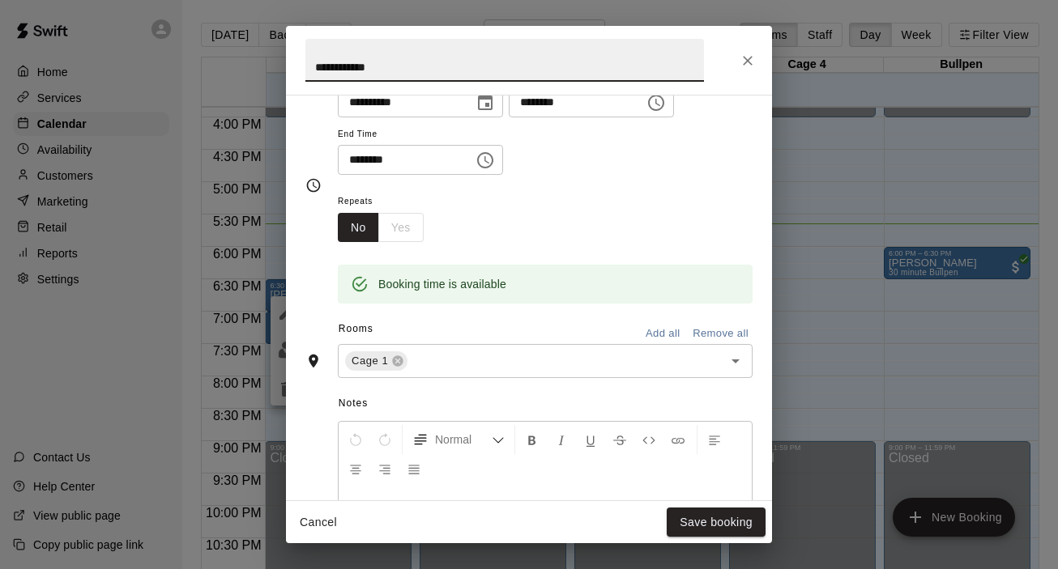
scroll to position [179, 0]
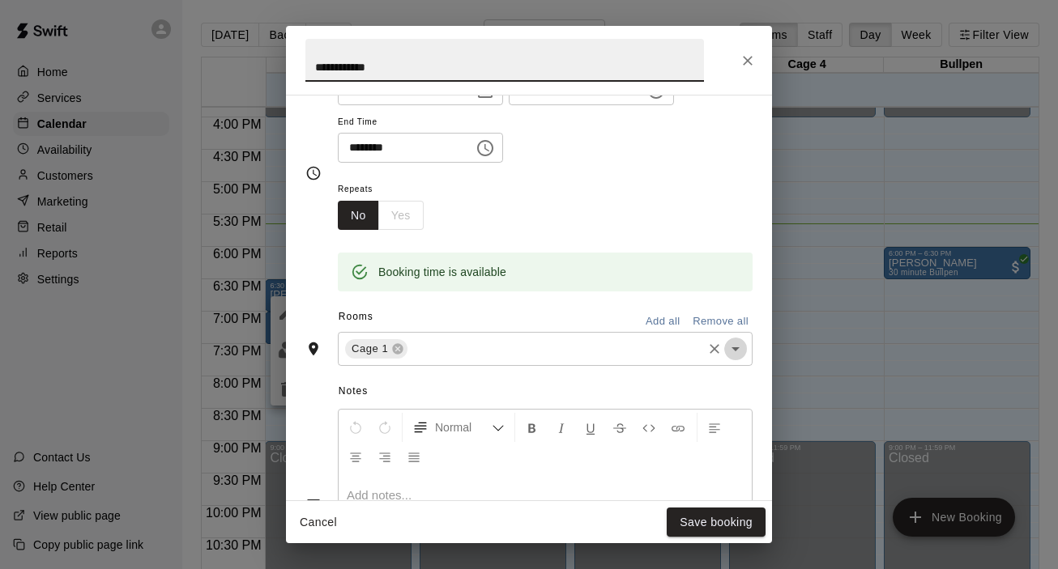
click at [742, 349] on icon "Open" at bounding box center [735, 348] width 19 height 19
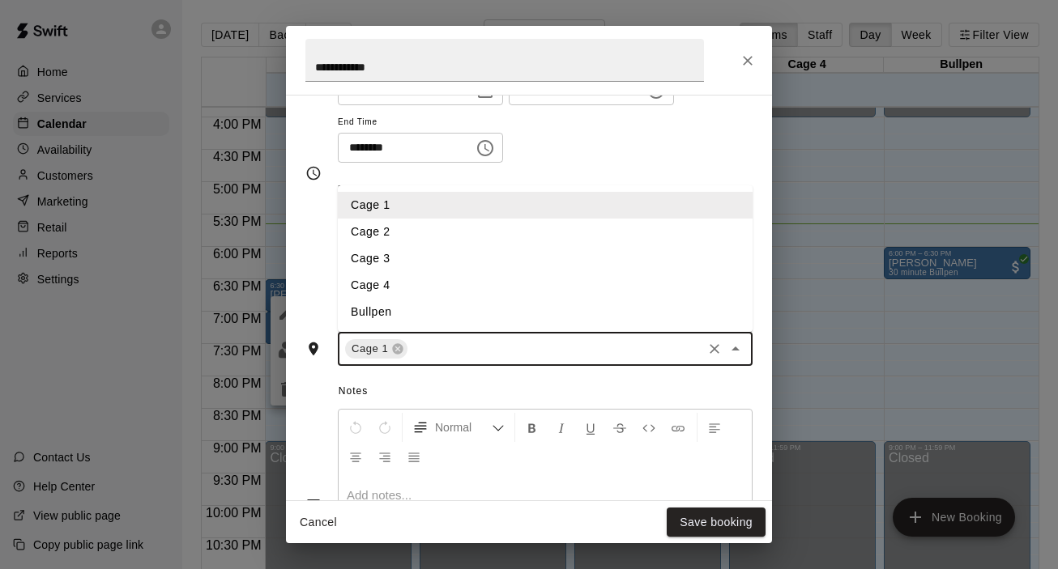
click at [397, 263] on li "Cage 3" at bounding box center [545, 258] width 415 height 27
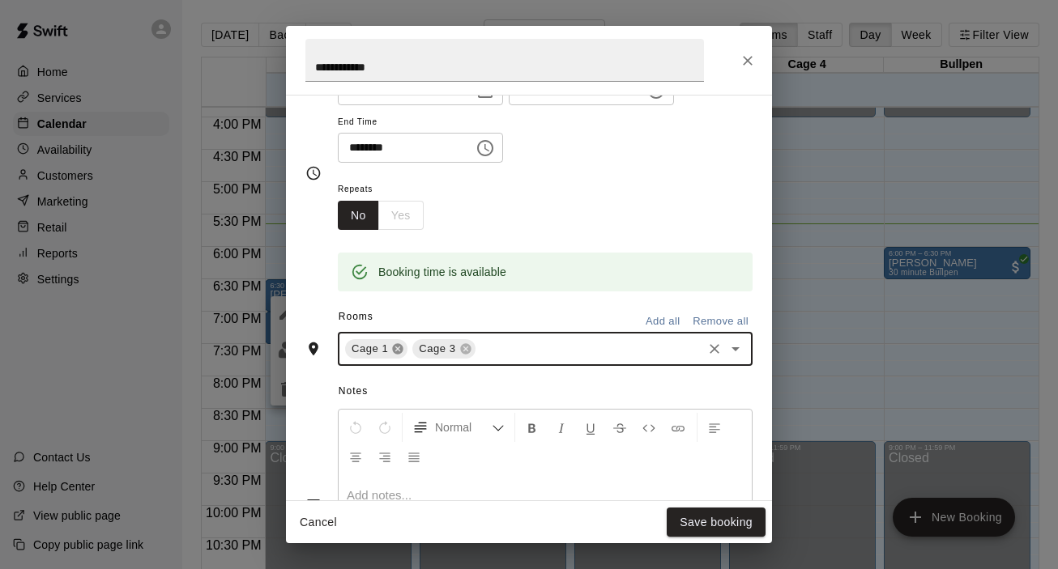
click at [398, 348] on icon at bounding box center [398, 349] width 11 height 11
click at [707, 530] on button "Save booking" at bounding box center [716, 523] width 99 height 30
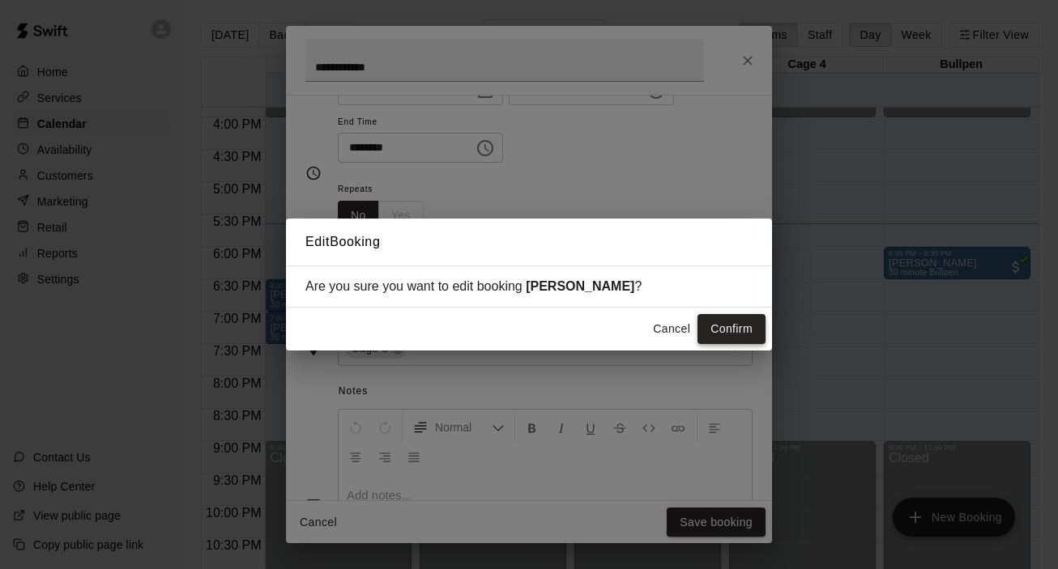
click at [742, 332] on button "Confirm" at bounding box center [731, 329] width 68 height 30
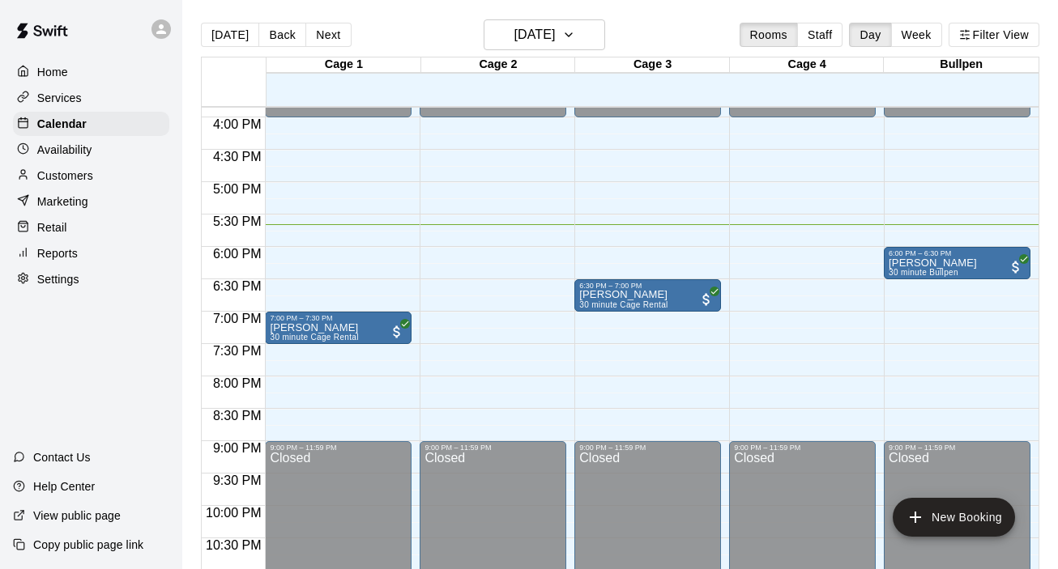
click at [75, 177] on p "Customers" at bounding box center [65, 176] width 56 height 16
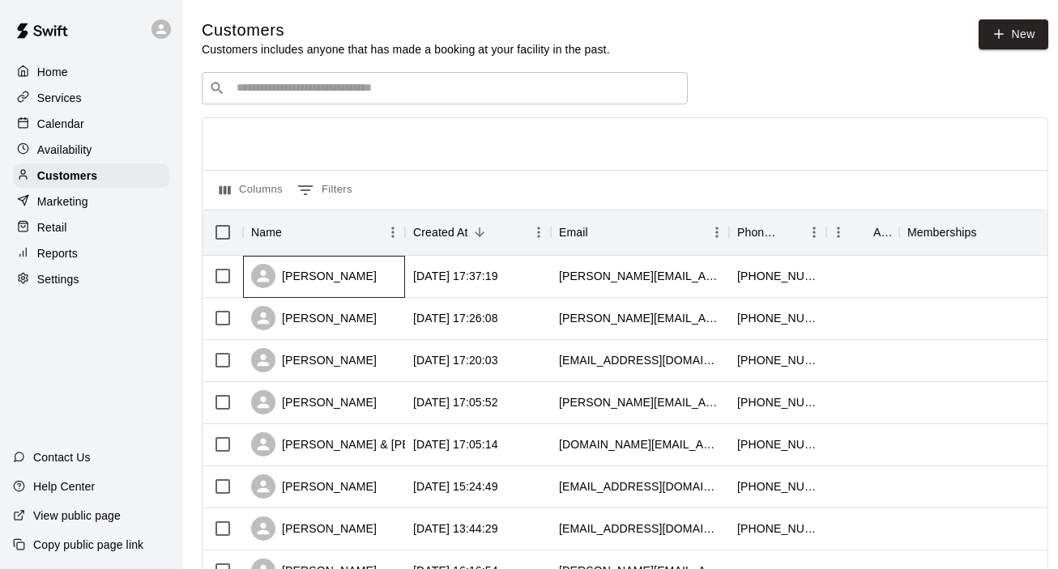
click at [328, 279] on div "[PERSON_NAME]" at bounding box center [314, 276] width 126 height 24
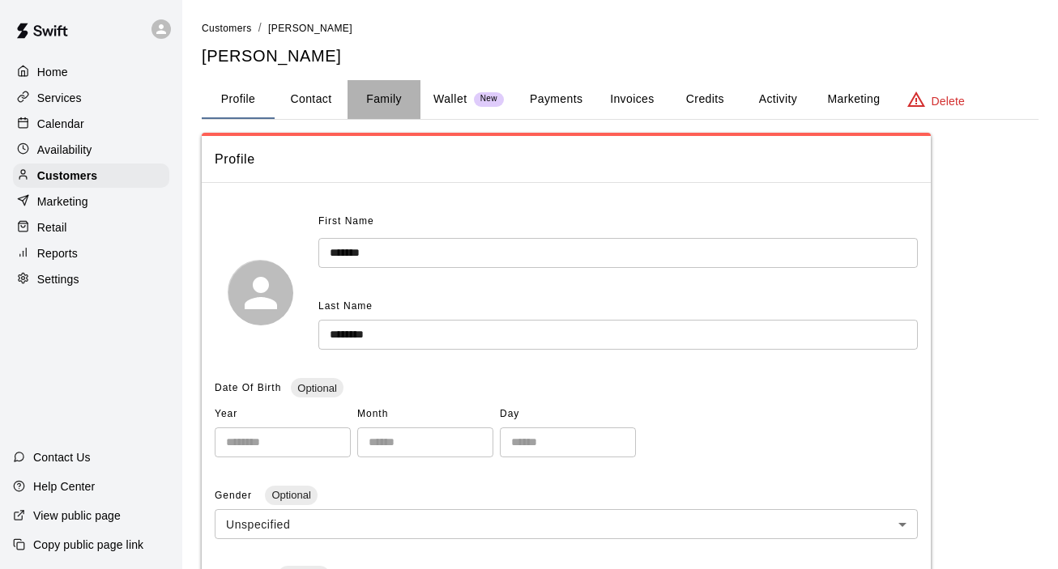
click at [390, 92] on button "Family" at bounding box center [383, 99] width 73 height 39
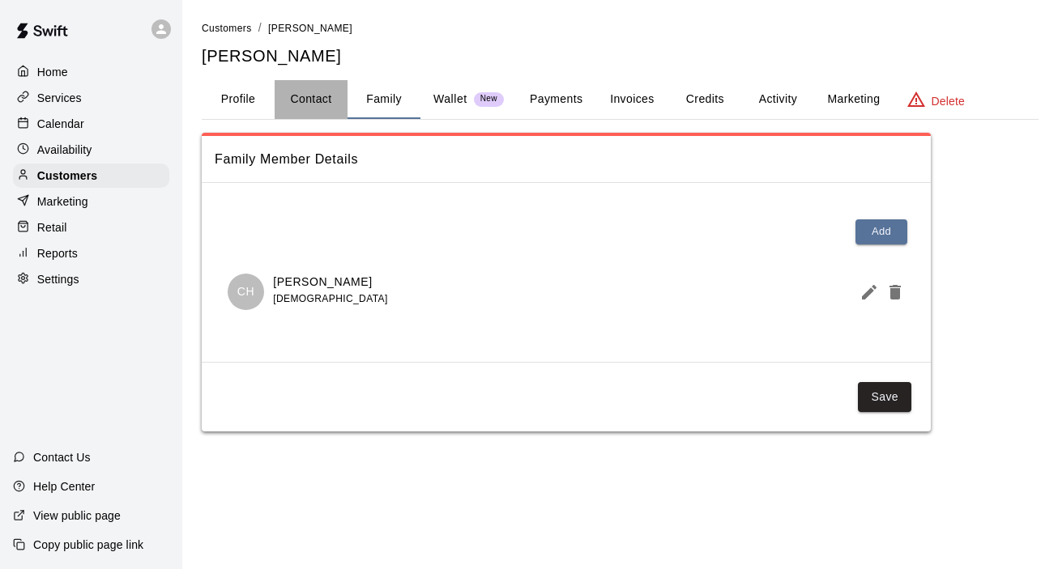
click at [319, 98] on button "Contact" at bounding box center [311, 99] width 73 height 39
select select "**"
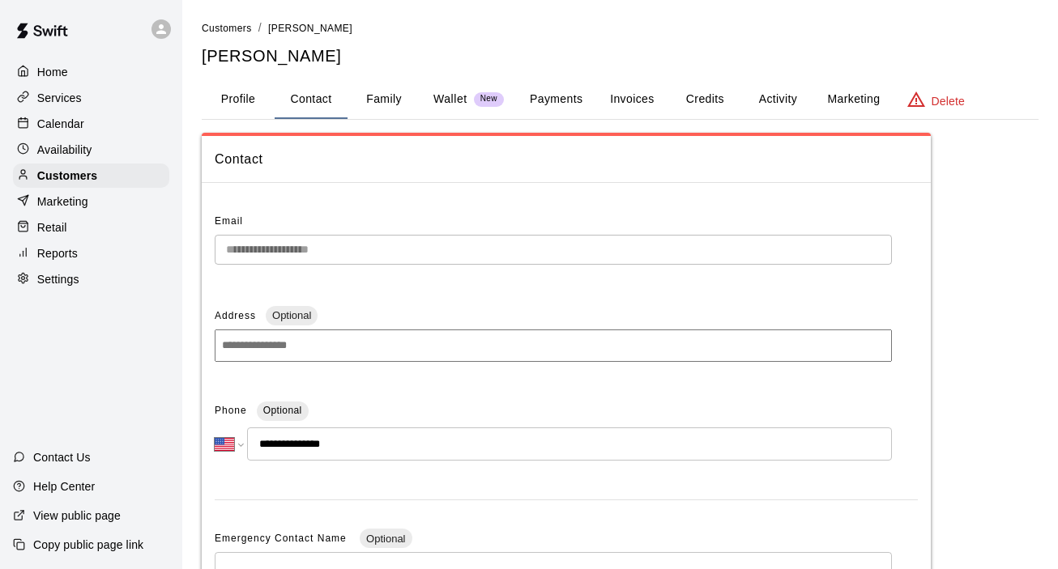
click at [245, 99] on button "Profile" at bounding box center [238, 99] width 73 height 39
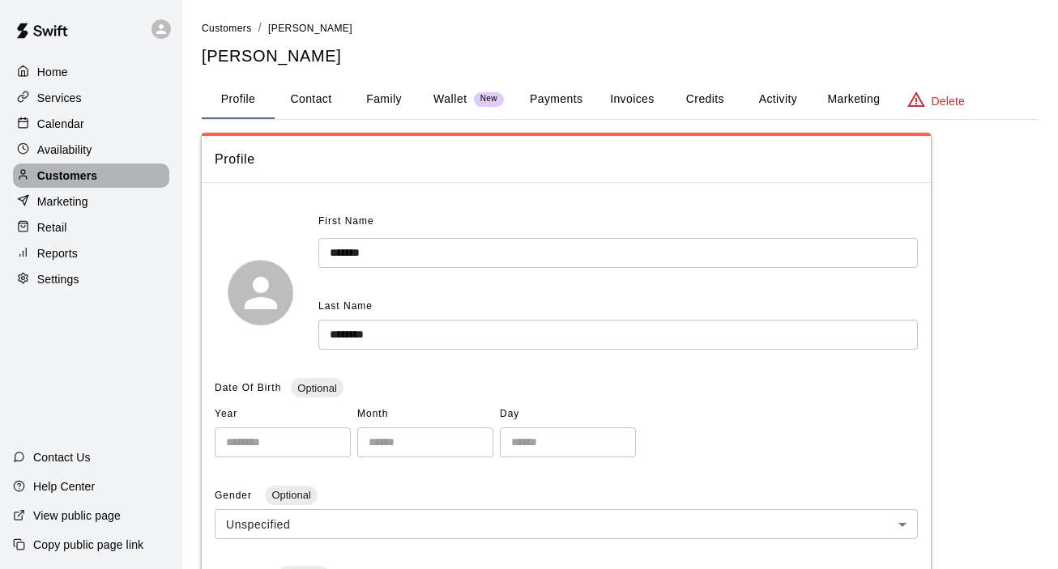
click at [70, 181] on p "Customers" at bounding box center [67, 176] width 60 height 16
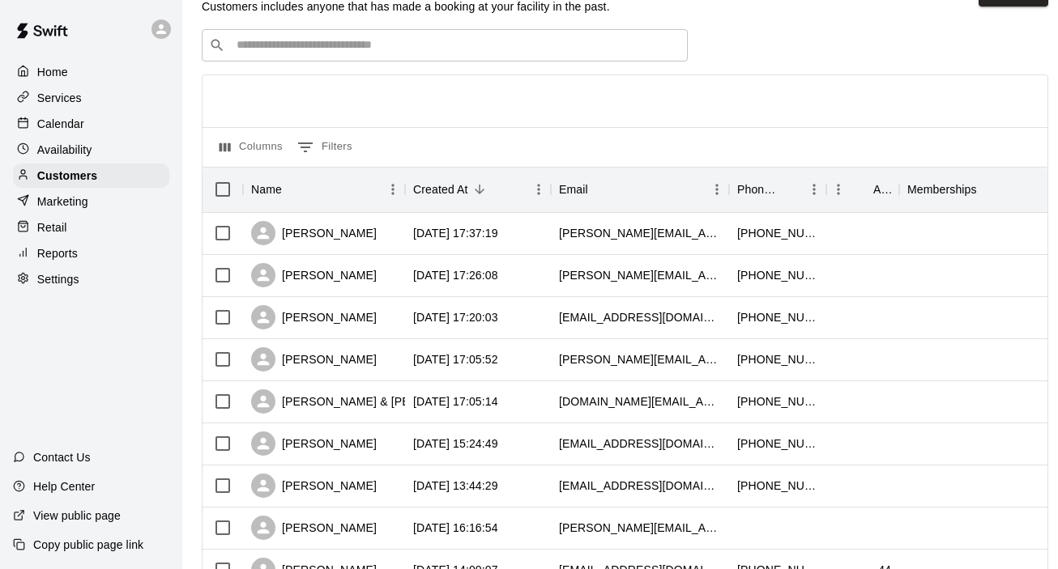
scroll to position [47, 0]
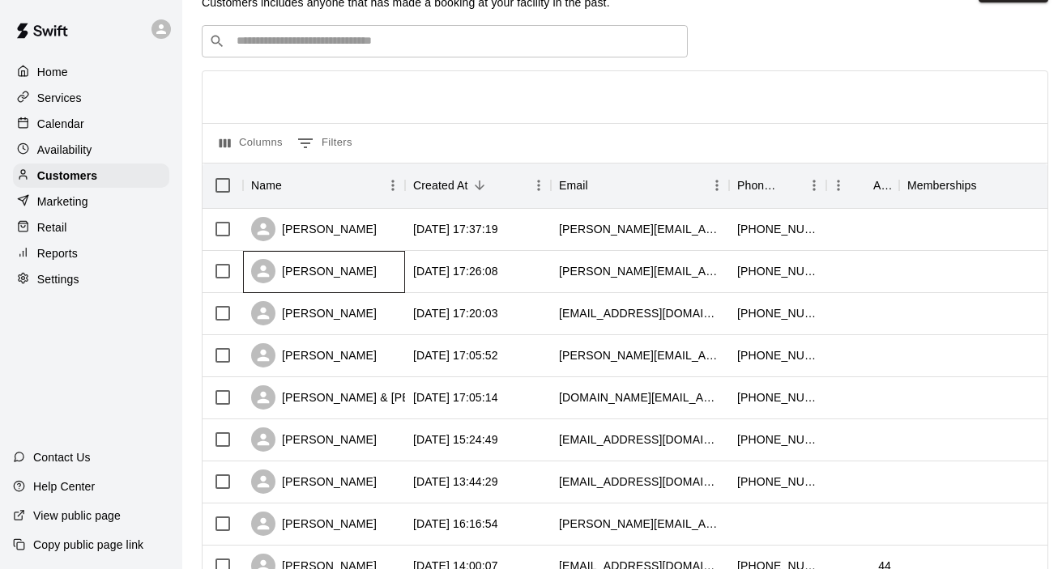
click at [370, 275] on div "[PERSON_NAME]" at bounding box center [324, 272] width 162 height 42
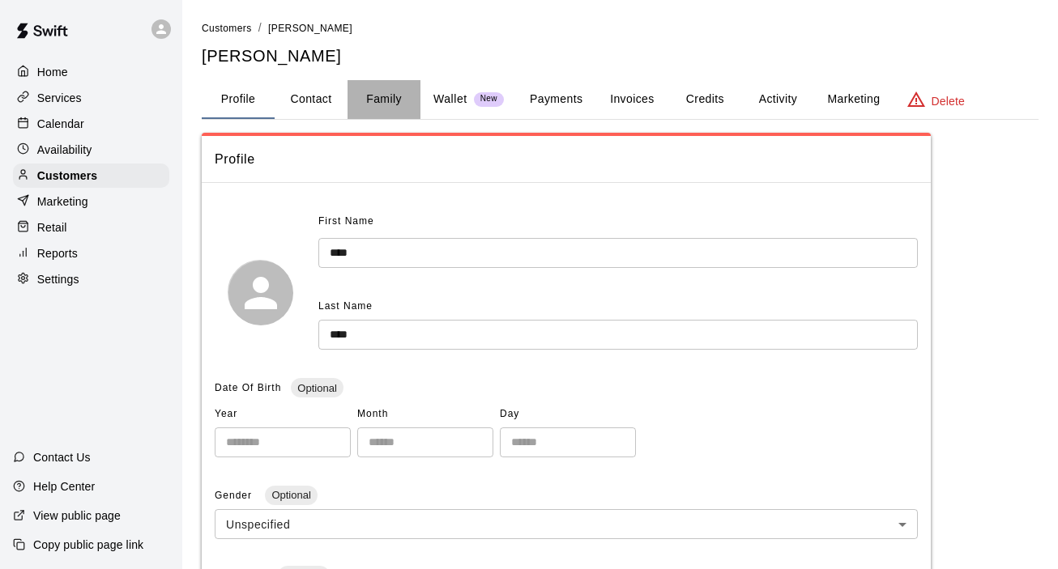
click at [385, 99] on button "Family" at bounding box center [383, 99] width 73 height 39
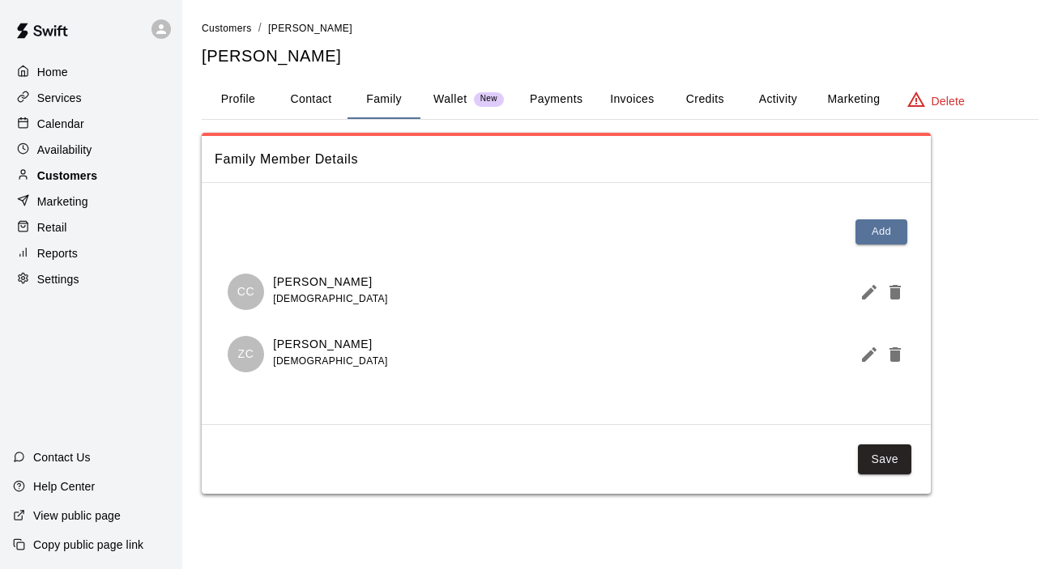
click at [92, 177] on p "Customers" at bounding box center [67, 176] width 60 height 16
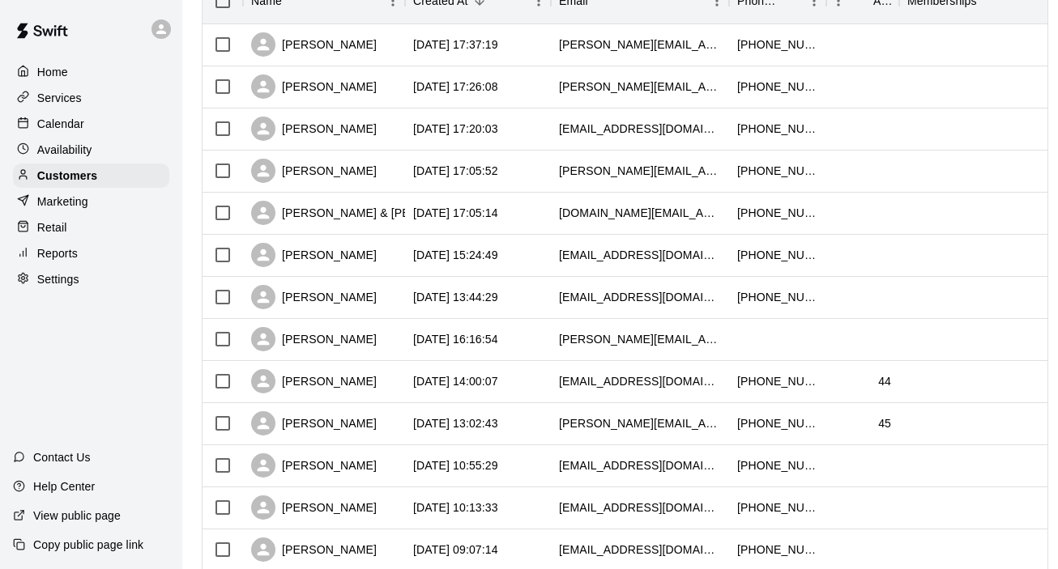
scroll to position [237, 0]
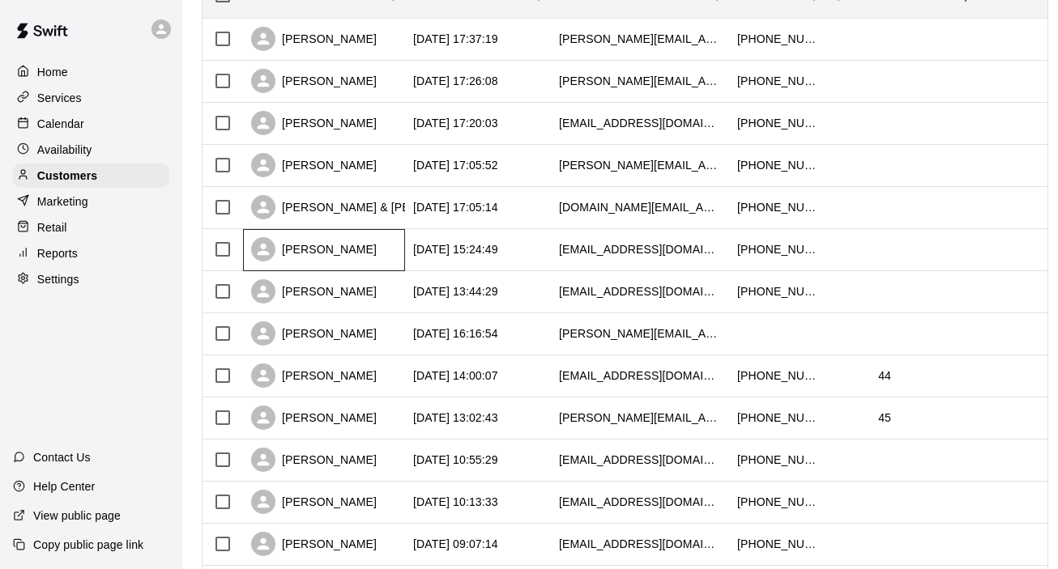
click at [343, 259] on div "[PERSON_NAME]" at bounding box center [314, 249] width 126 height 24
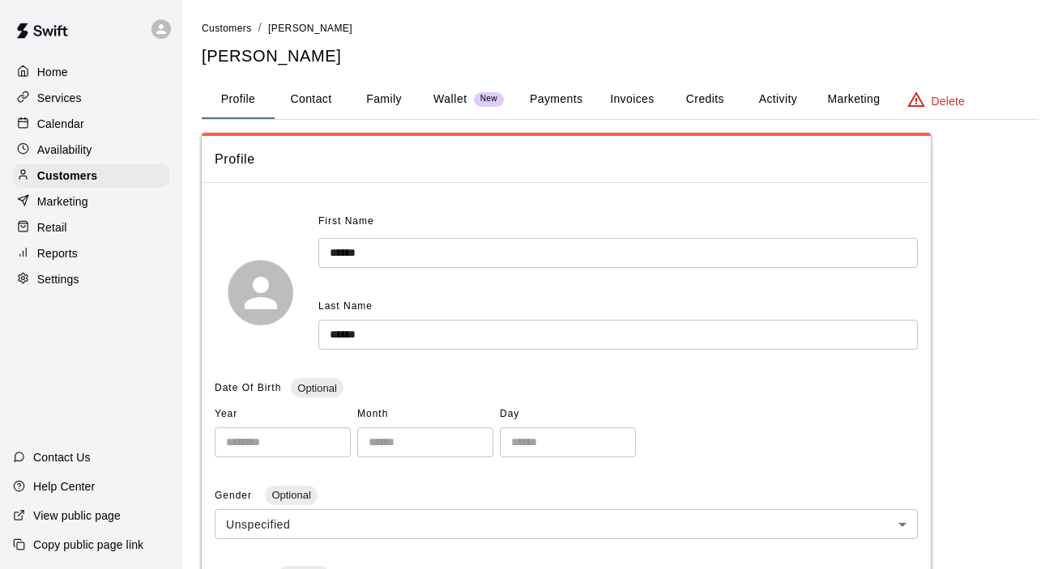
click at [385, 102] on button "Family" at bounding box center [383, 99] width 73 height 39
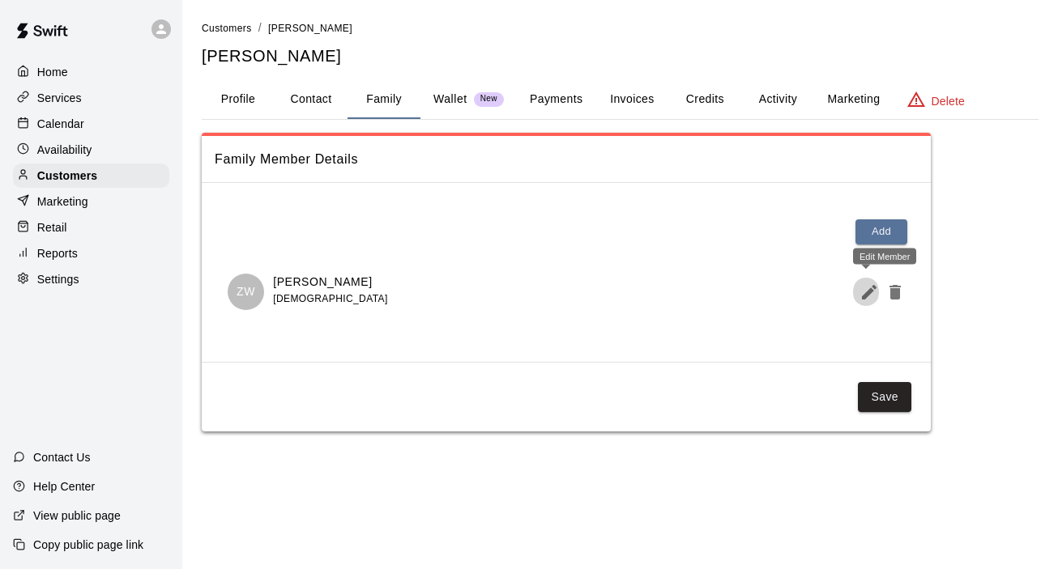
click at [863, 294] on icon "Edit Member" at bounding box center [868, 292] width 19 height 19
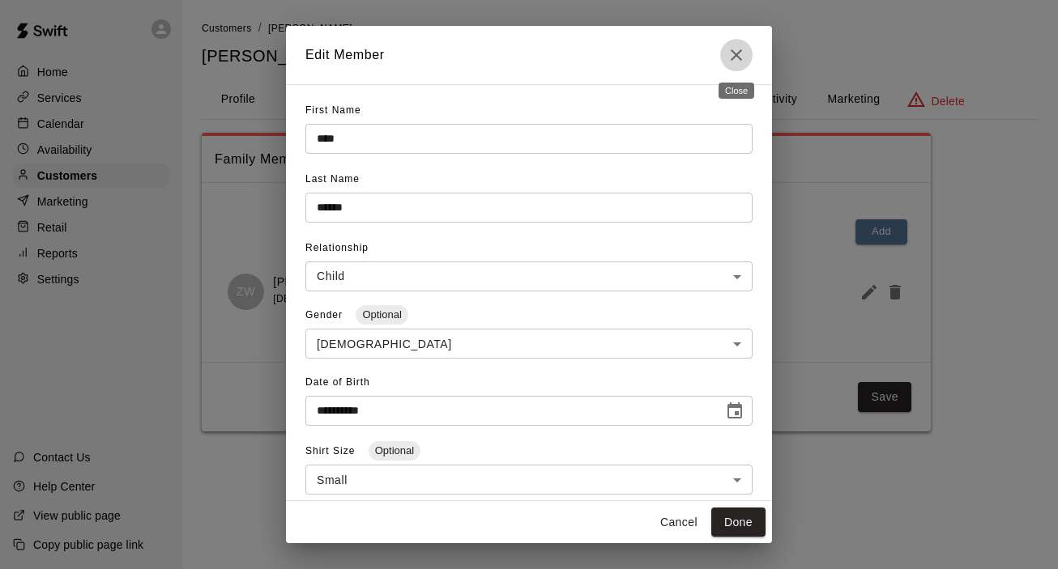
click at [739, 54] on icon "Close" at bounding box center [735, 54] width 19 height 19
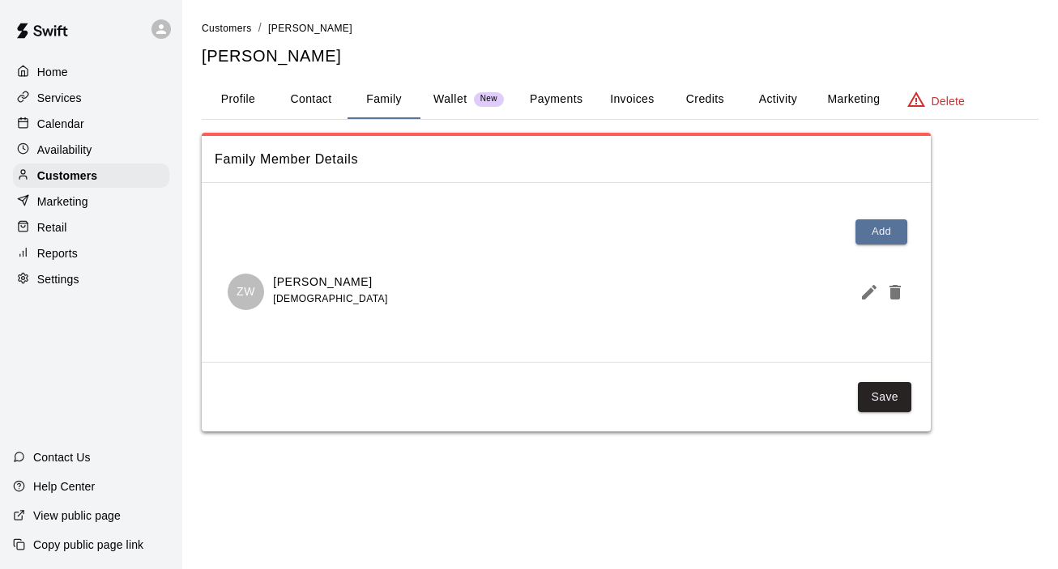
click at [58, 72] on p "Home" at bounding box center [52, 72] width 31 height 16
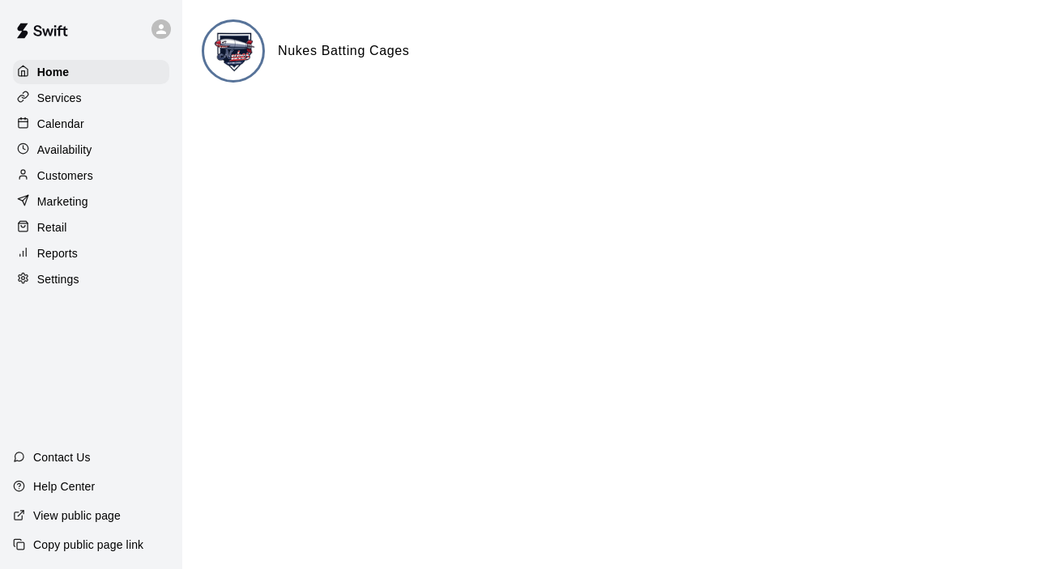
click at [68, 122] on p "Calendar" at bounding box center [60, 124] width 47 height 16
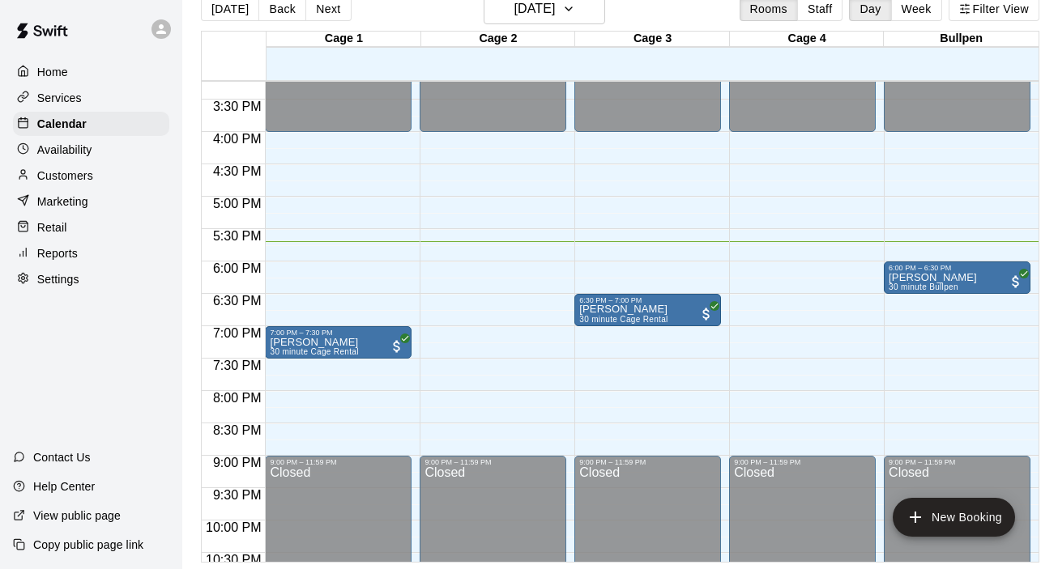
scroll to position [985, 0]
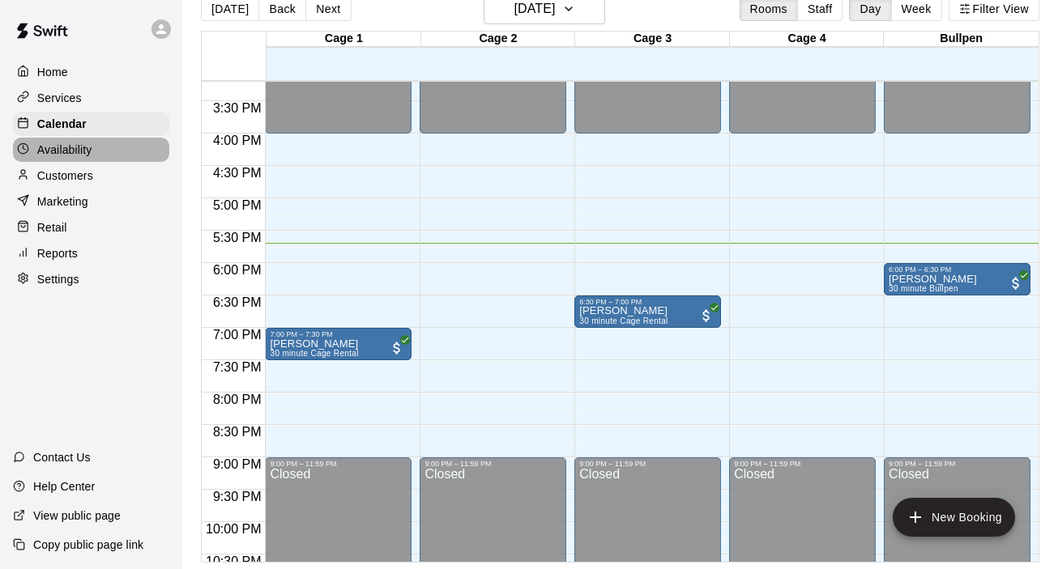
click at [67, 145] on p "Availability" at bounding box center [64, 150] width 55 height 16
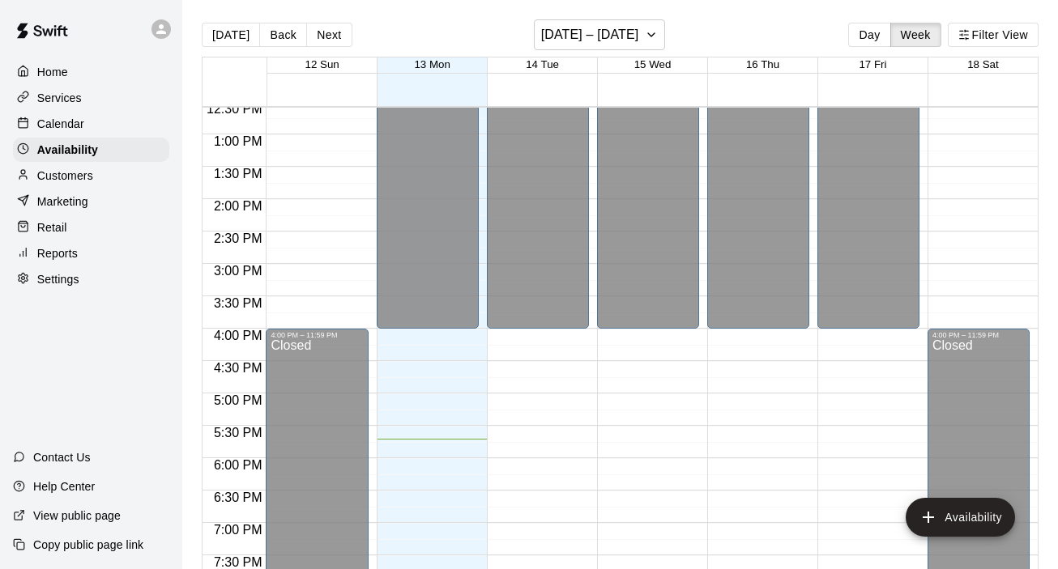
scroll to position [819, 0]
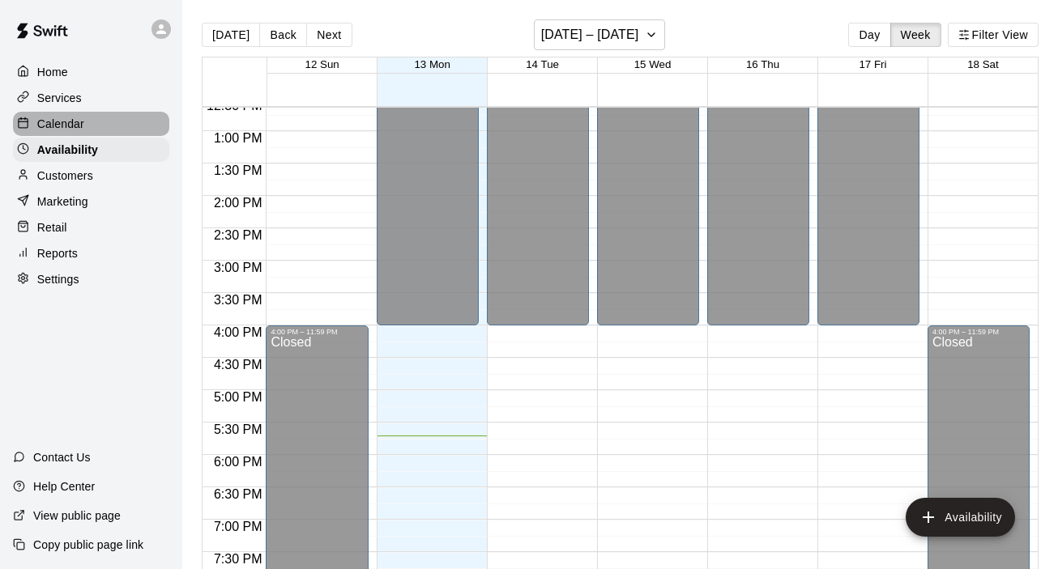
click at [64, 127] on p "Calendar" at bounding box center [60, 124] width 47 height 16
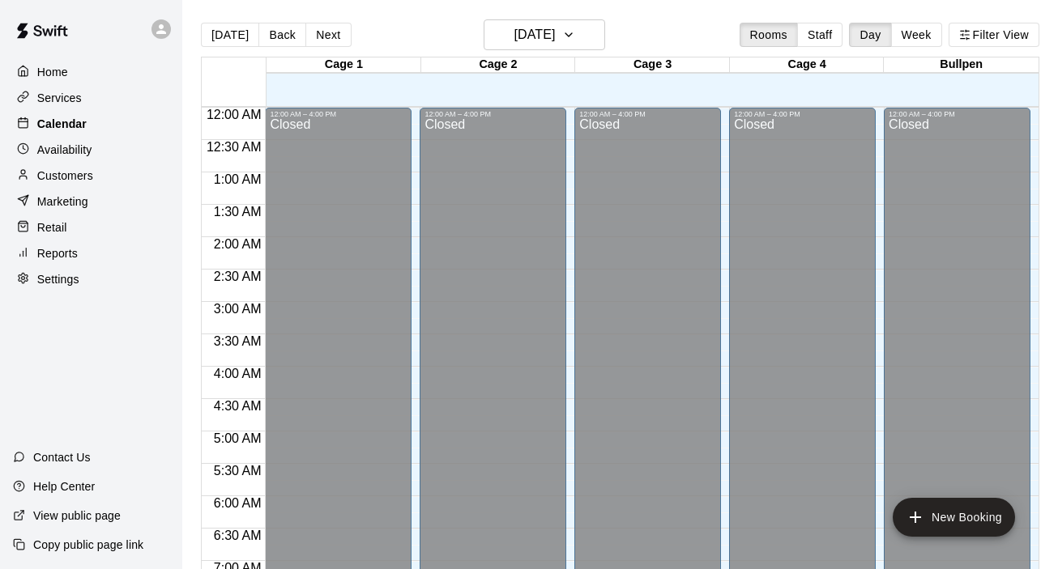
scroll to position [1027, 0]
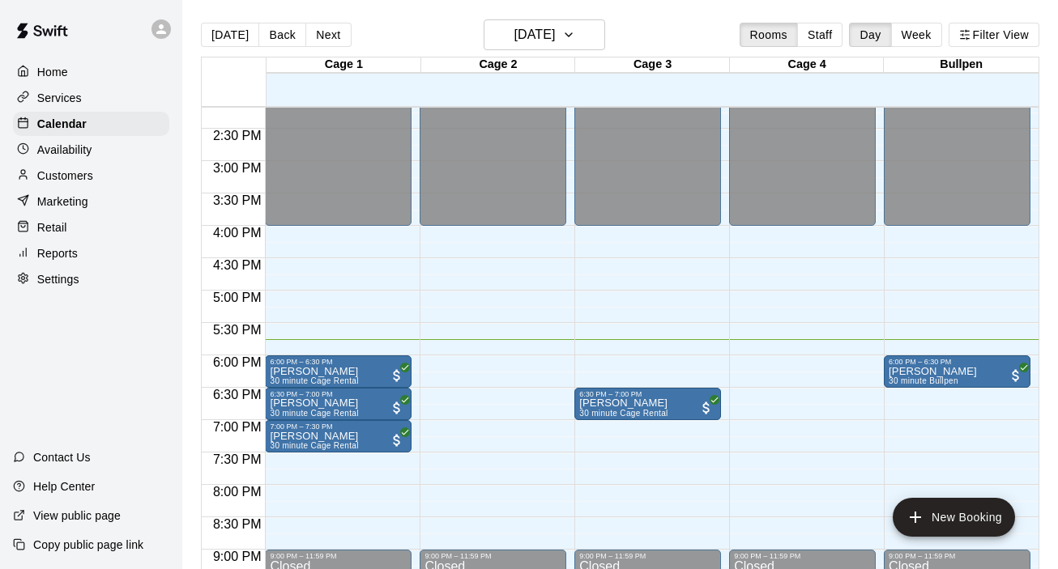
scroll to position [969, 0]
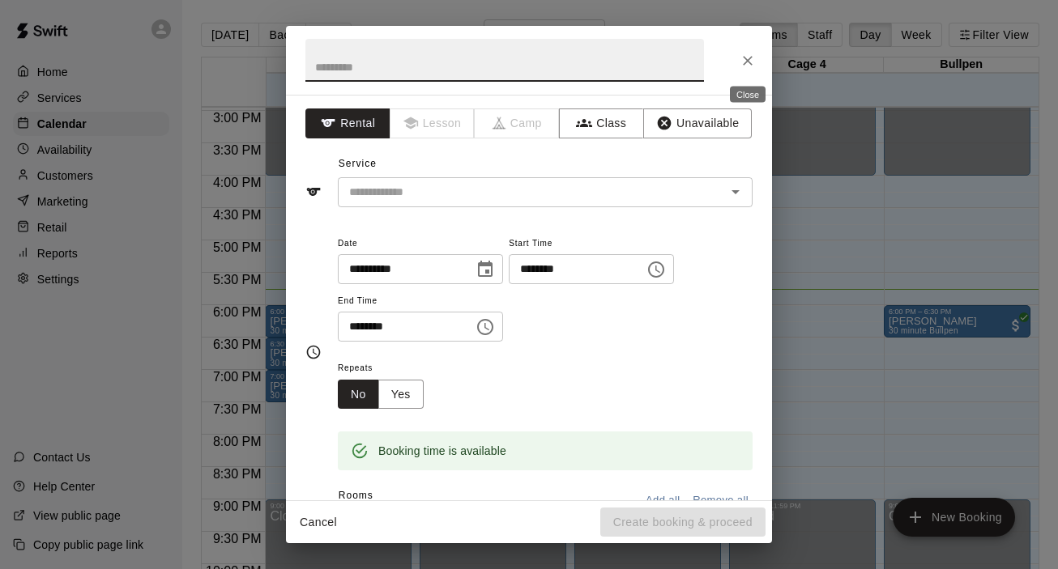
click at [749, 63] on icon "Close" at bounding box center [747, 61] width 16 height 16
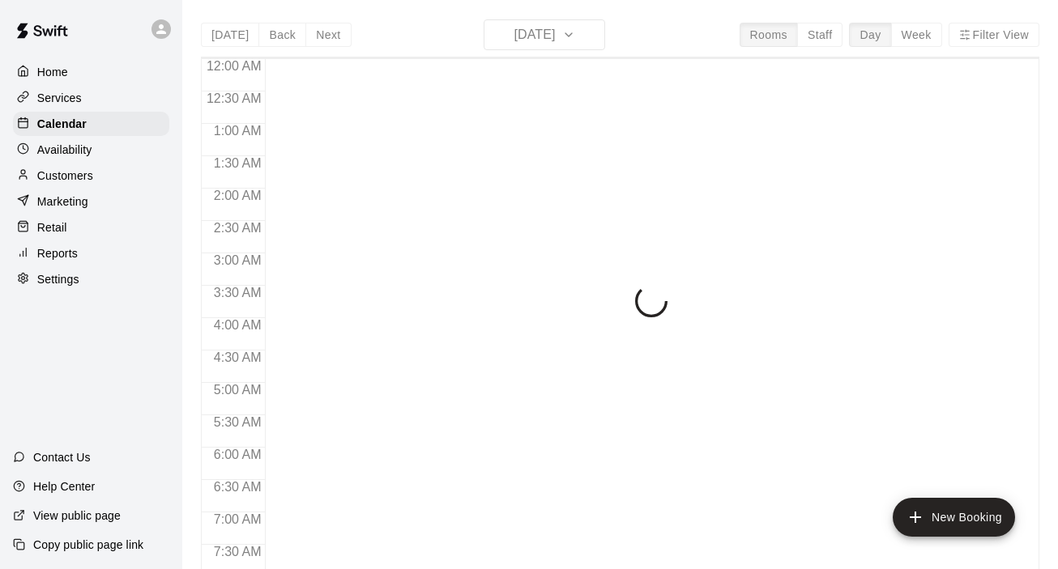
scroll to position [1027, 0]
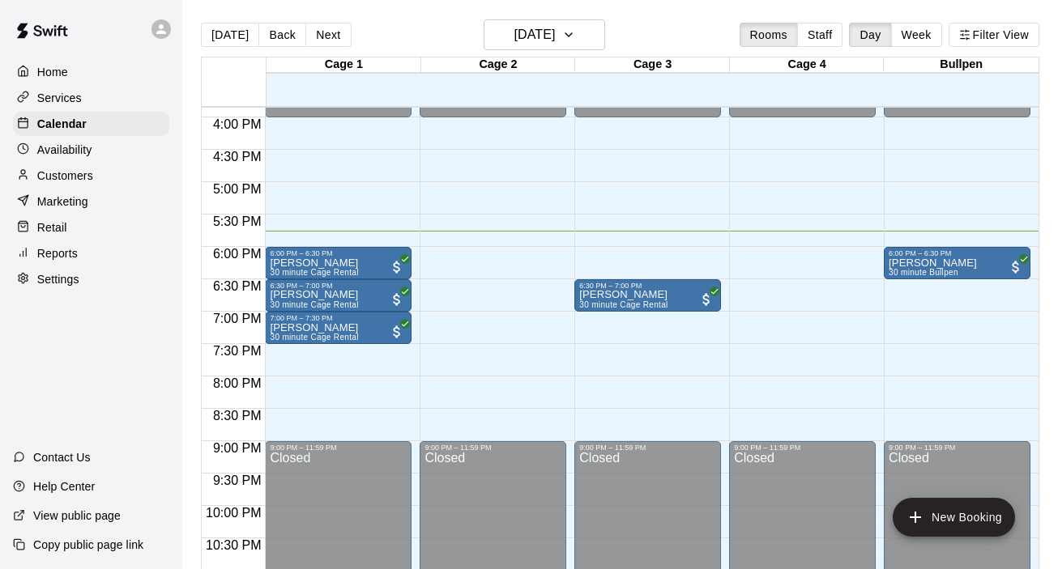
click at [75, 151] on p "Availability" at bounding box center [64, 150] width 55 height 16
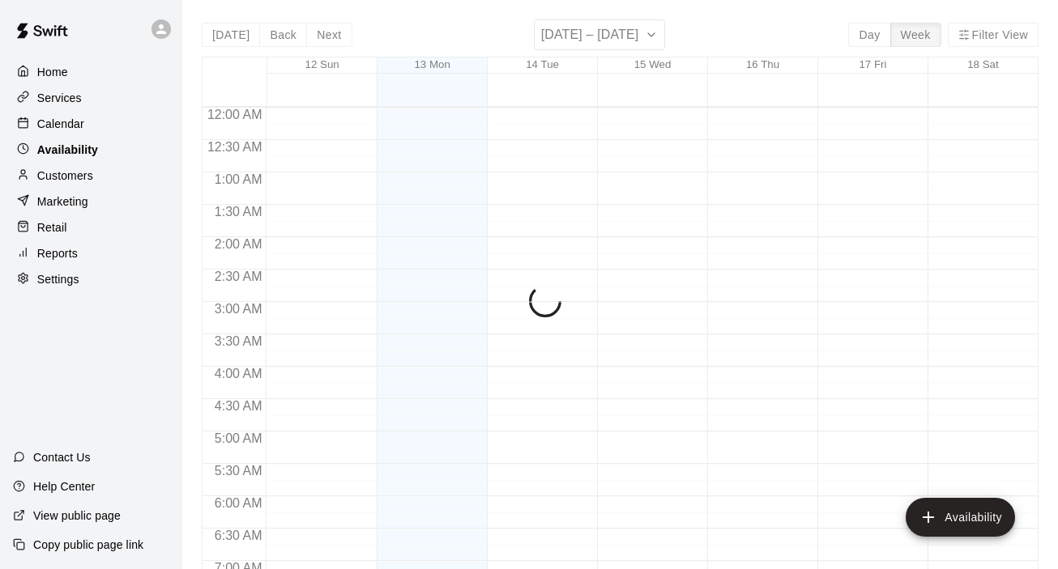
scroll to position [1075, 0]
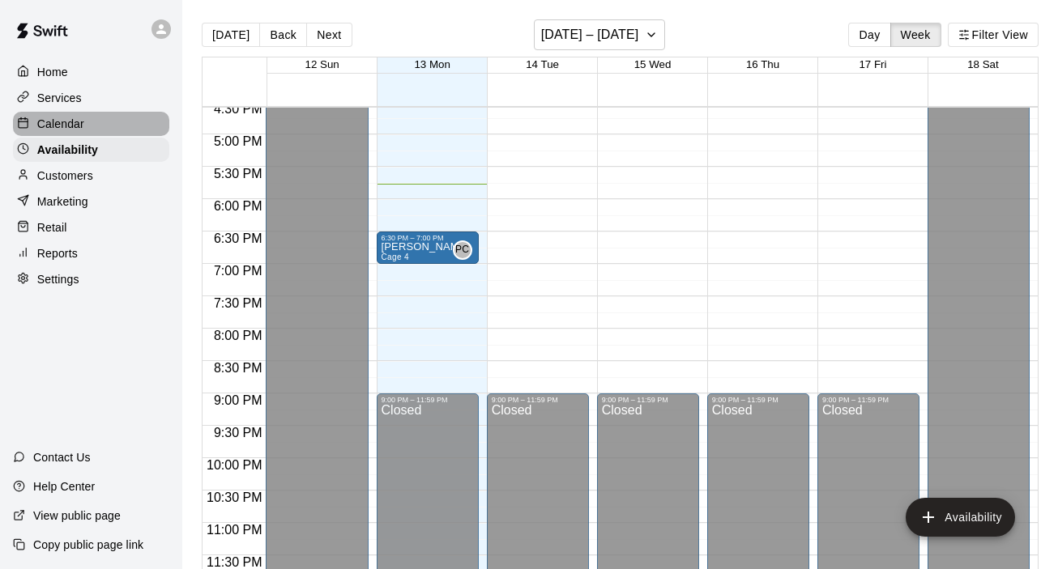
click at [72, 121] on p "Calendar" at bounding box center [60, 124] width 47 height 16
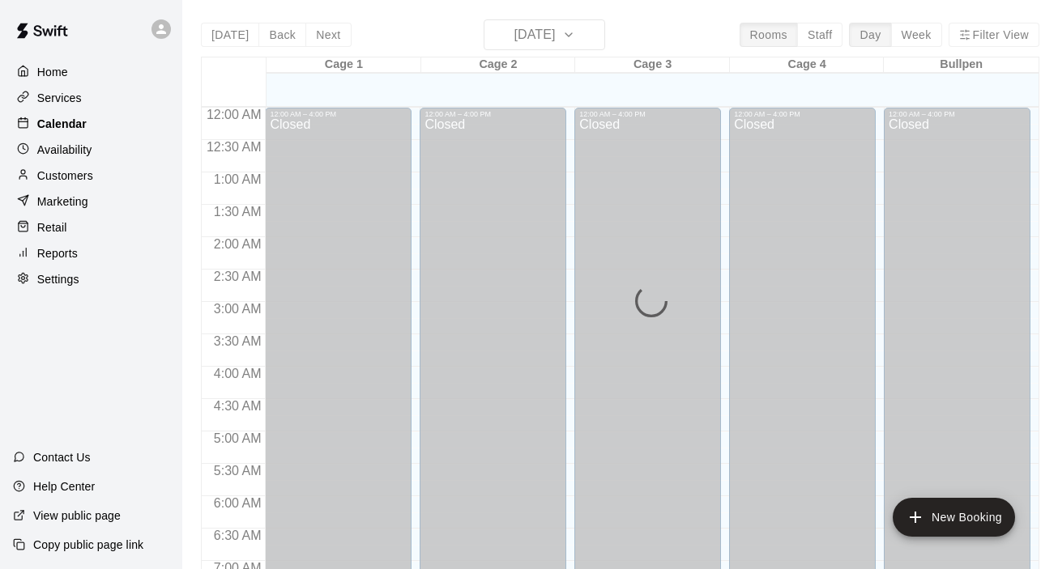
scroll to position [1027, 0]
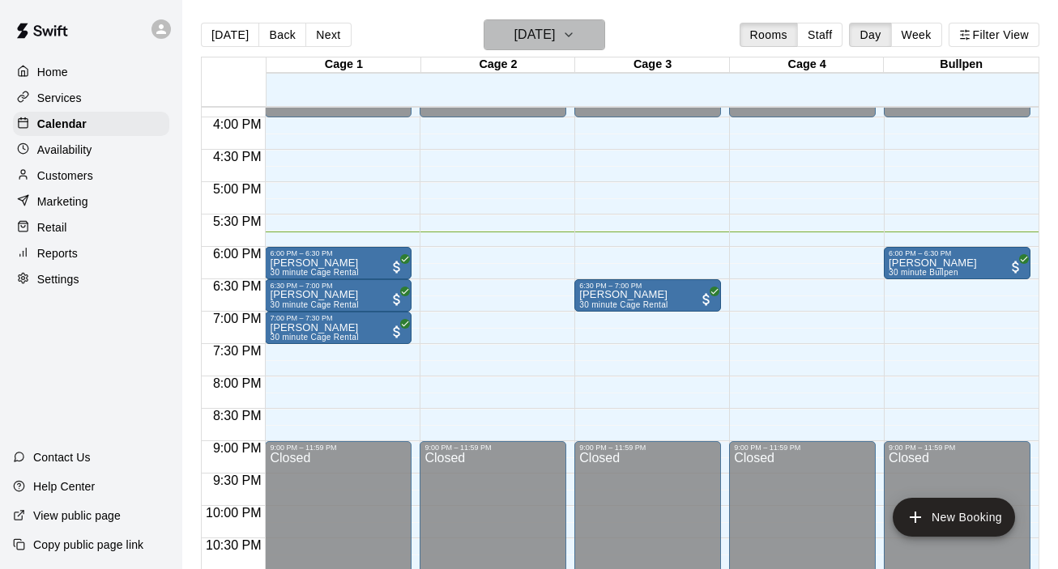
click at [575, 36] on icon "button" at bounding box center [568, 34] width 13 height 19
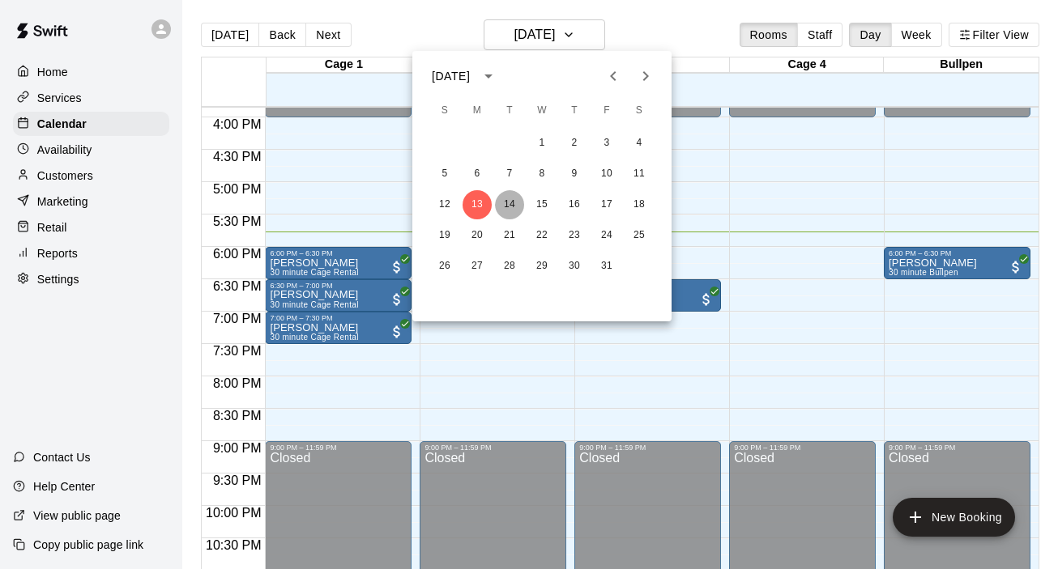
click at [515, 200] on button "14" at bounding box center [509, 204] width 29 height 29
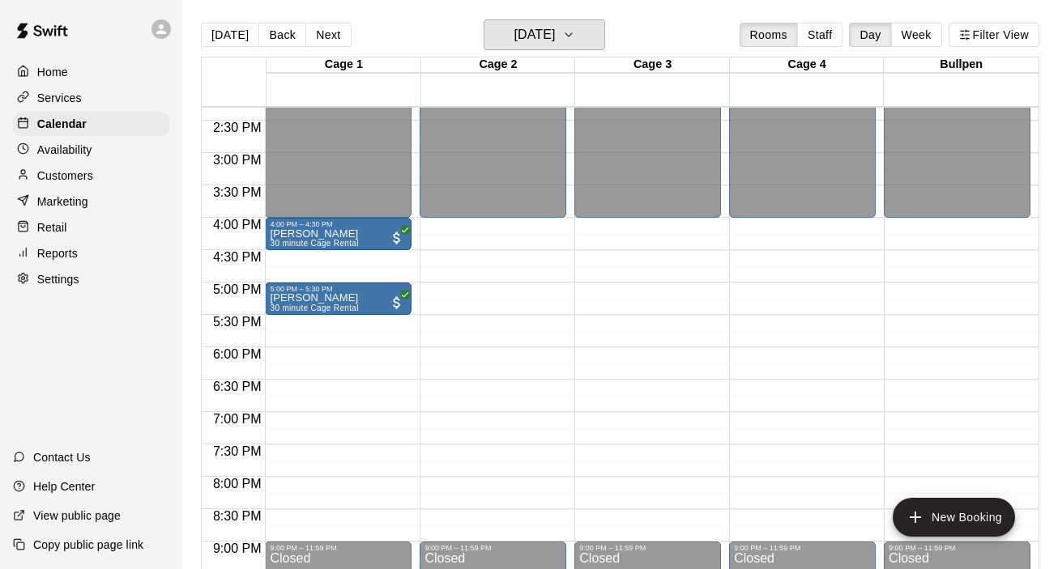
scroll to position [918, 0]
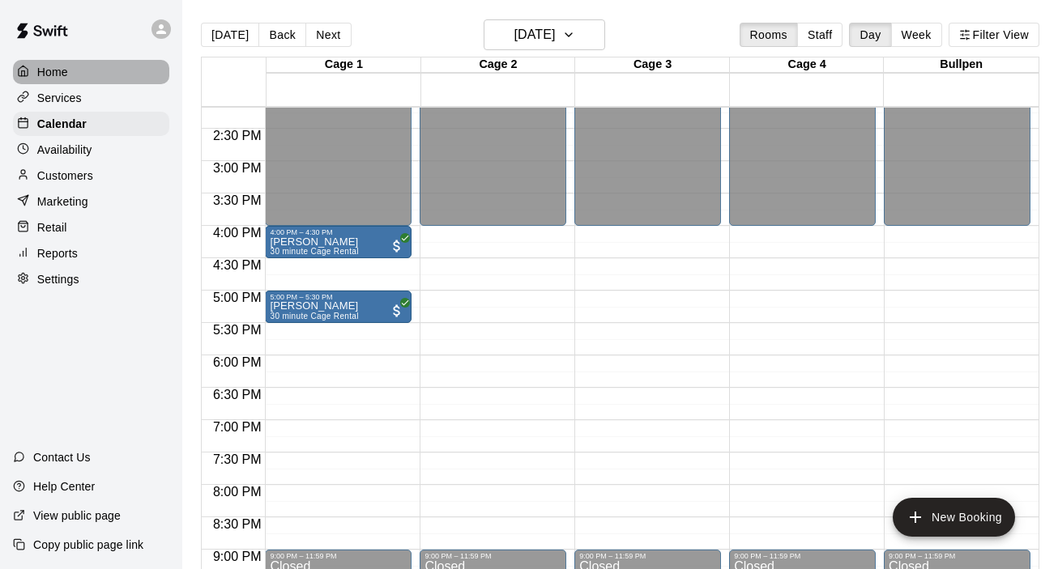
click at [59, 73] on p "Home" at bounding box center [52, 72] width 31 height 16
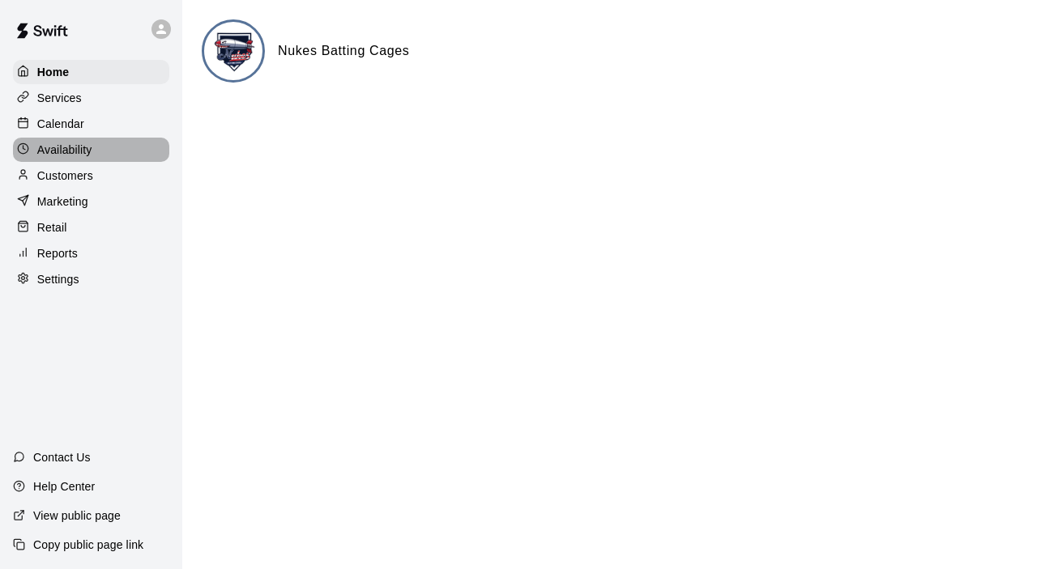
click at [62, 147] on p "Availability" at bounding box center [64, 150] width 55 height 16
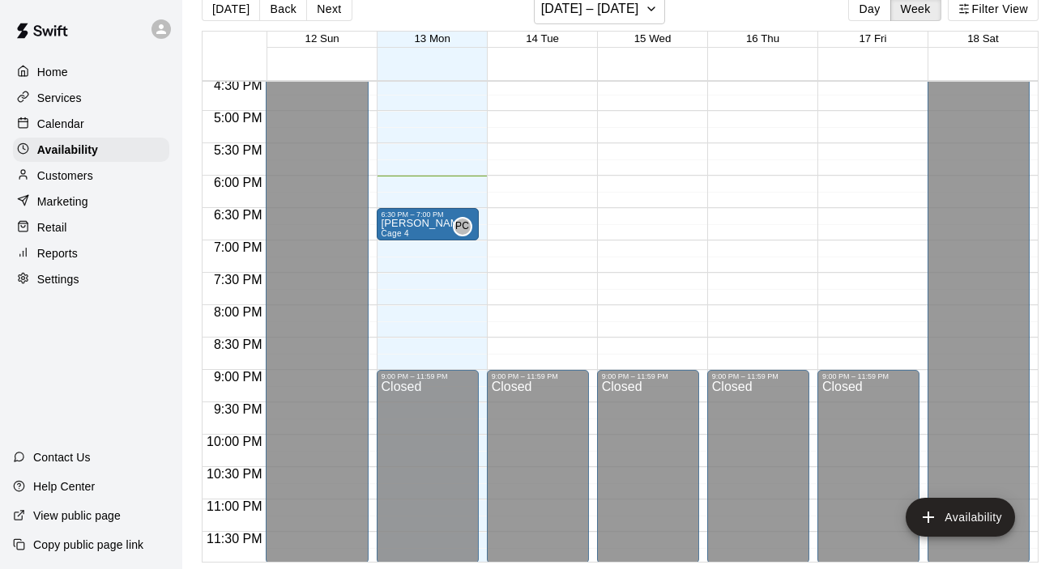
scroll to position [1073, 0]
click at [58, 72] on p "Home" at bounding box center [52, 72] width 31 height 16
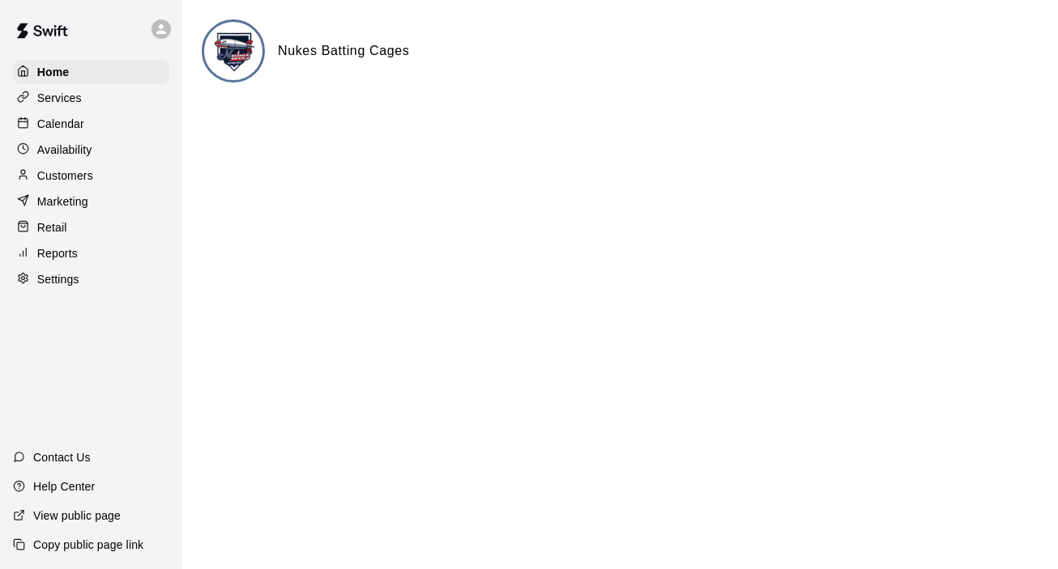
click at [67, 199] on p "Marketing" at bounding box center [62, 202] width 51 height 16
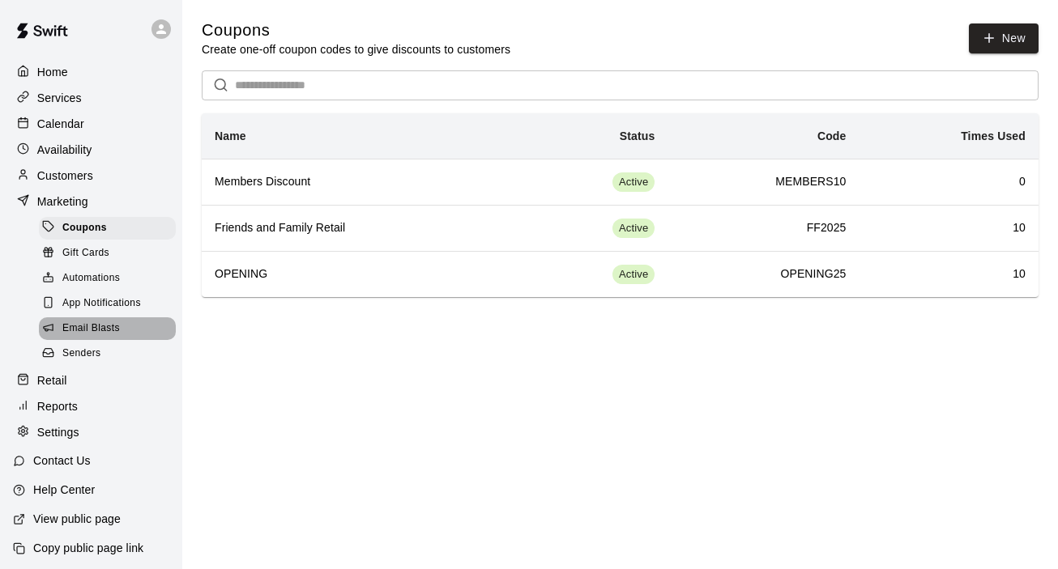
click at [105, 332] on span "Email Blasts" at bounding box center [90, 329] width 57 height 16
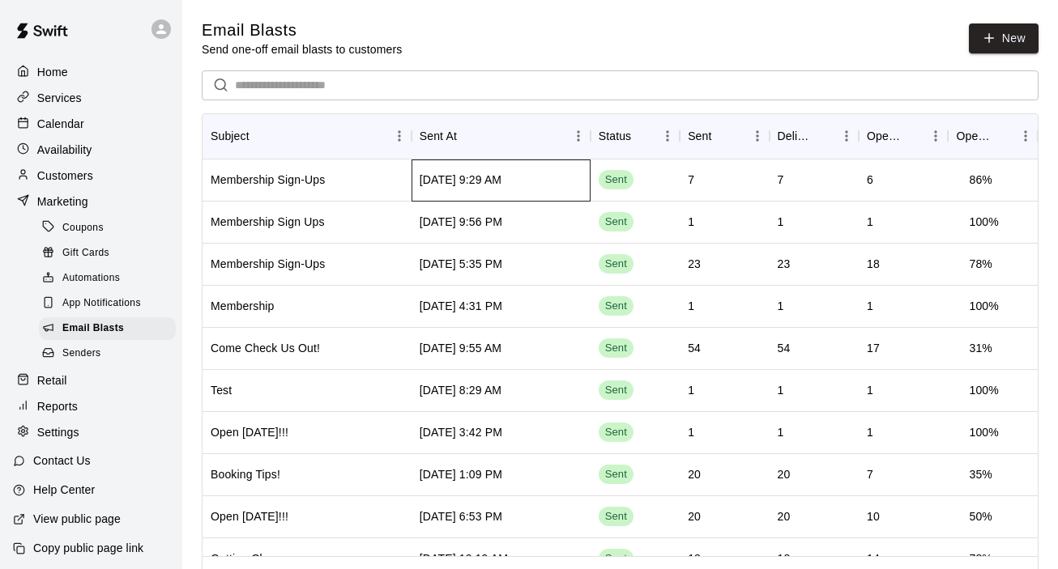
click at [451, 178] on div "Oct 10 2025, 9:29 AM" at bounding box center [461, 180] width 82 height 16
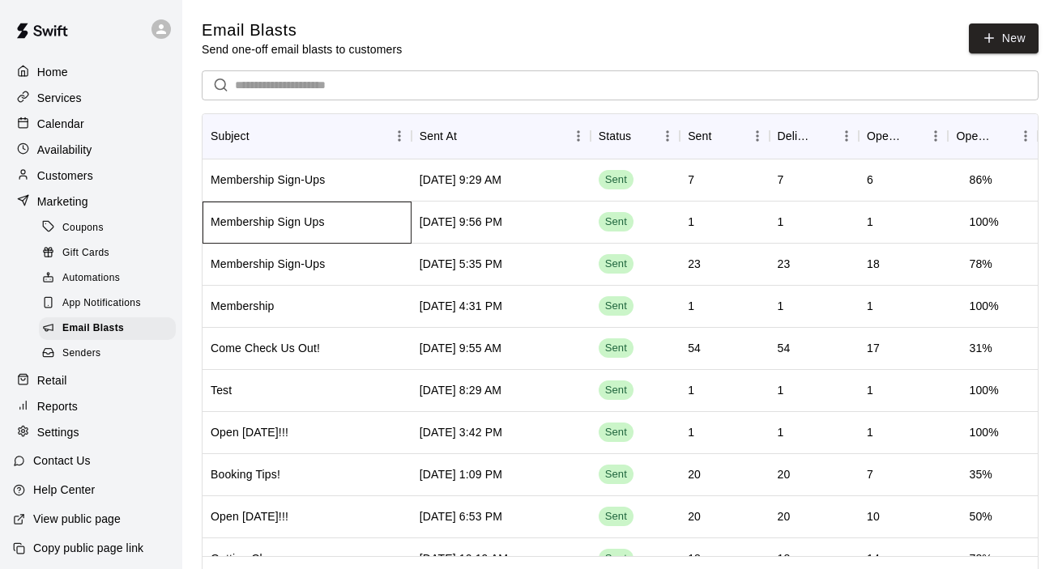
click at [258, 222] on div "Membership Sign Ups" at bounding box center [268, 222] width 114 height 16
click at [260, 262] on div "Membership Sign-Ups" at bounding box center [268, 264] width 114 height 16
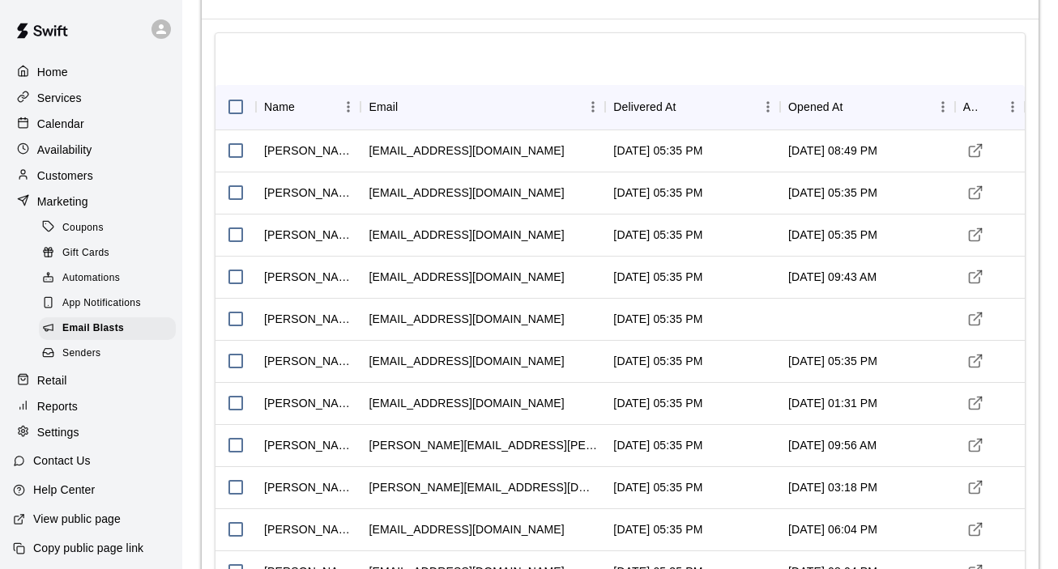
scroll to position [81, 0]
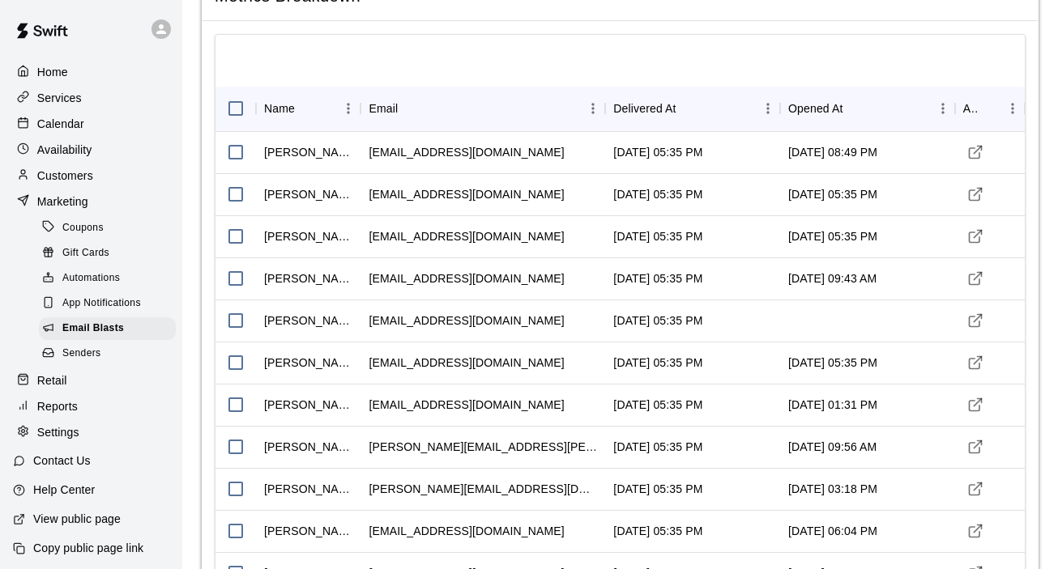
click at [63, 121] on p "Calendar" at bounding box center [60, 124] width 47 height 16
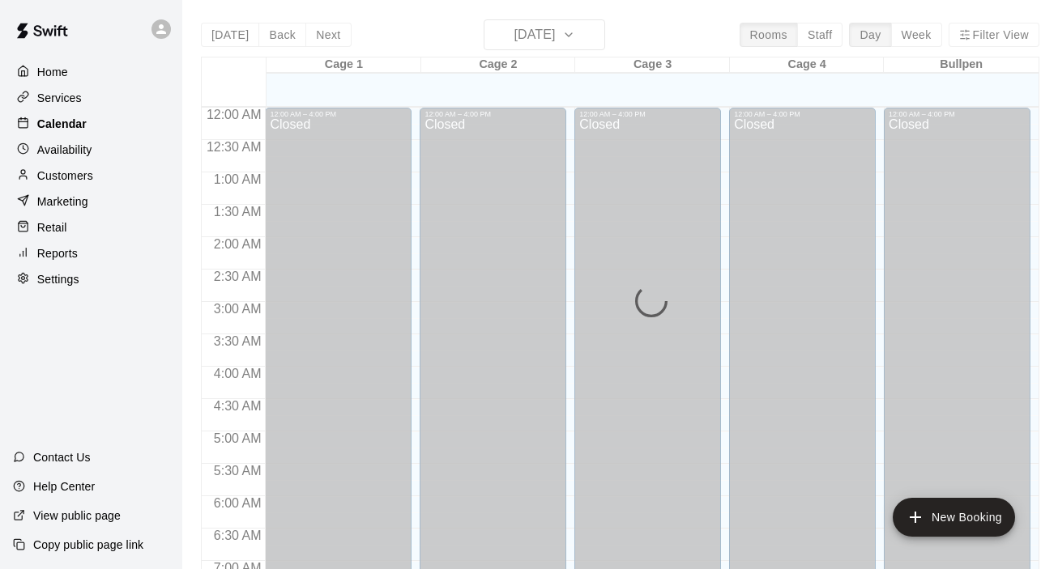
scroll to position [1027, 0]
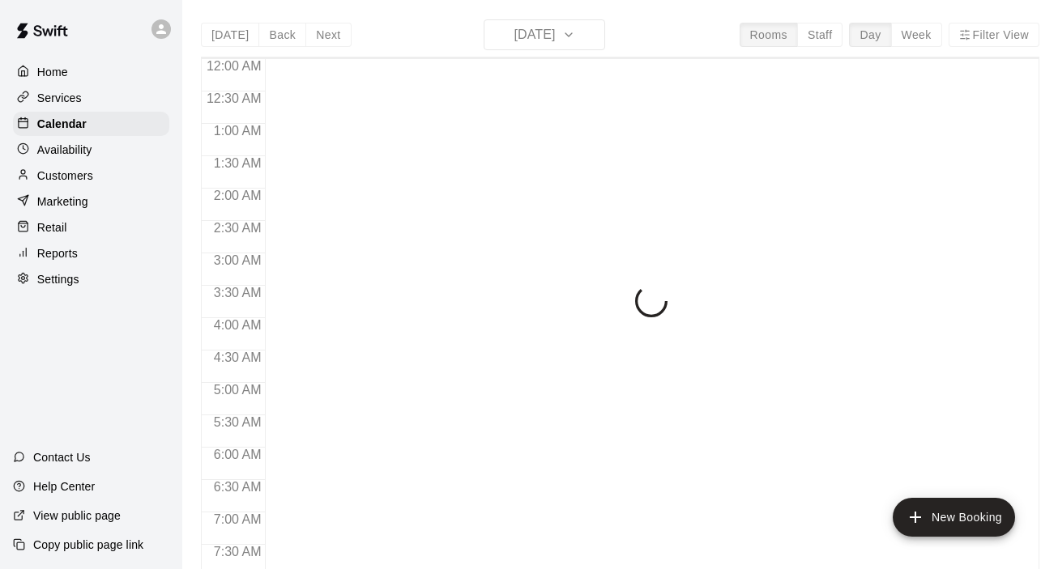
scroll to position [1027, 0]
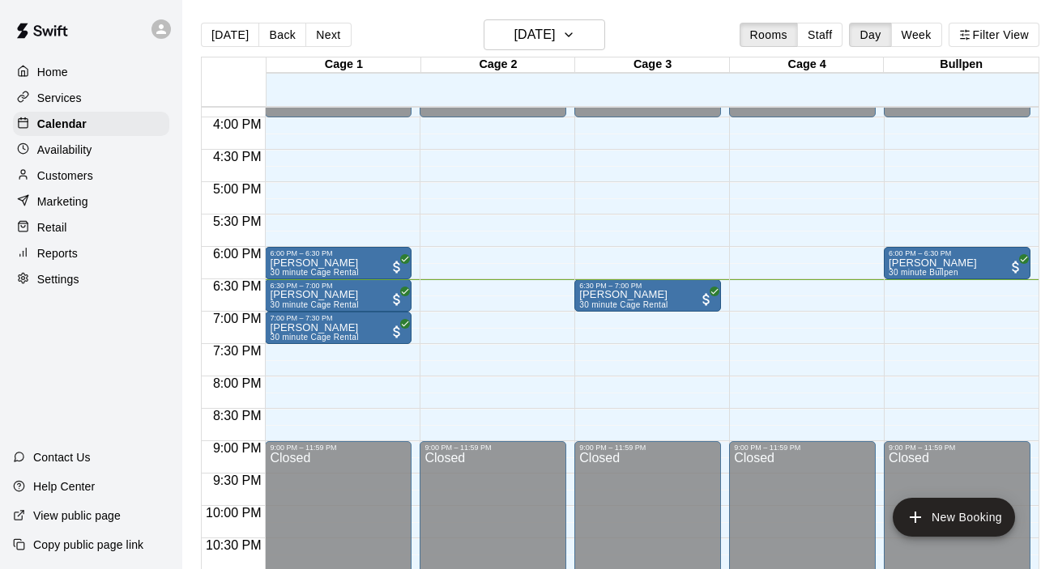
click at [59, 172] on p "Customers" at bounding box center [65, 176] width 56 height 16
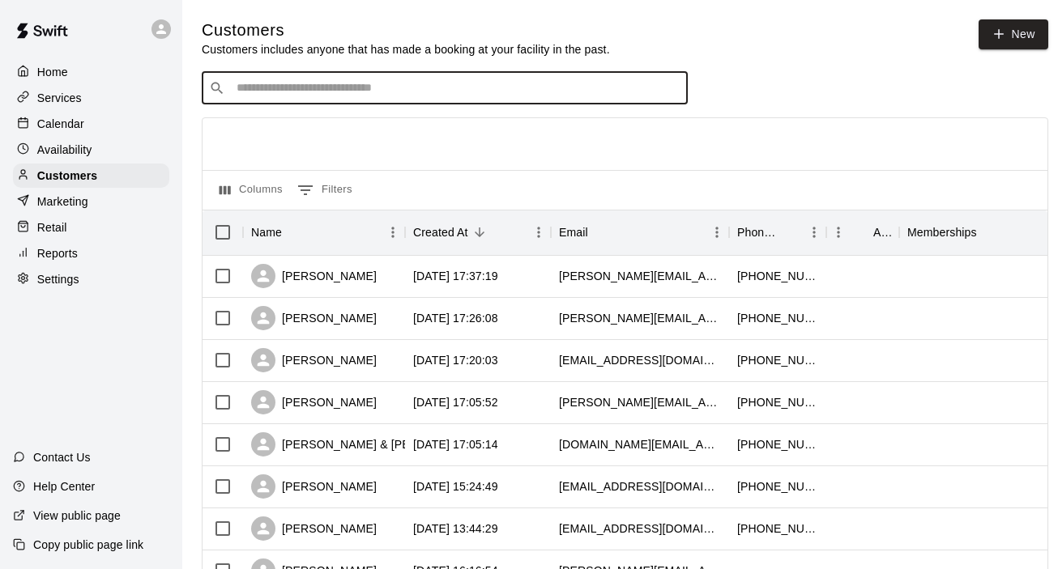
click at [381, 87] on input "Search customers by name or email" at bounding box center [456, 88] width 449 height 16
type input "**********"
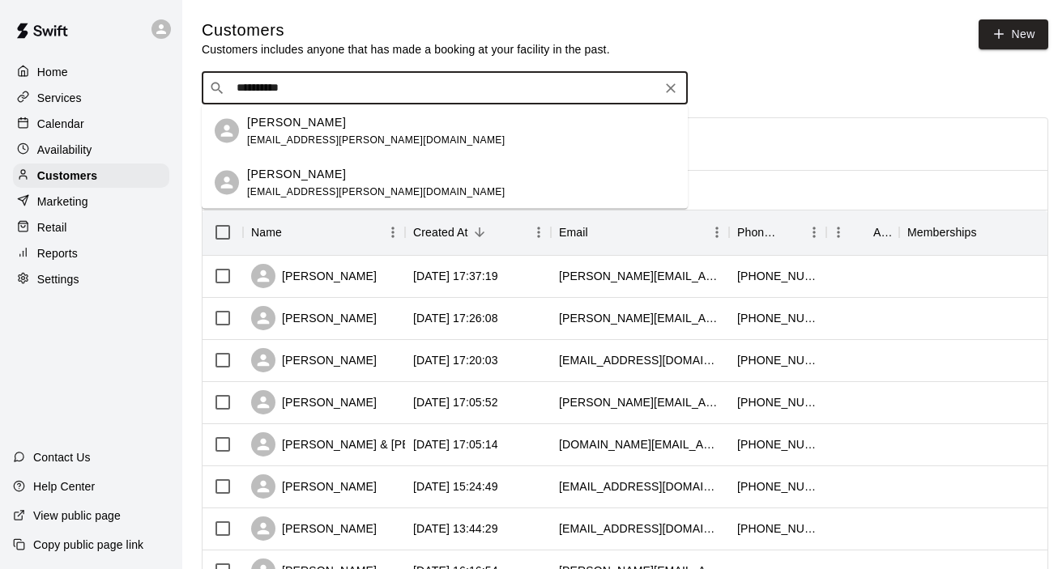
click at [282, 137] on span "[EMAIL_ADDRESS][PERSON_NAME][DOMAIN_NAME]" at bounding box center [376, 139] width 258 height 11
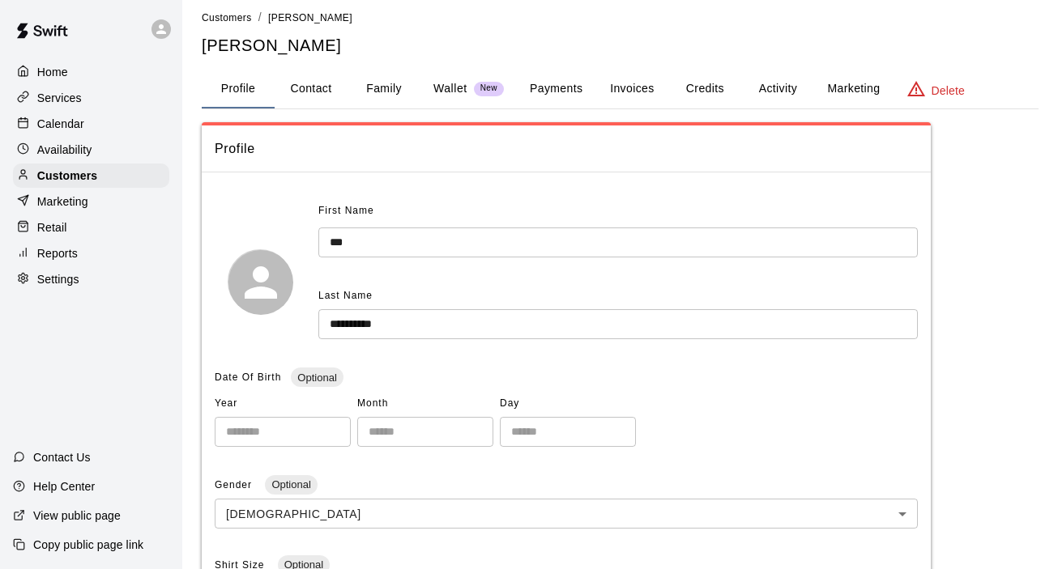
scroll to position [8, 0]
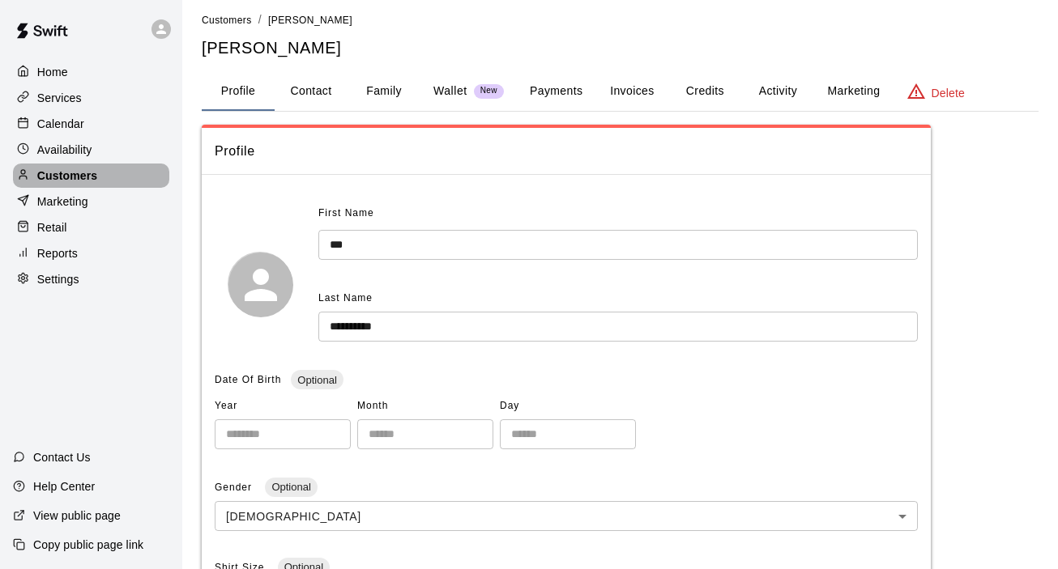
click at [88, 171] on p "Customers" at bounding box center [67, 176] width 60 height 16
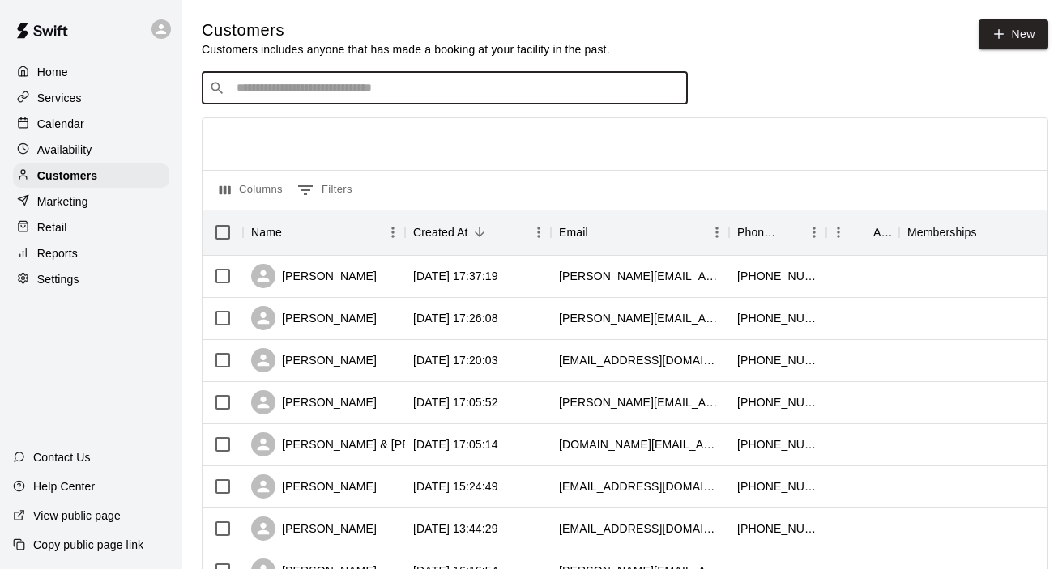
click at [326, 88] on input "Search customers by name or email" at bounding box center [456, 88] width 449 height 16
click at [401, 94] on input "Search customers by name or email" at bounding box center [456, 88] width 449 height 16
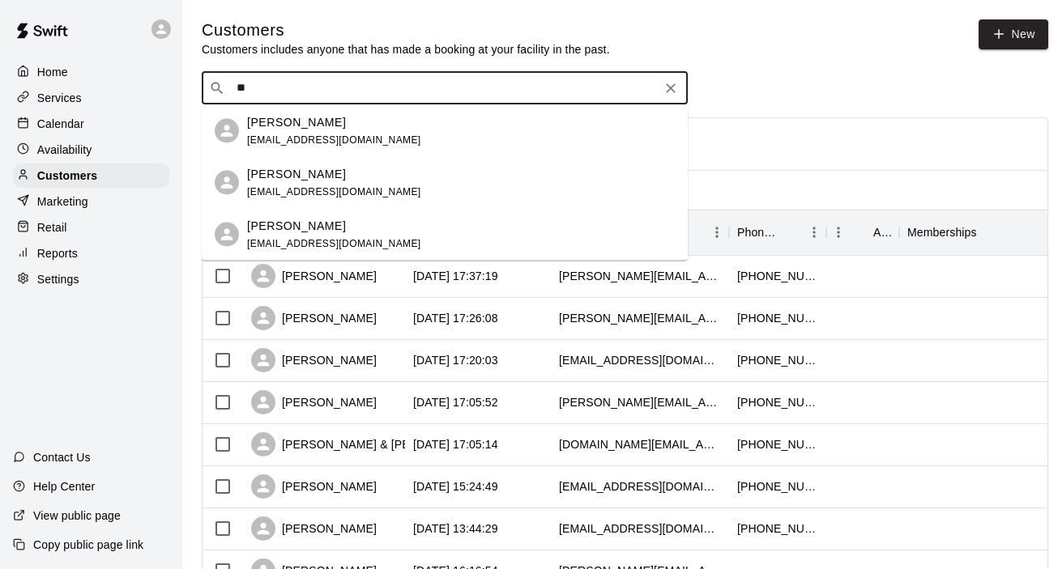
type input "*"
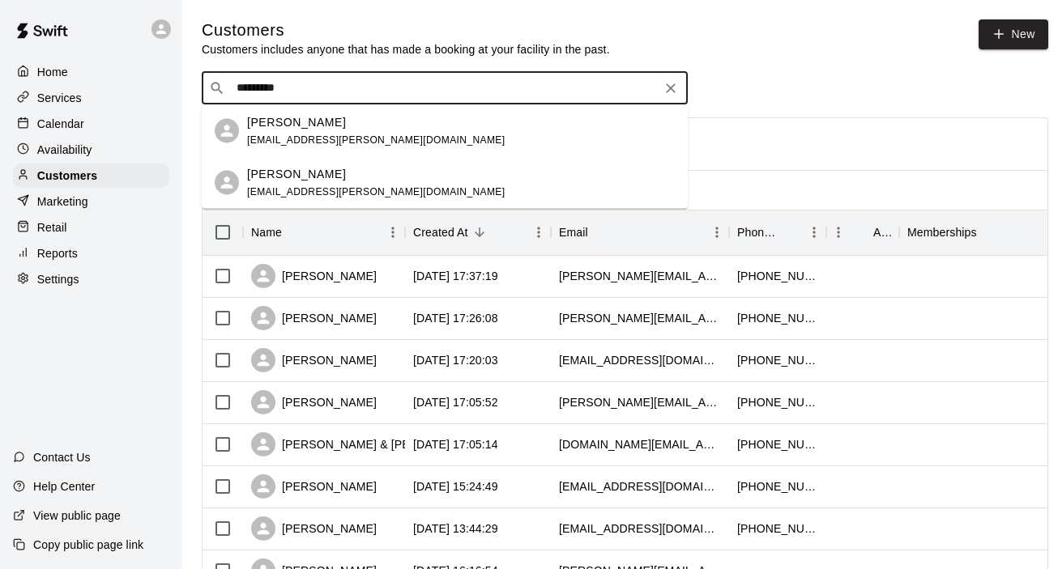
type input "**********"
click at [283, 136] on span "[EMAIL_ADDRESS][PERSON_NAME][DOMAIN_NAME]" at bounding box center [376, 139] width 258 height 11
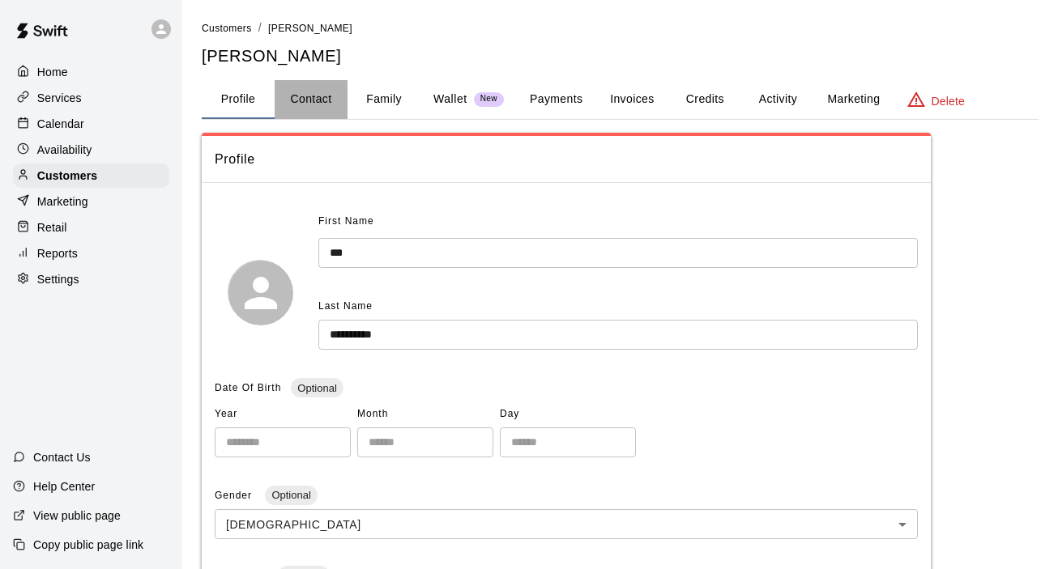
click at [305, 105] on button "Contact" at bounding box center [311, 99] width 73 height 39
select select "**"
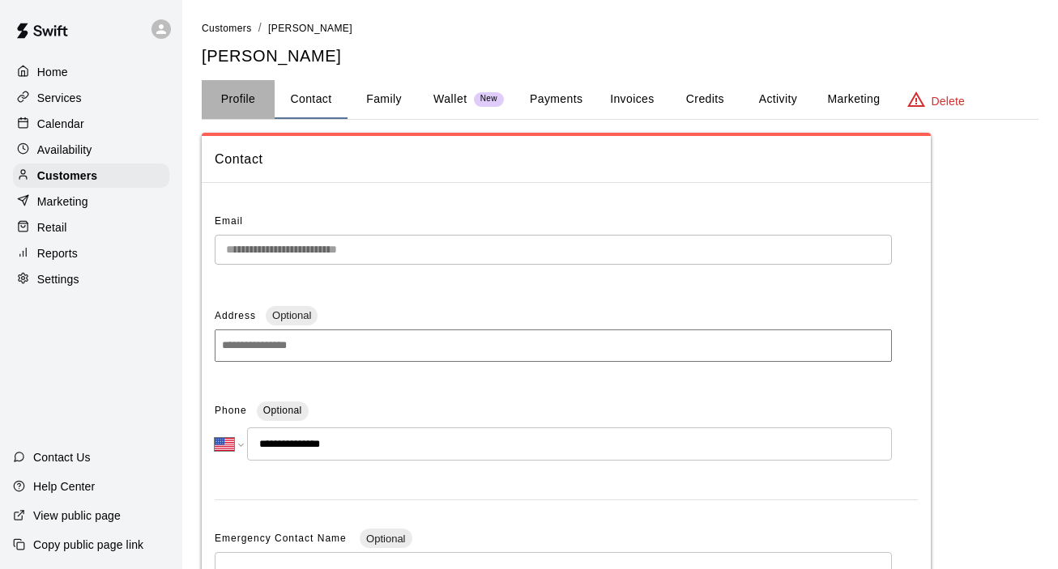
click at [247, 107] on button "Profile" at bounding box center [238, 99] width 73 height 39
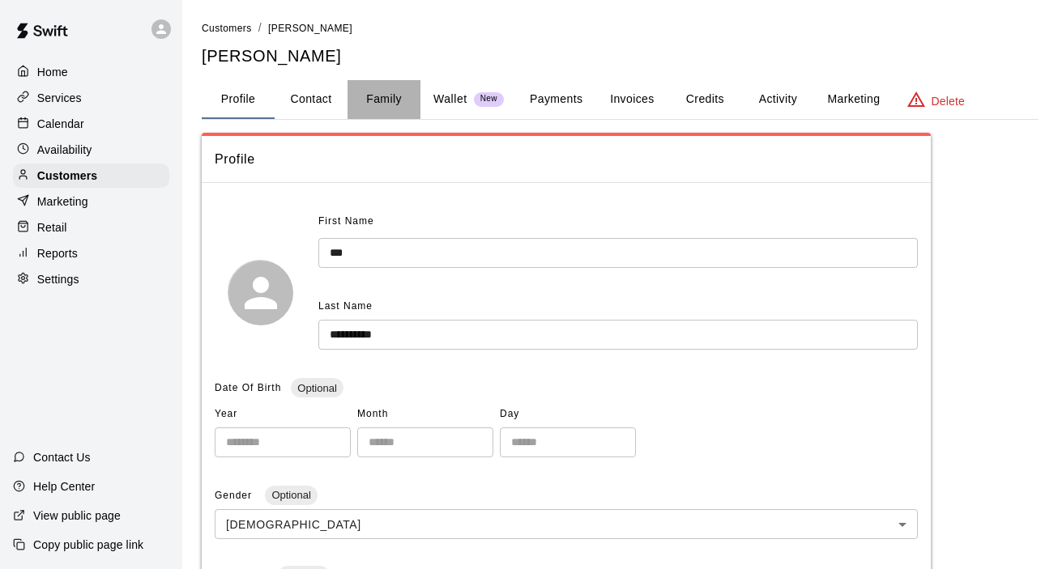
click at [394, 98] on button "Family" at bounding box center [383, 99] width 73 height 39
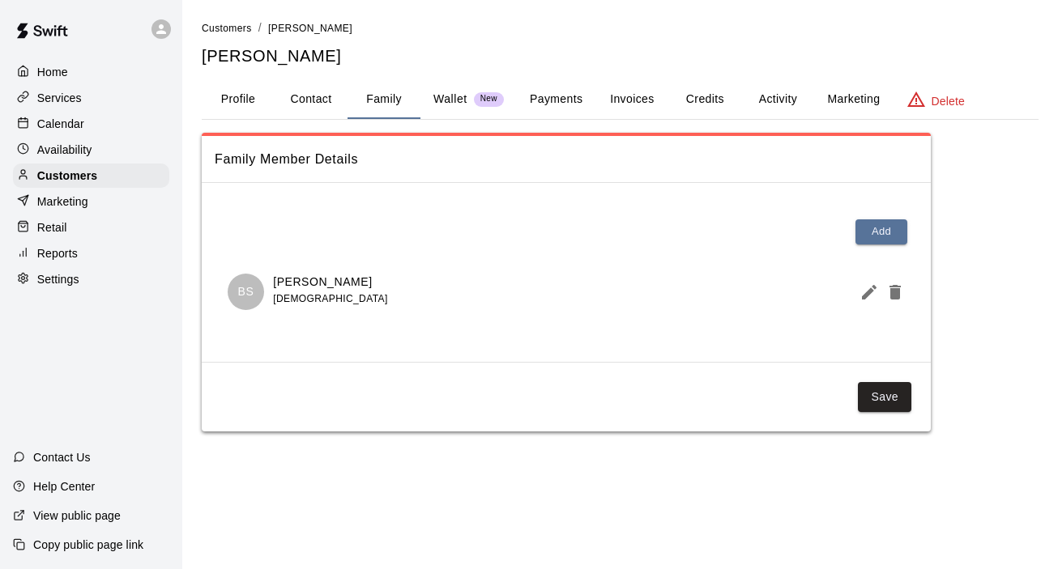
click at [543, 96] on button "Payments" at bounding box center [556, 99] width 79 height 39
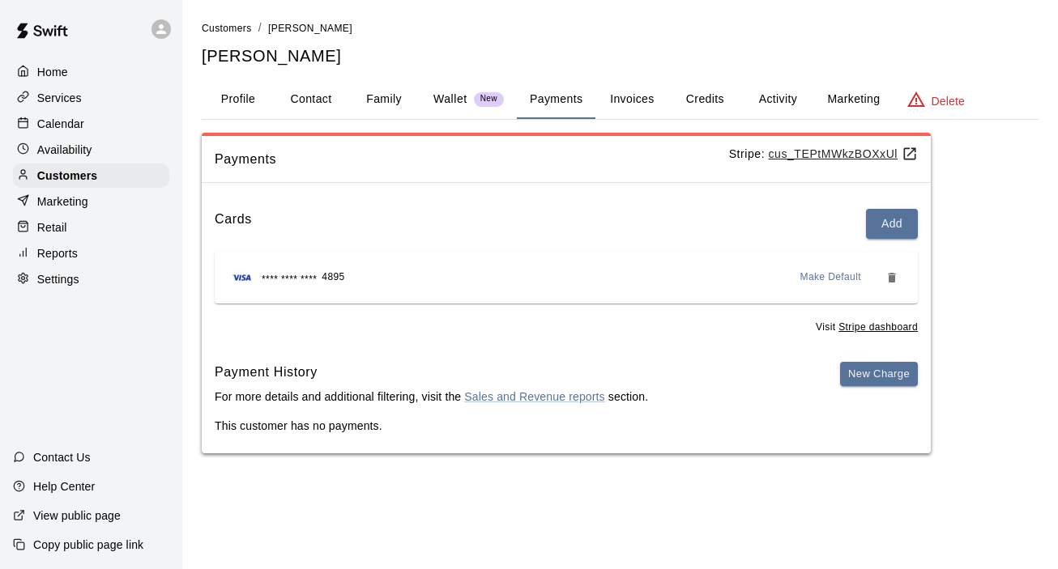
click at [631, 102] on button "Invoices" at bounding box center [631, 99] width 73 height 39
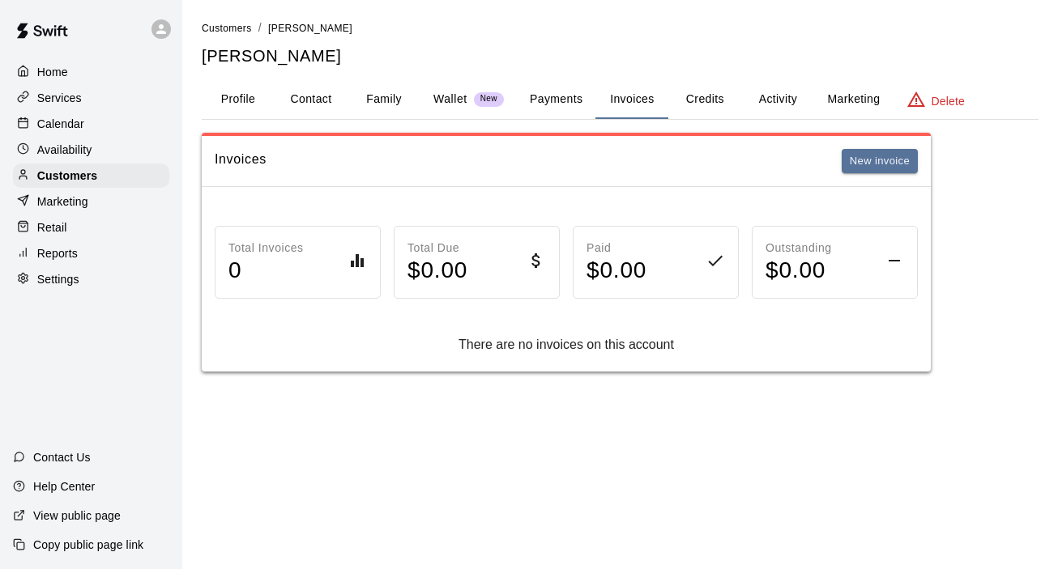
click at [43, 79] on p "Home" at bounding box center [52, 72] width 31 height 16
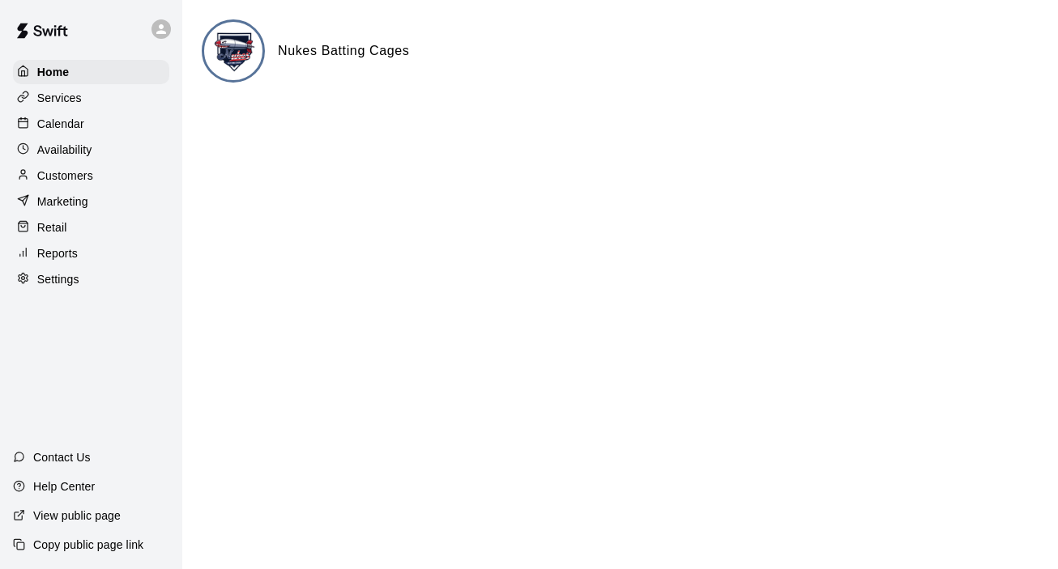
click at [54, 103] on p "Services" at bounding box center [59, 98] width 45 height 16
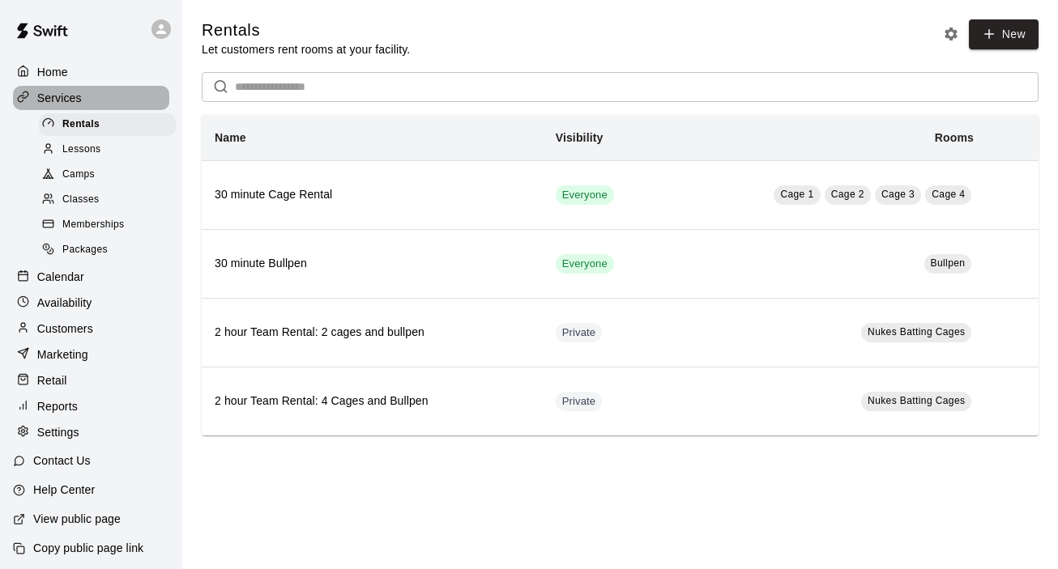
click at [58, 92] on p "Services" at bounding box center [59, 98] width 45 height 16
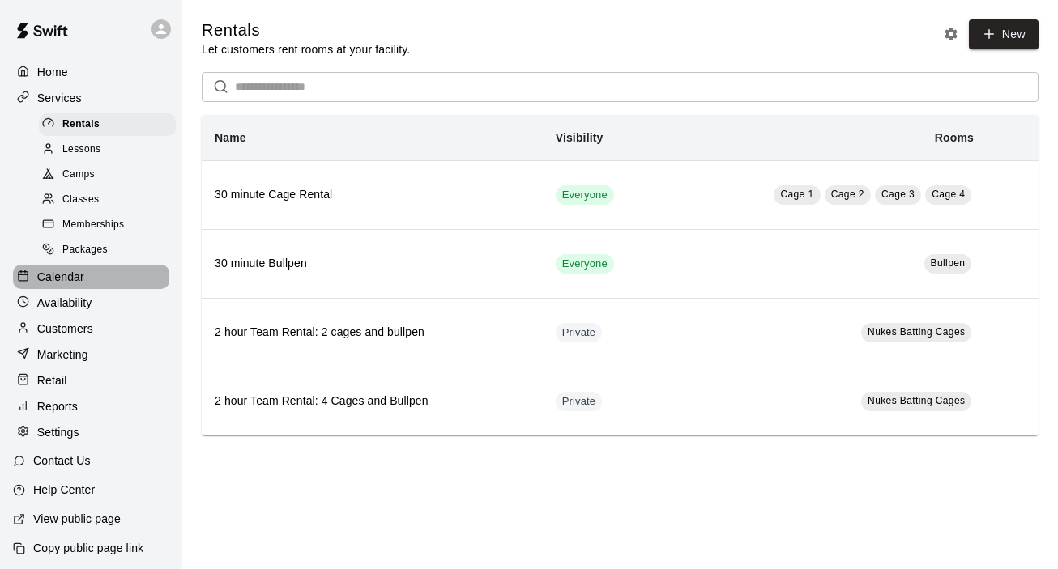
click at [66, 275] on p "Calendar" at bounding box center [60, 277] width 47 height 16
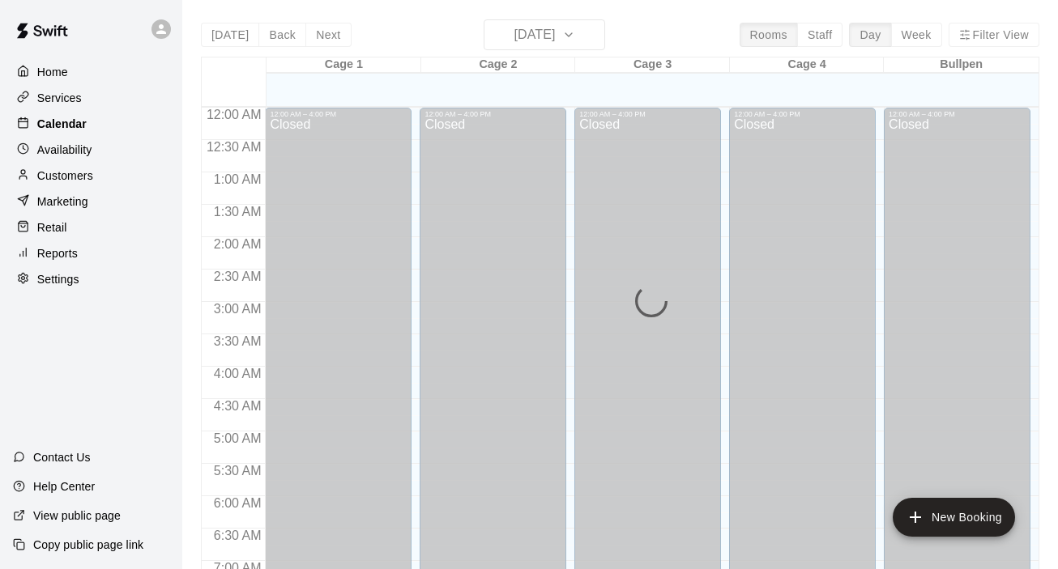
scroll to position [1027, 0]
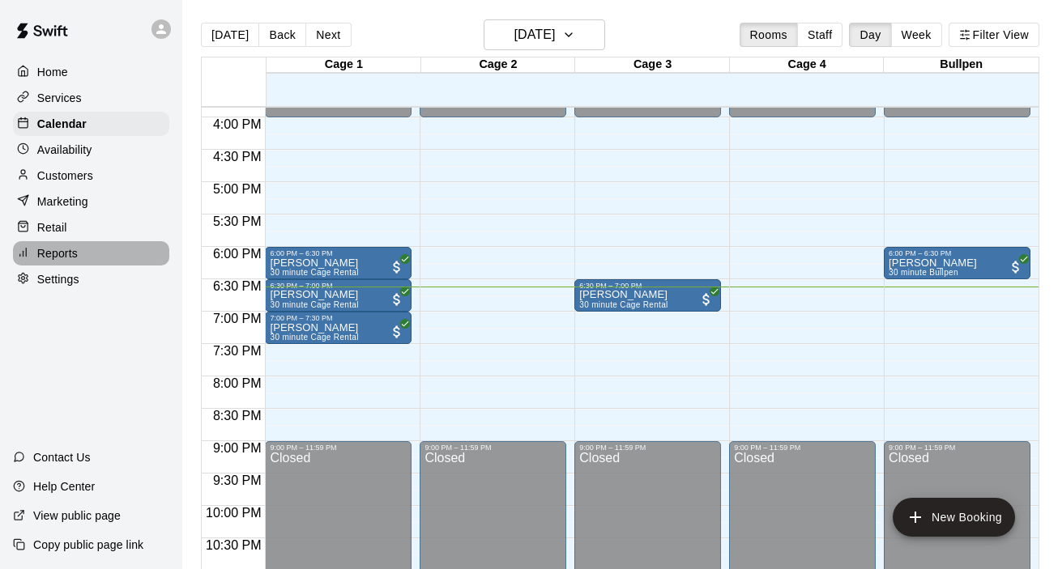
click at [63, 260] on p "Reports" at bounding box center [57, 253] width 40 height 16
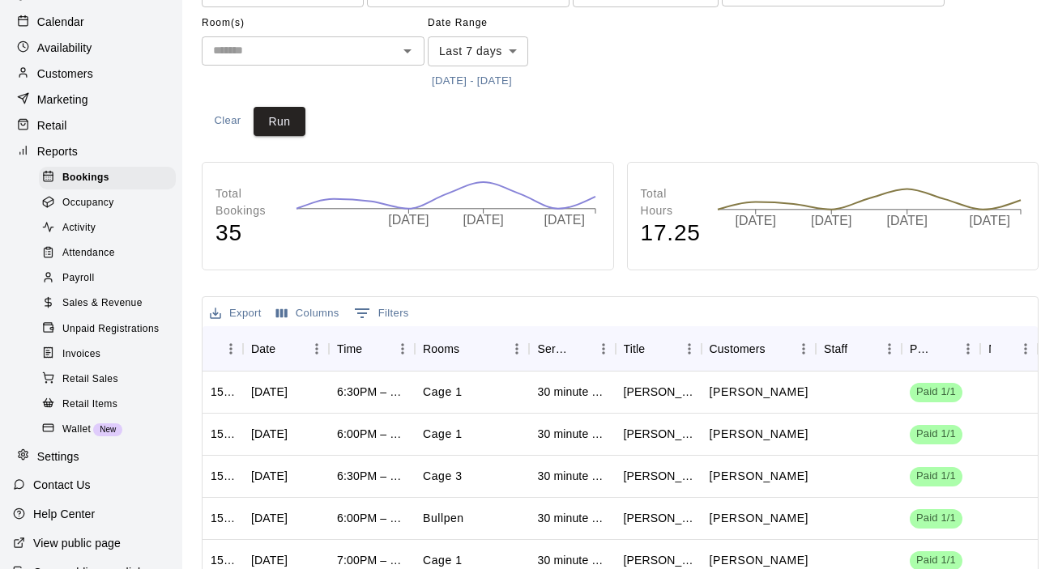
scroll to position [121, 0]
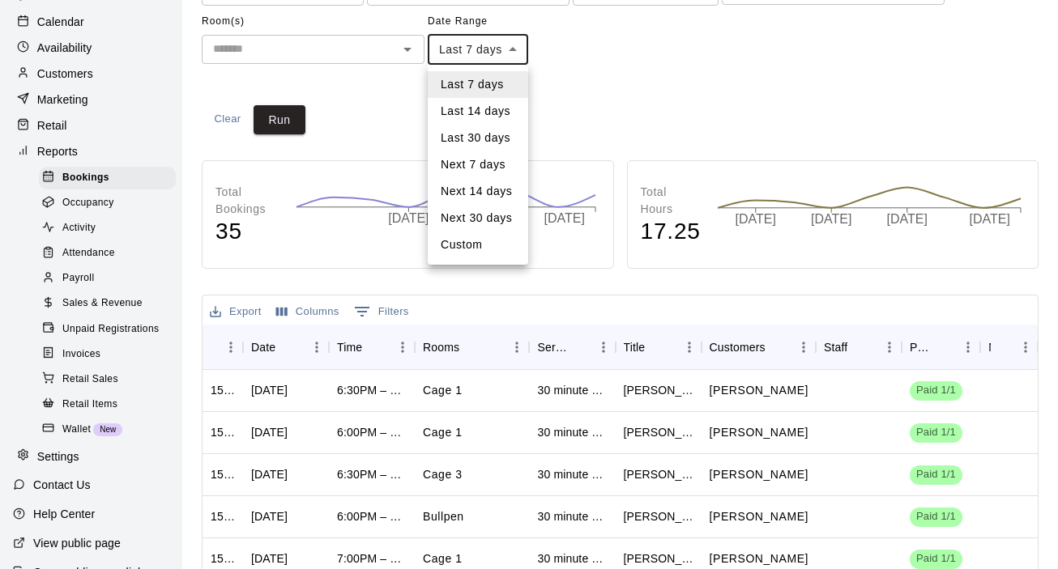
click at [509, 41] on body "Home Services Calendar Availability Customers Marketing Retail Reports Bookings…" at bounding box center [529, 373] width 1058 height 989
click at [374, 96] on div at bounding box center [529, 284] width 1058 height 569
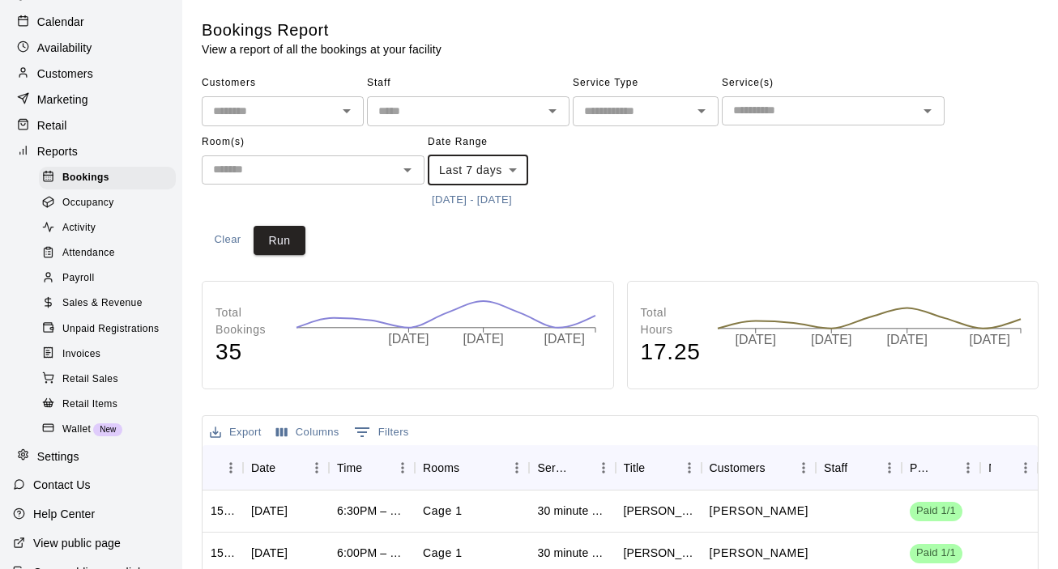
scroll to position [0, 0]
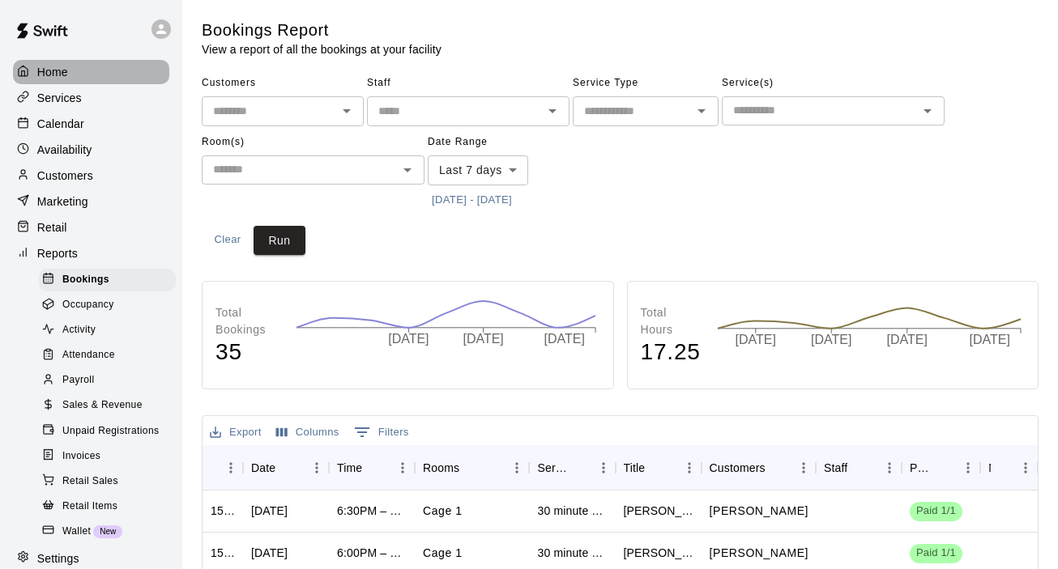
click at [70, 81] on div "Home" at bounding box center [91, 72] width 156 height 24
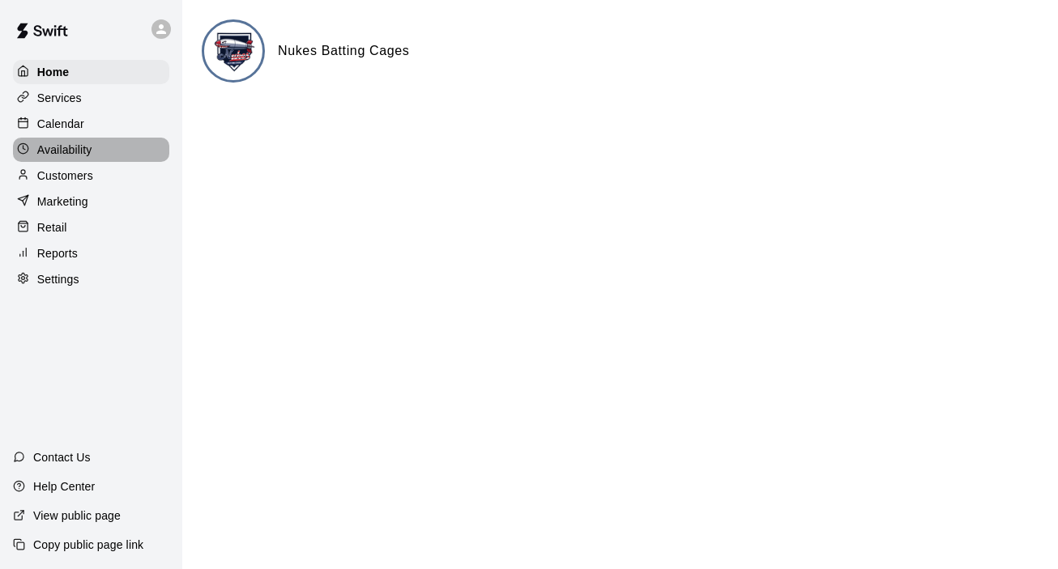
click at [74, 156] on p "Availability" at bounding box center [64, 150] width 55 height 16
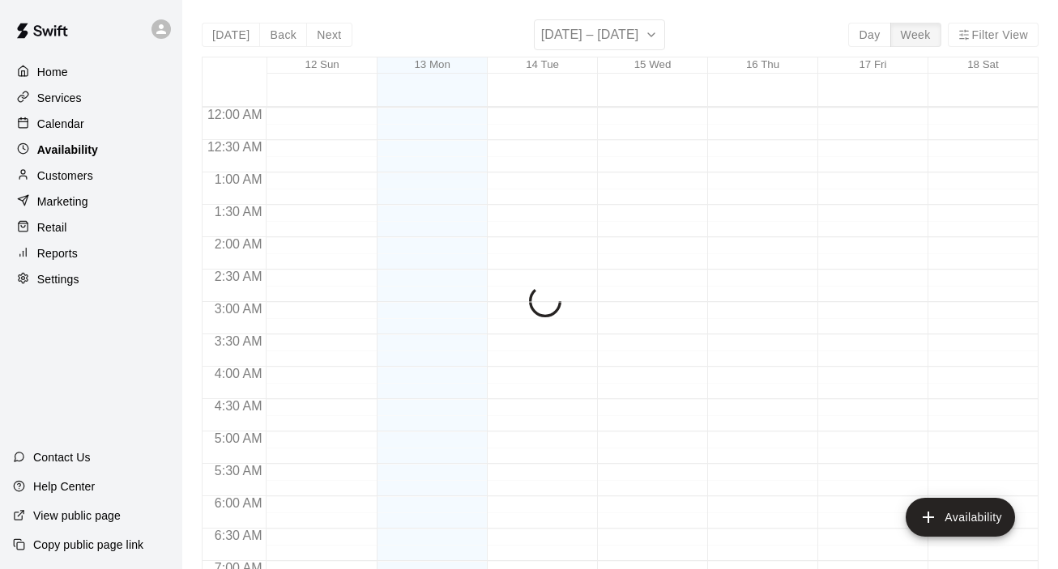
scroll to position [1075, 0]
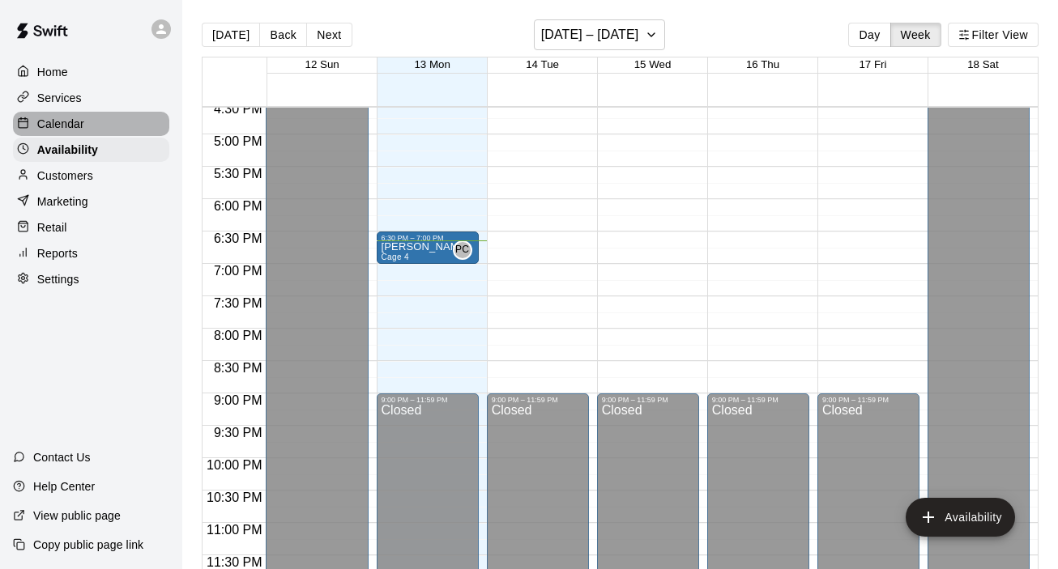
click at [76, 124] on p "Calendar" at bounding box center [60, 124] width 47 height 16
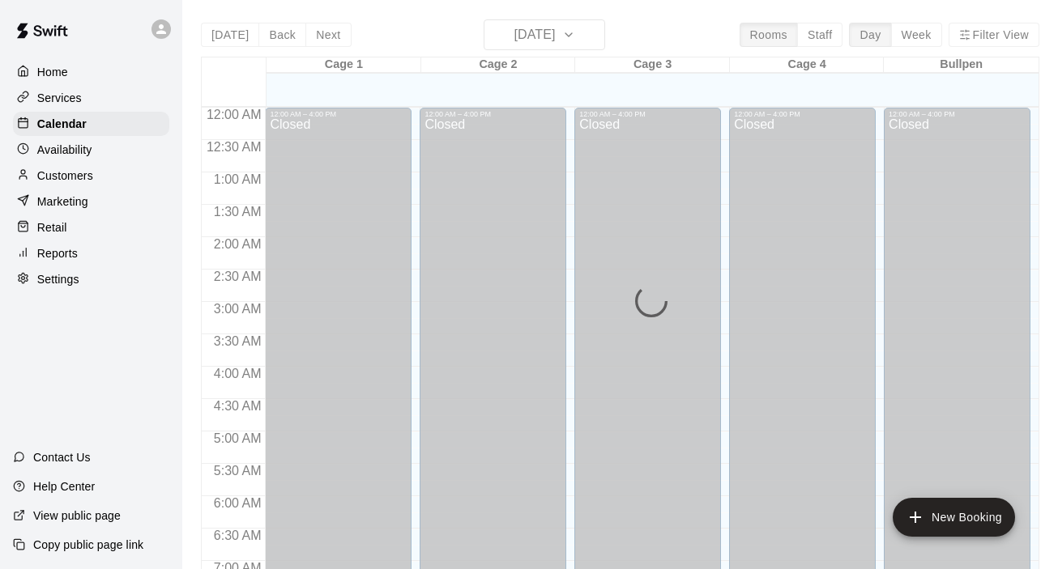
scroll to position [1027, 0]
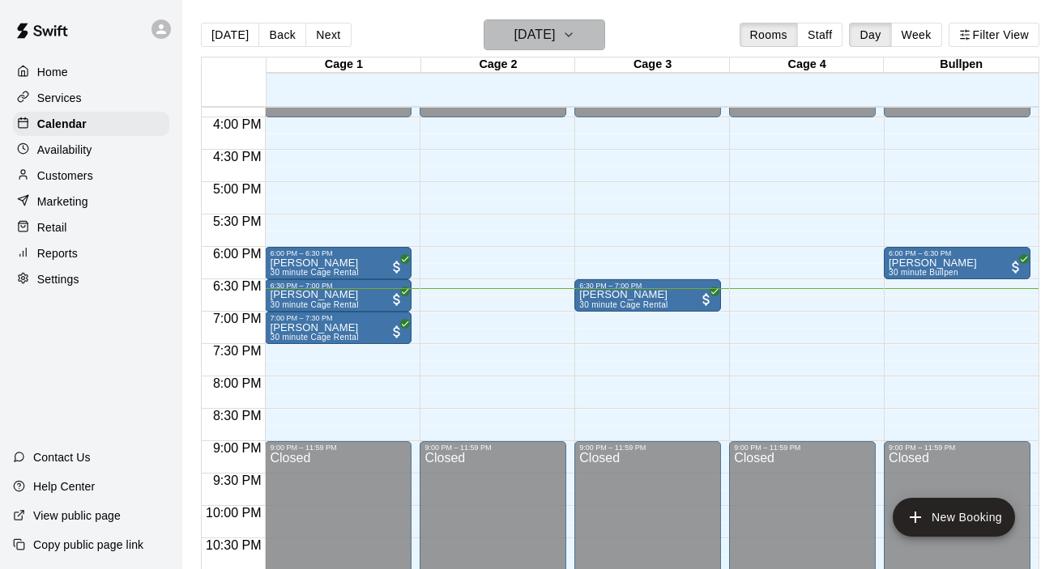
click at [575, 32] on icon "button" at bounding box center [568, 34] width 13 height 19
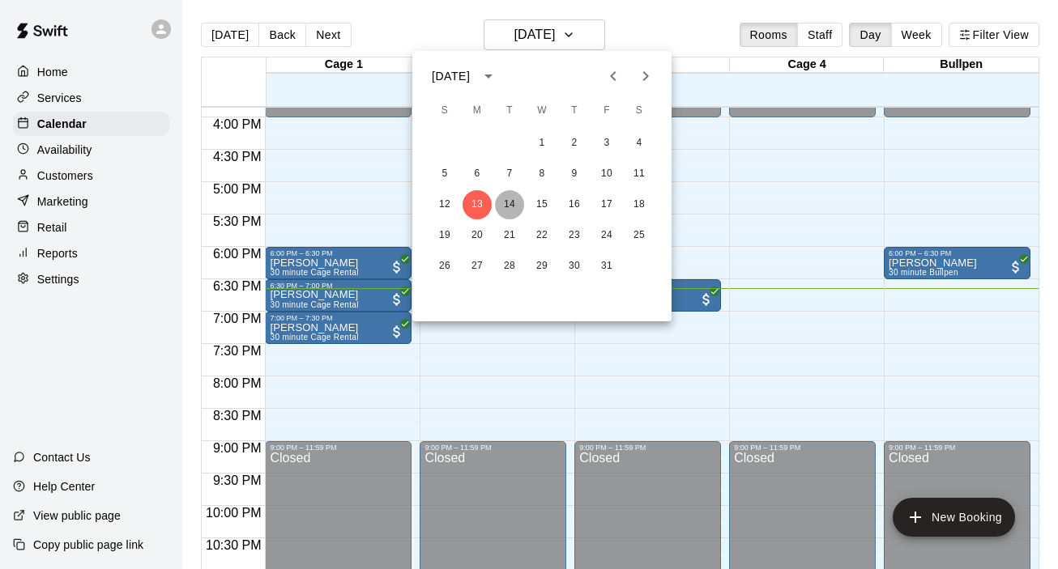
click at [510, 202] on button "14" at bounding box center [509, 204] width 29 height 29
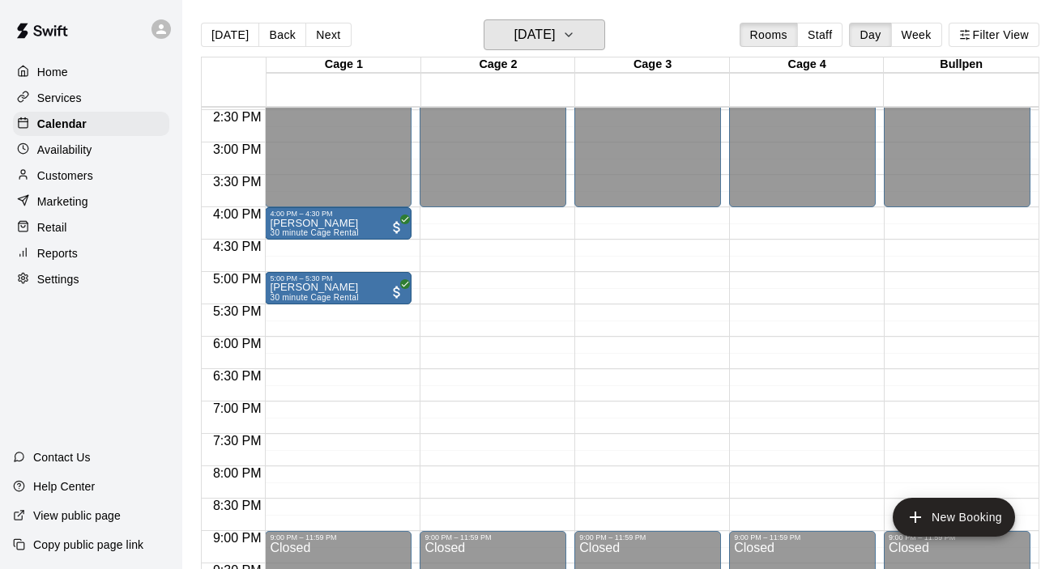
scroll to position [940, 0]
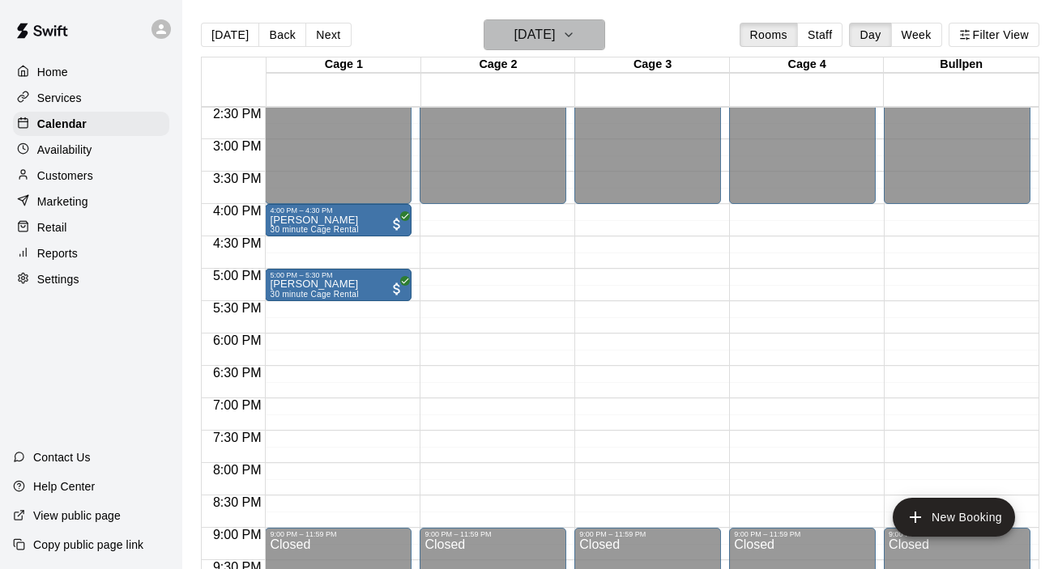
click at [575, 36] on icon "button" at bounding box center [568, 34] width 13 height 19
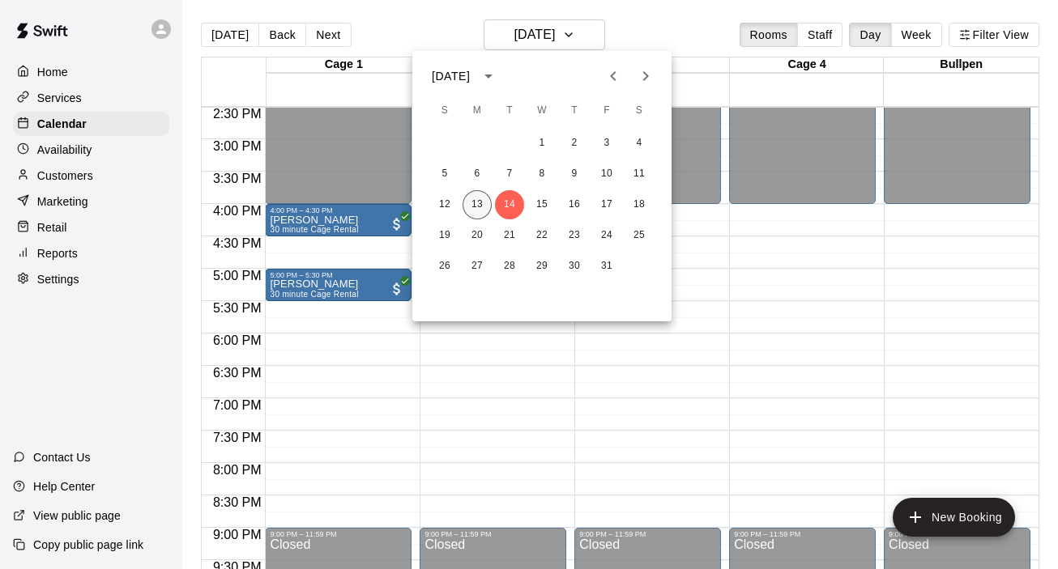
click at [482, 205] on button "13" at bounding box center [476, 204] width 29 height 29
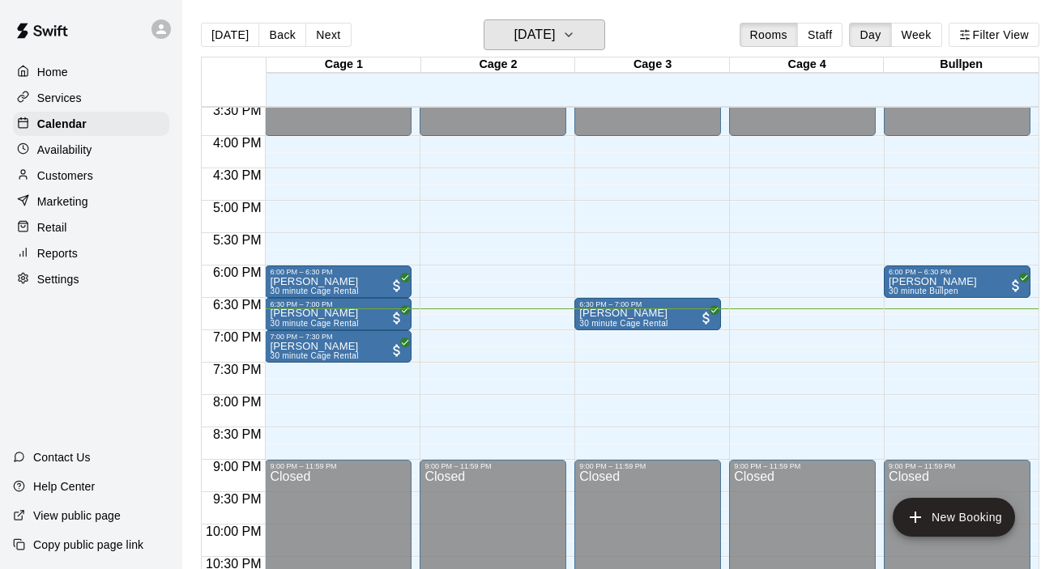
scroll to position [1012, 0]
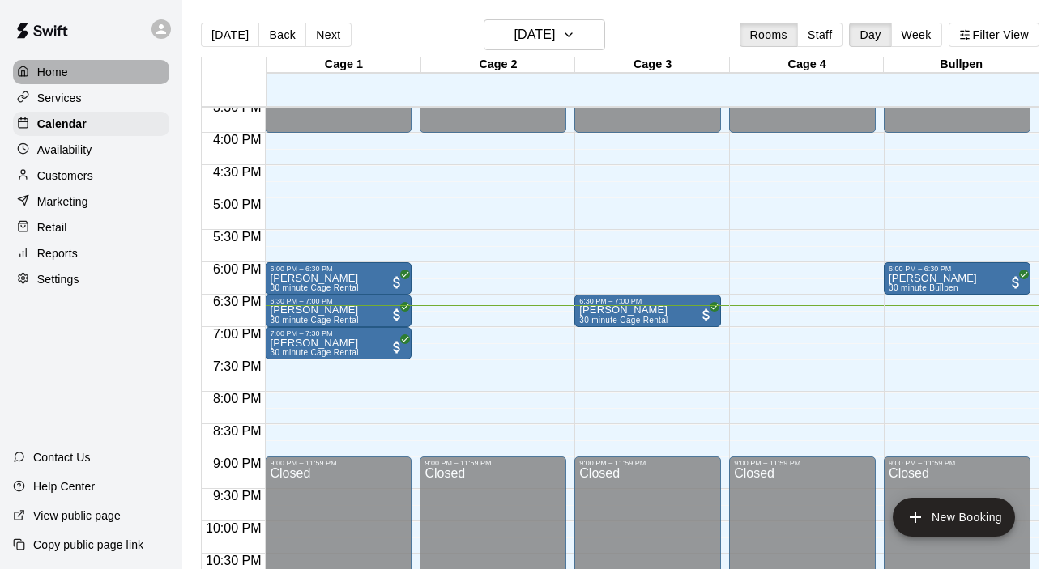
click at [66, 74] on p "Home" at bounding box center [52, 72] width 31 height 16
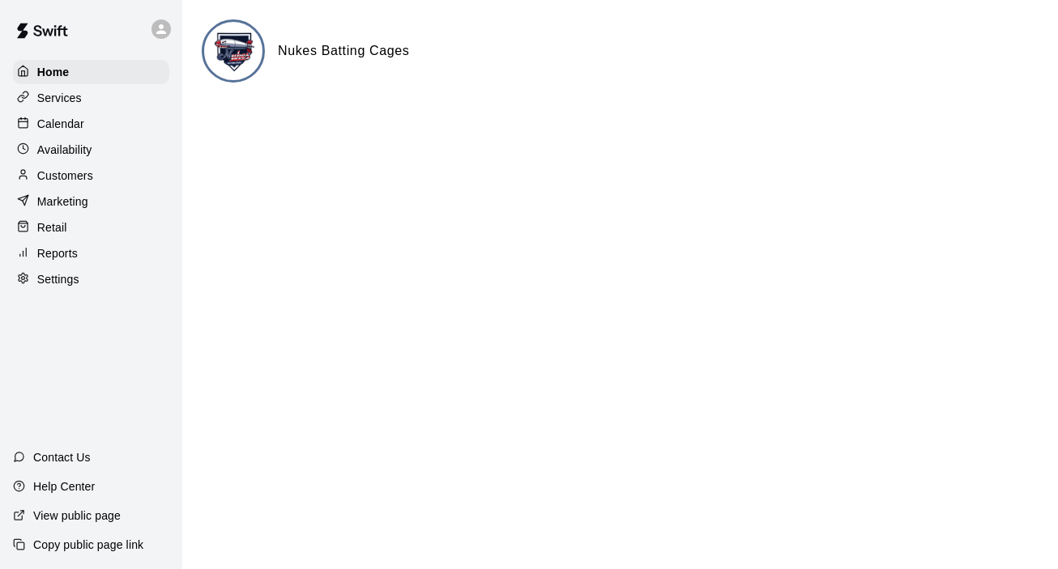
click at [68, 158] on div "Availability" at bounding box center [91, 150] width 156 height 24
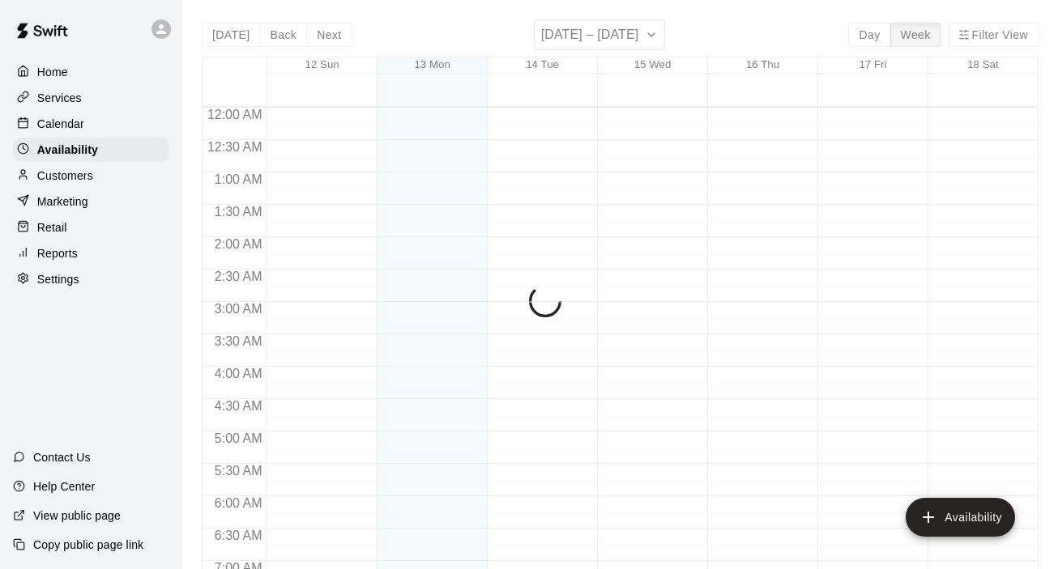
scroll to position [1075, 0]
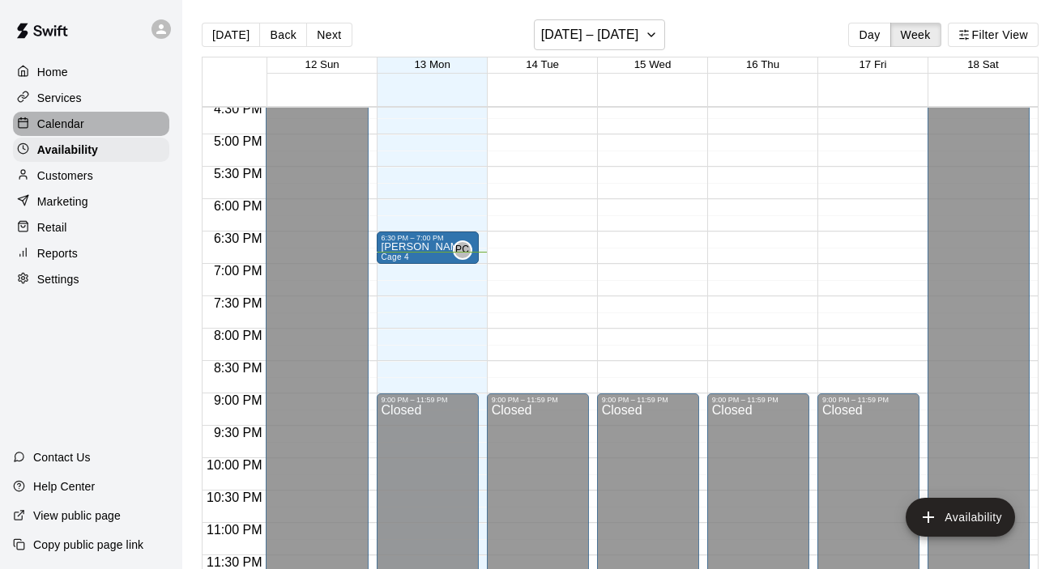
click at [87, 121] on div "Calendar" at bounding box center [91, 124] width 156 height 24
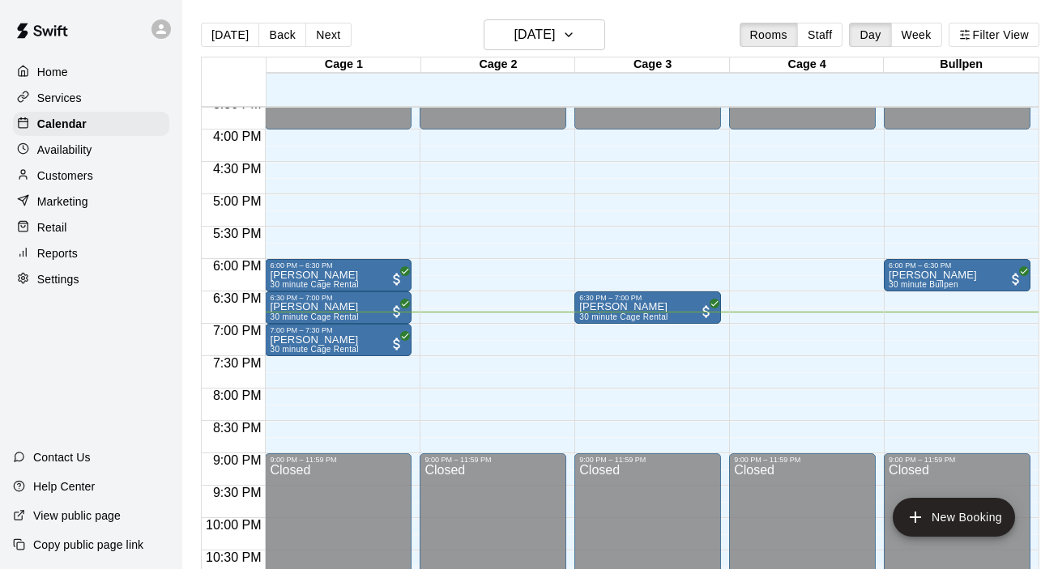
scroll to position [1031, 0]
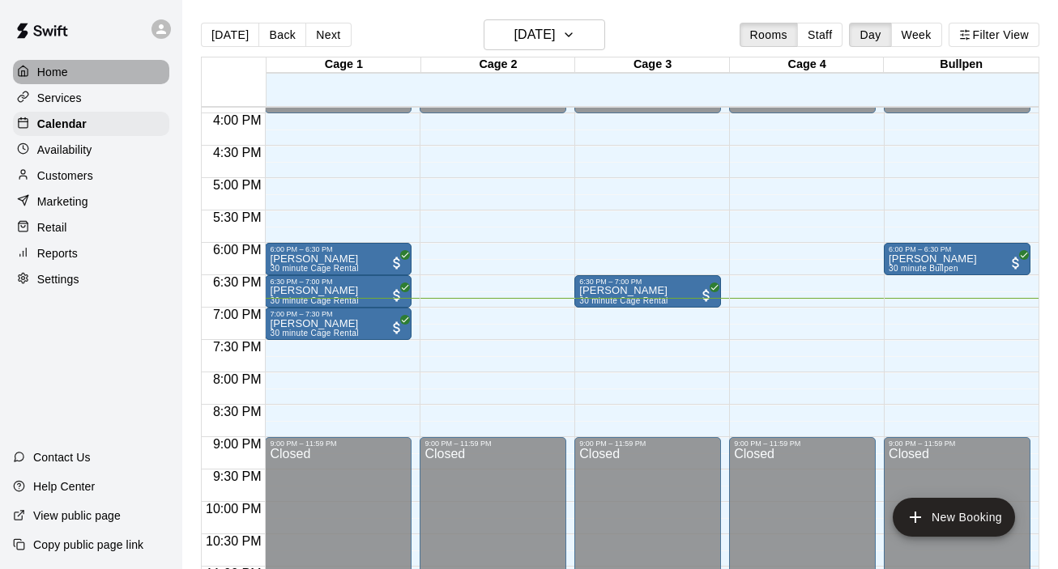
click at [55, 71] on p "Home" at bounding box center [52, 72] width 31 height 16
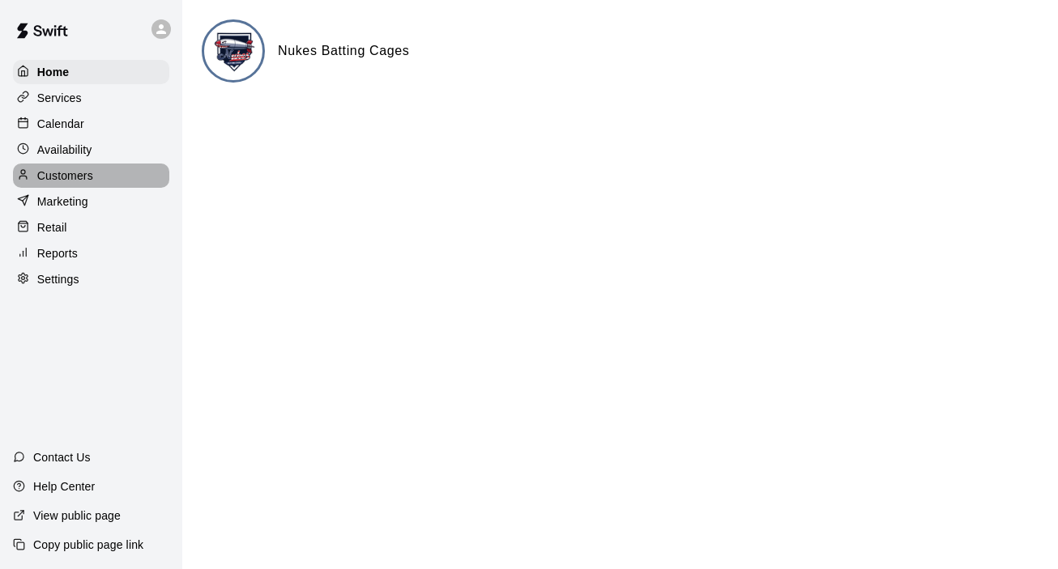
click at [74, 177] on p "Customers" at bounding box center [65, 176] width 56 height 16
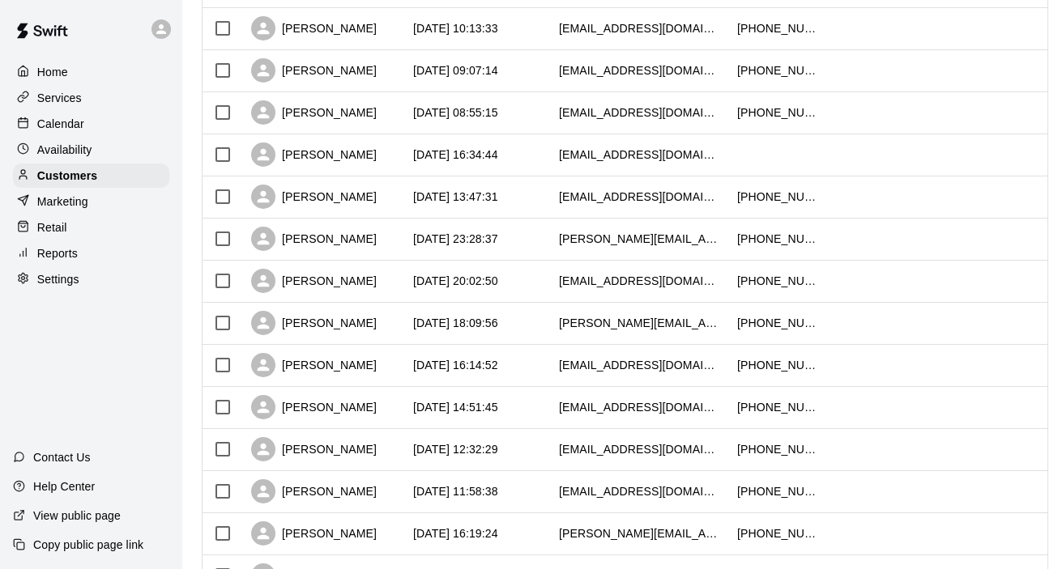
scroll to position [713, 0]
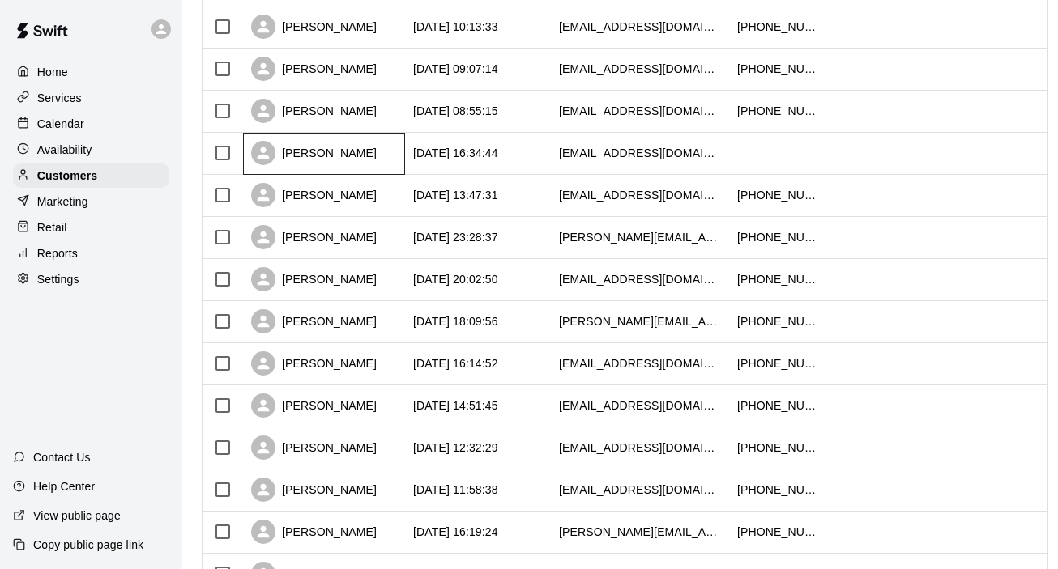
click at [345, 164] on div "[PERSON_NAME]" at bounding box center [314, 153] width 126 height 24
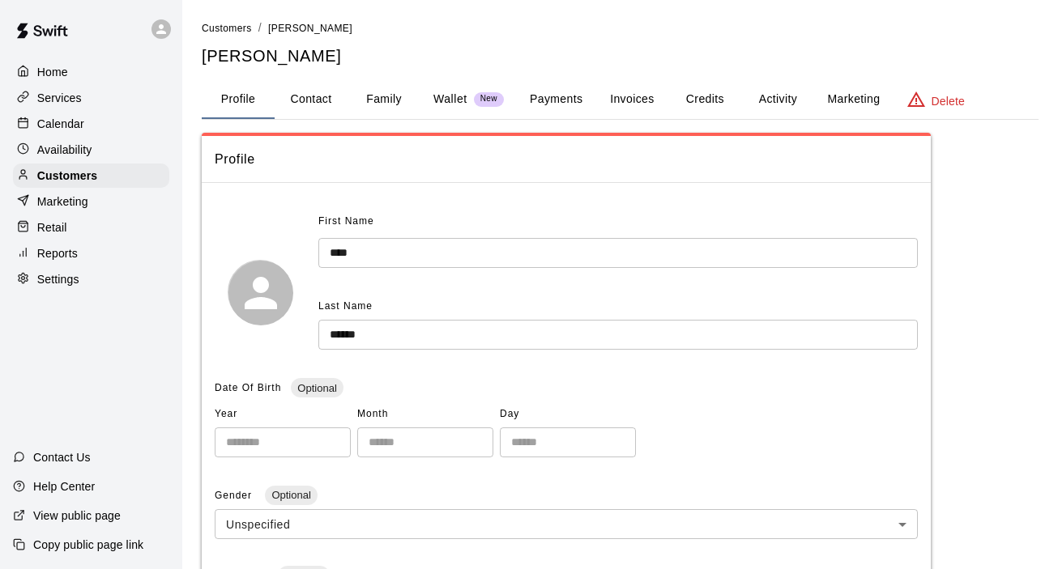
click at [313, 96] on button "Contact" at bounding box center [311, 99] width 73 height 39
select select "**"
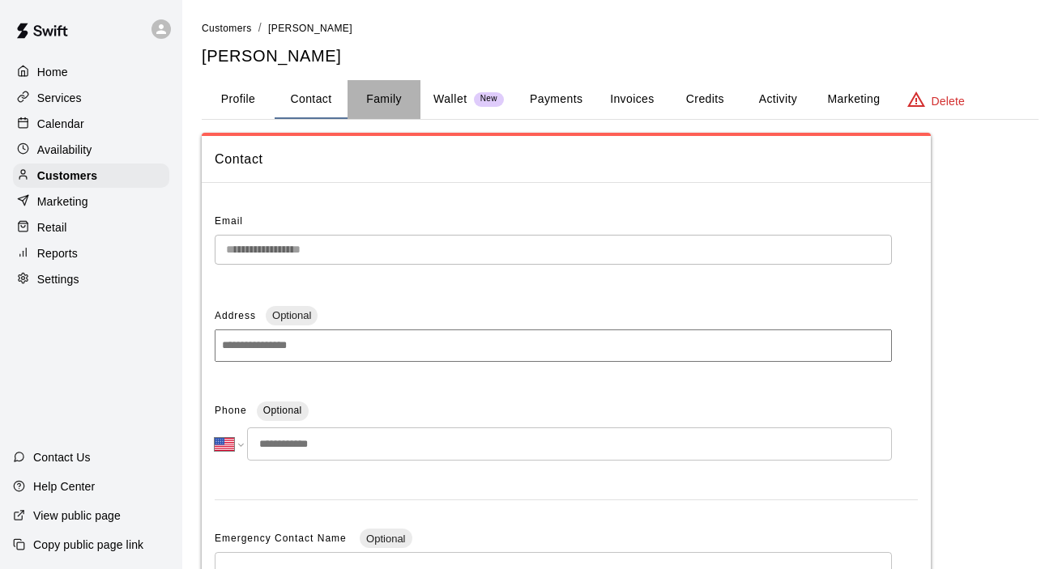
click at [383, 106] on button "Family" at bounding box center [383, 99] width 73 height 39
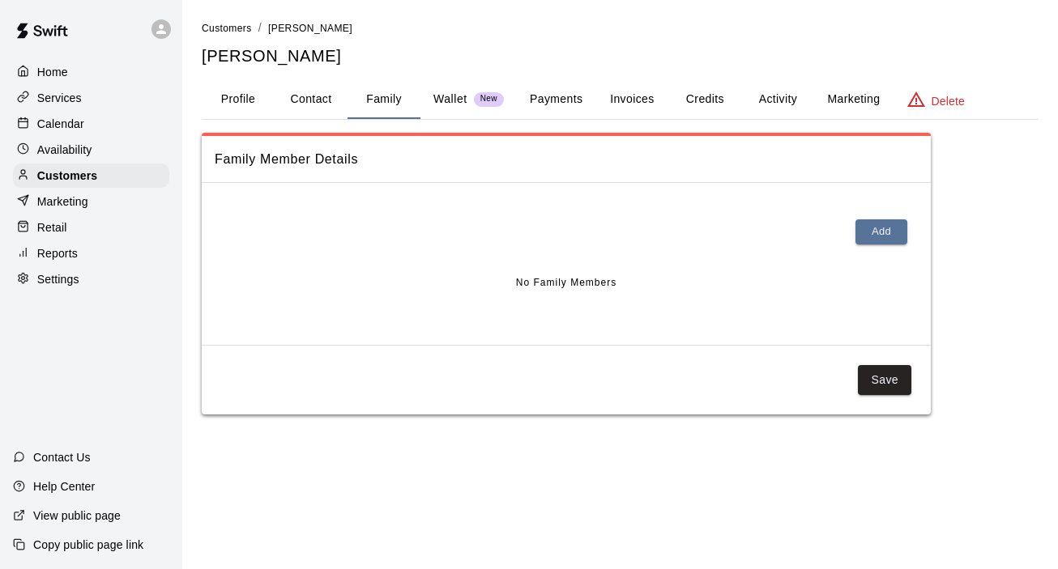
click at [454, 100] on p "Wallet" at bounding box center [450, 99] width 34 height 17
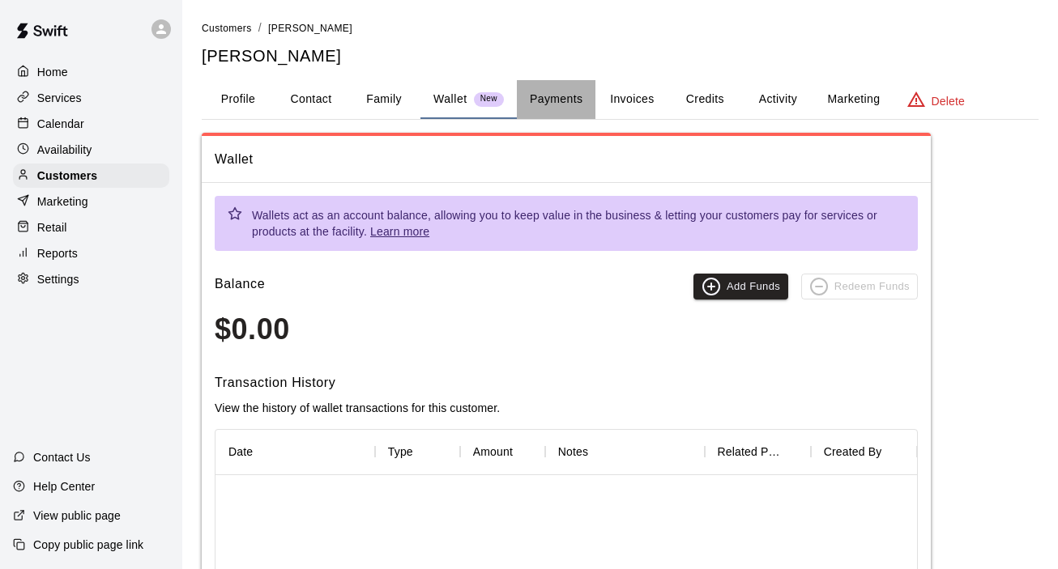
click at [557, 101] on button "Payments" at bounding box center [556, 99] width 79 height 39
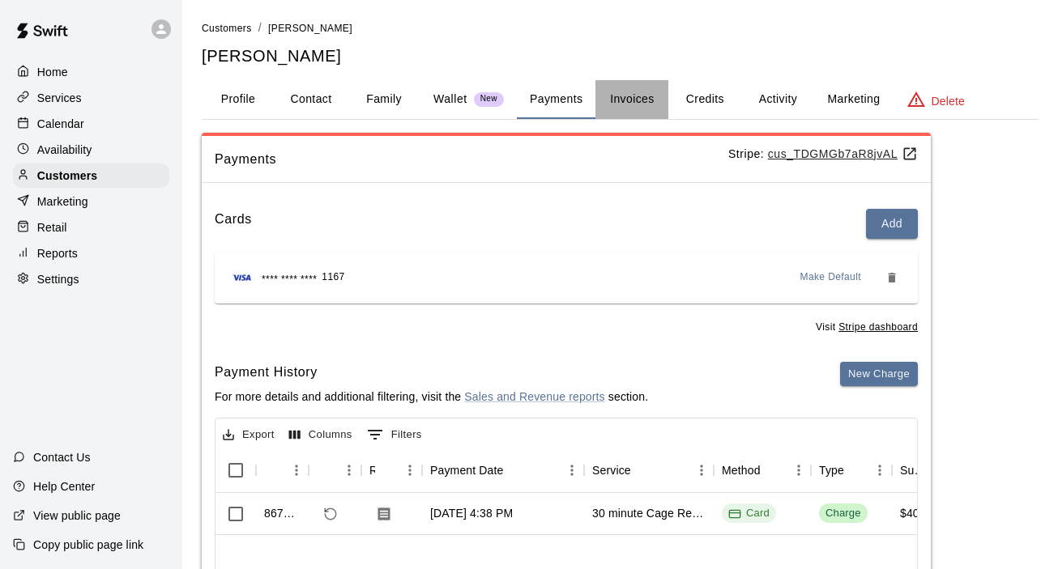
click at [641, 104] on button "Invoices" at bounding box center [631, 99] width 73 height 39
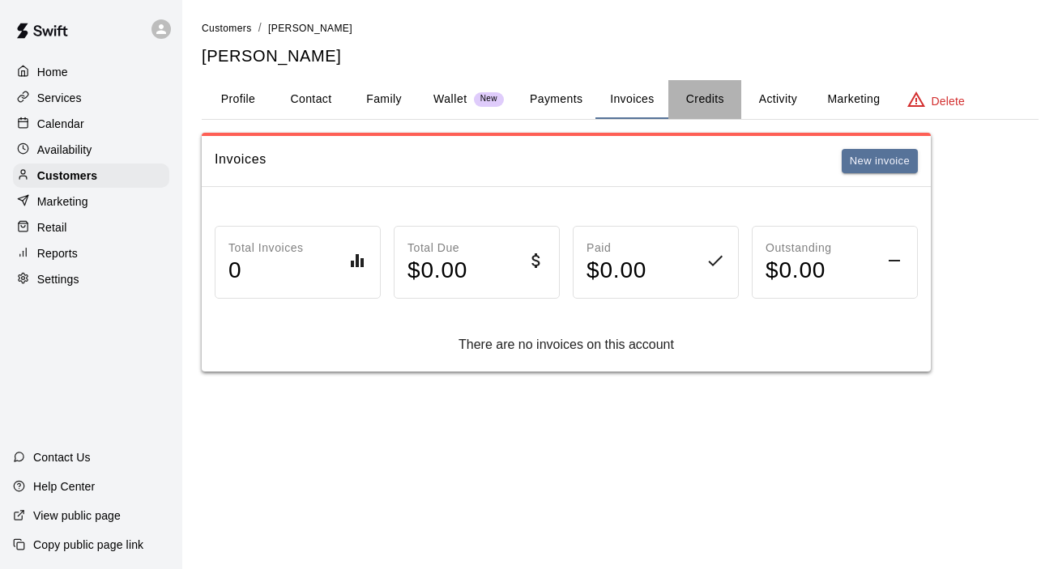
click at [707, 107] on button "Credits" at bounding box center [704, 99] width 73 height 39
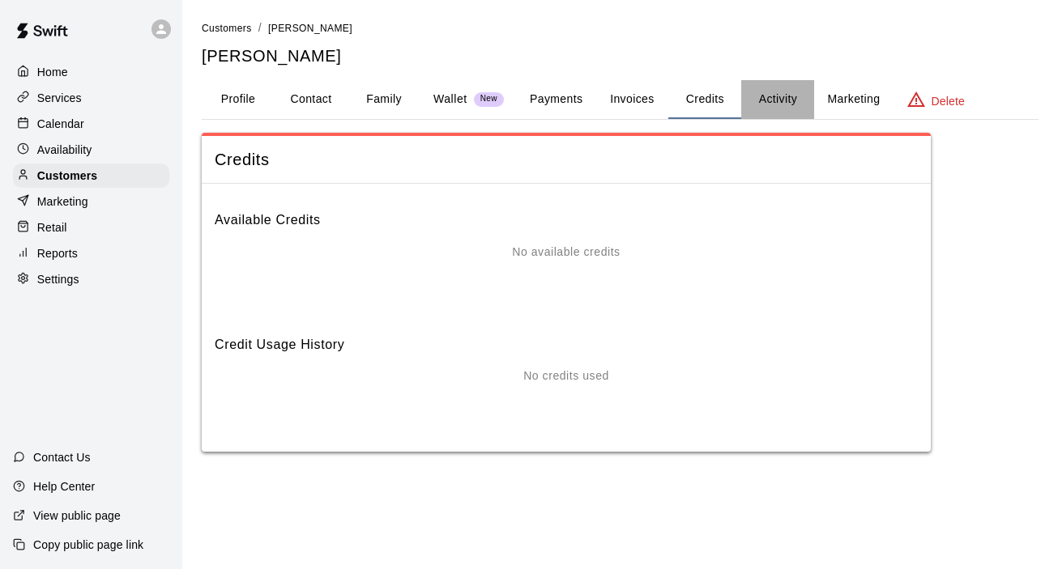
click at [774, 107] on button "Activity" at bounding box center [777, 99] width 73 height 39
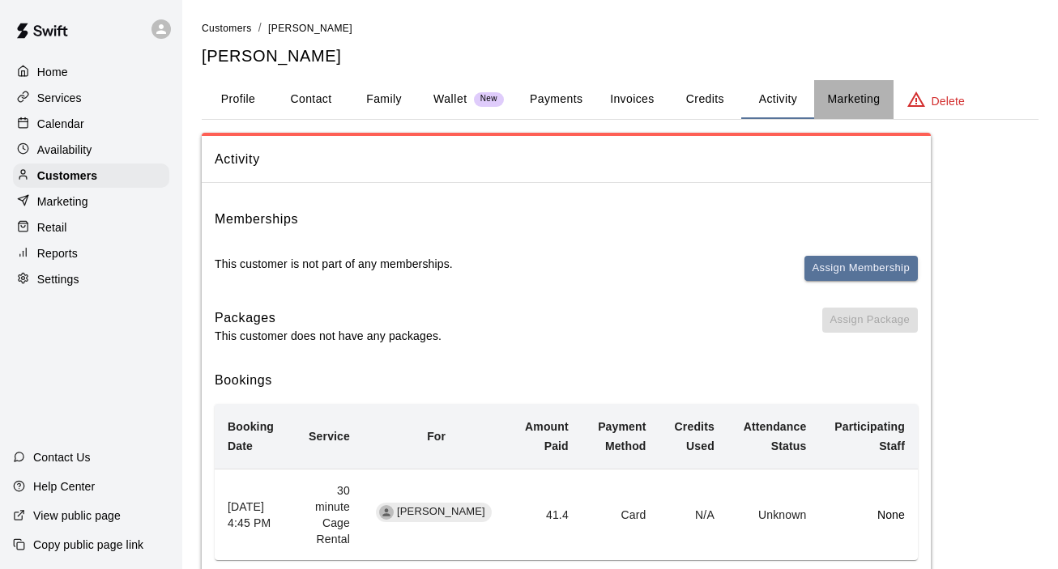
click at [845, 95] on button "Marketing" at bounding box center [853, 99] width 79 height 39
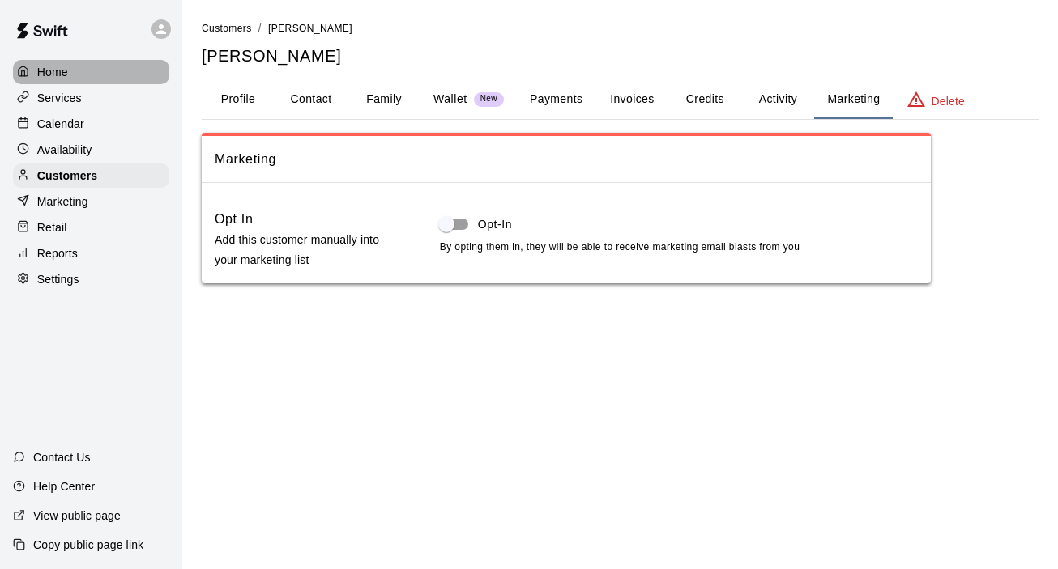
click at [64, 75] on p "Home" at bounding box center [52, 72] width 31 height 16
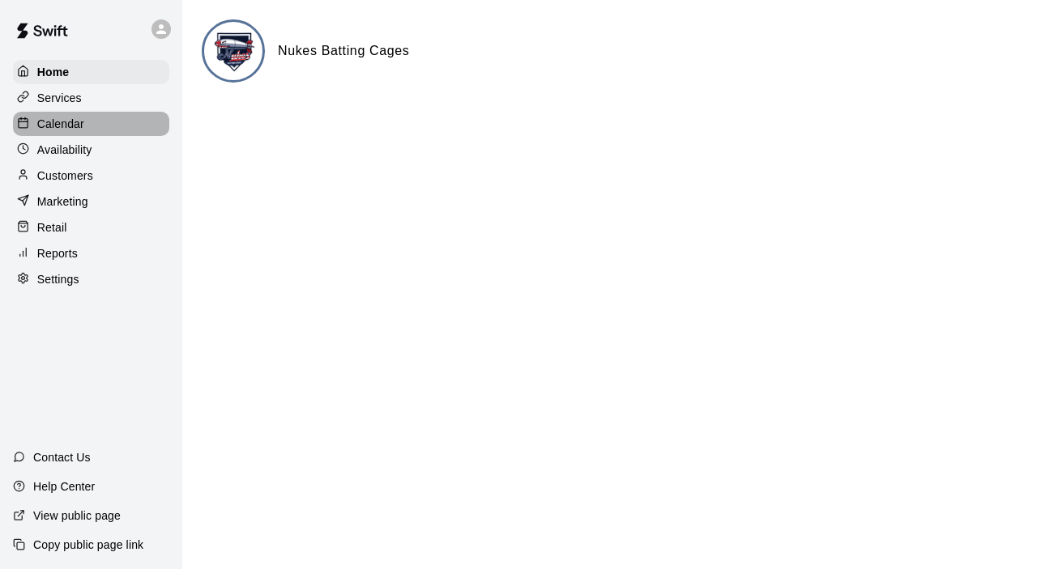
click at [70, 130] on p "Calendar" at bounding box center [60, 124] width 47 height 16
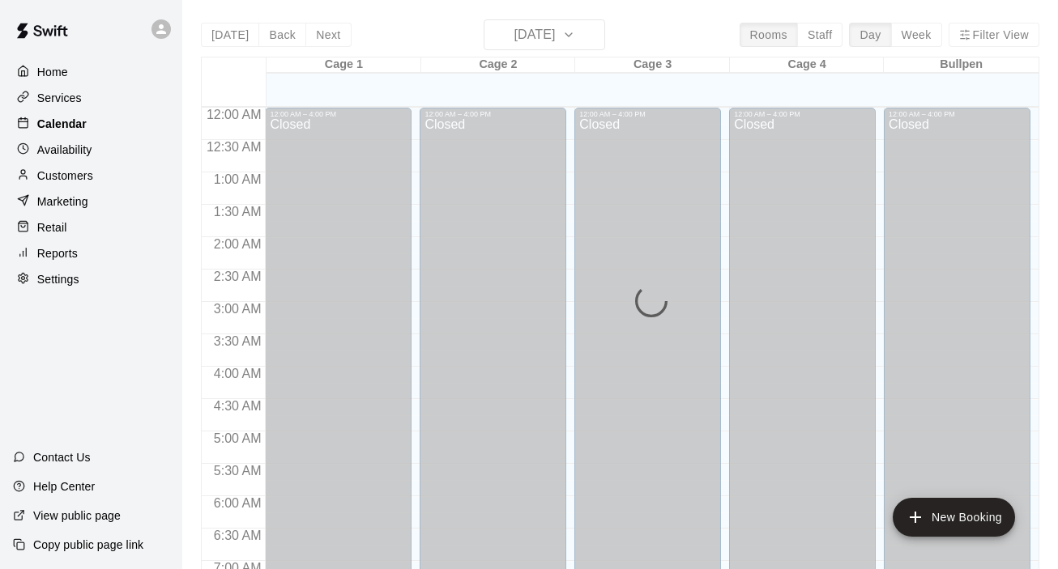
scroll to position [1027, 0]
